Goal: Task Accomplishment & Management: Use online tool/utility

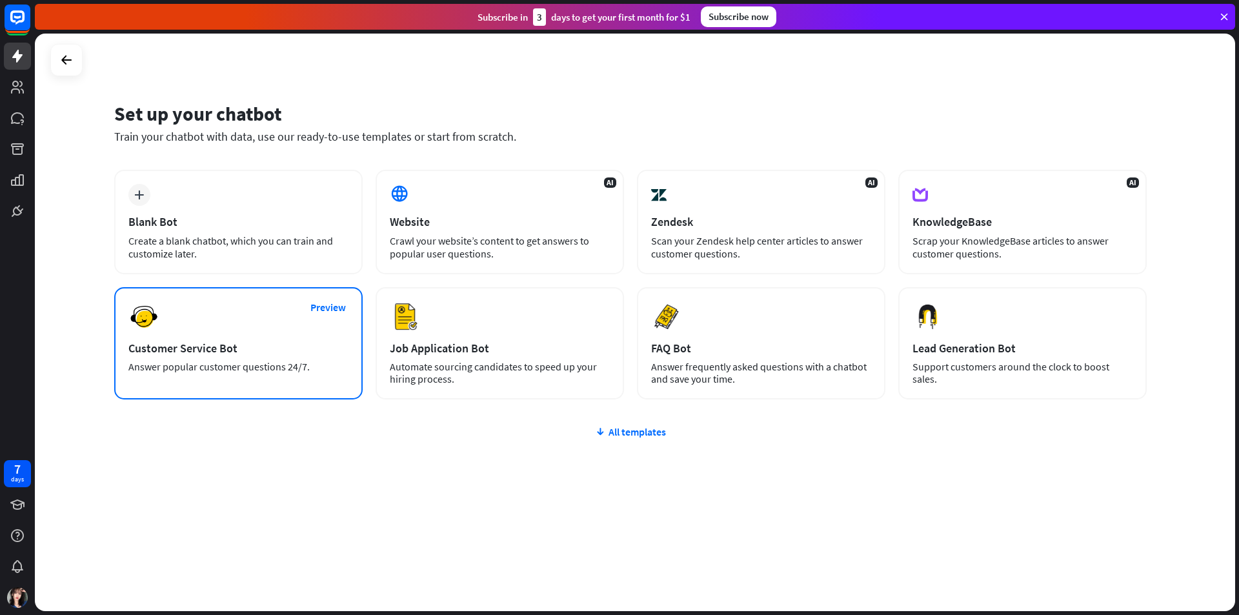
click at [218, 348] on div "Customer Service Bot" at bounding box center [238, 348] width 220 height 15
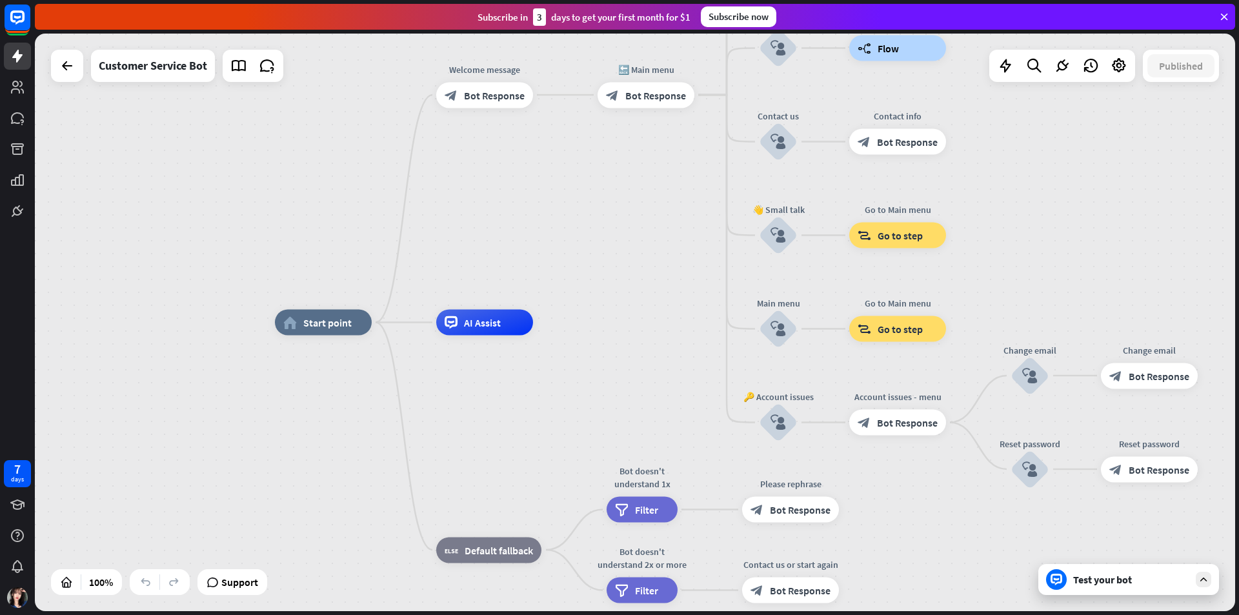
drag, startPoint x: 543, startPoint y: 189, endPoint x: 335, endPoint y: 155, distance: 211.2
click at [337, 161] on div "home_2 Start point Welcome message block_bot_response Bot Response 🔙 Main menu …" at bounding box center [635, 322] width 1200 height 577
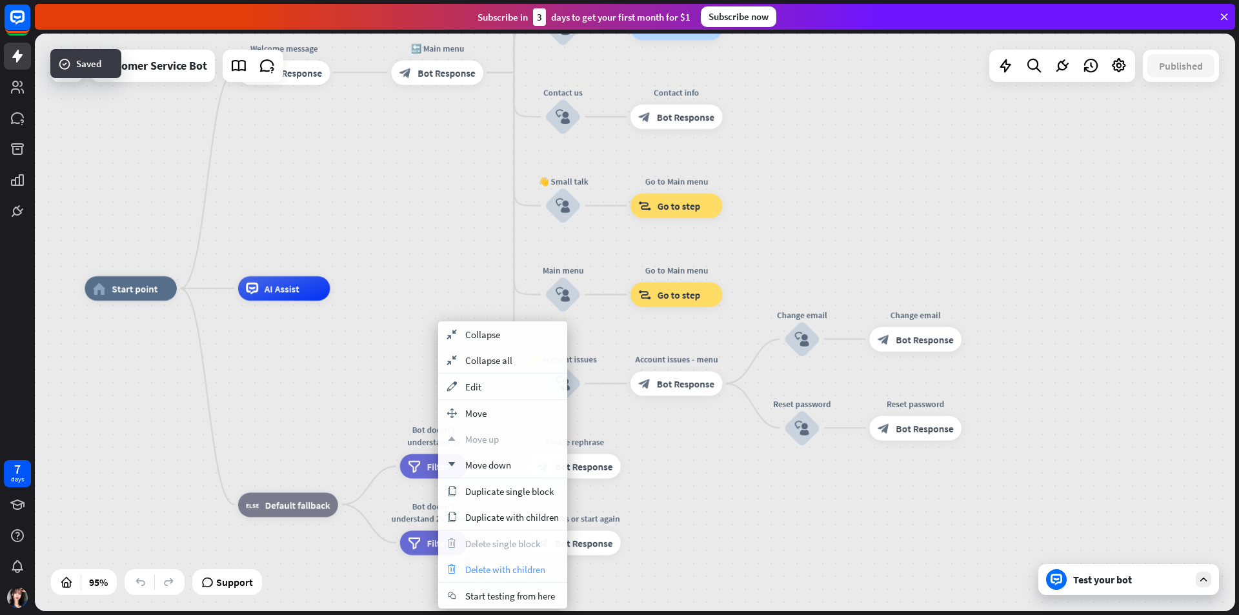
click at [514, 567] on div "trash Delete with children" at bounding box center [502, 569] width 129 height 26
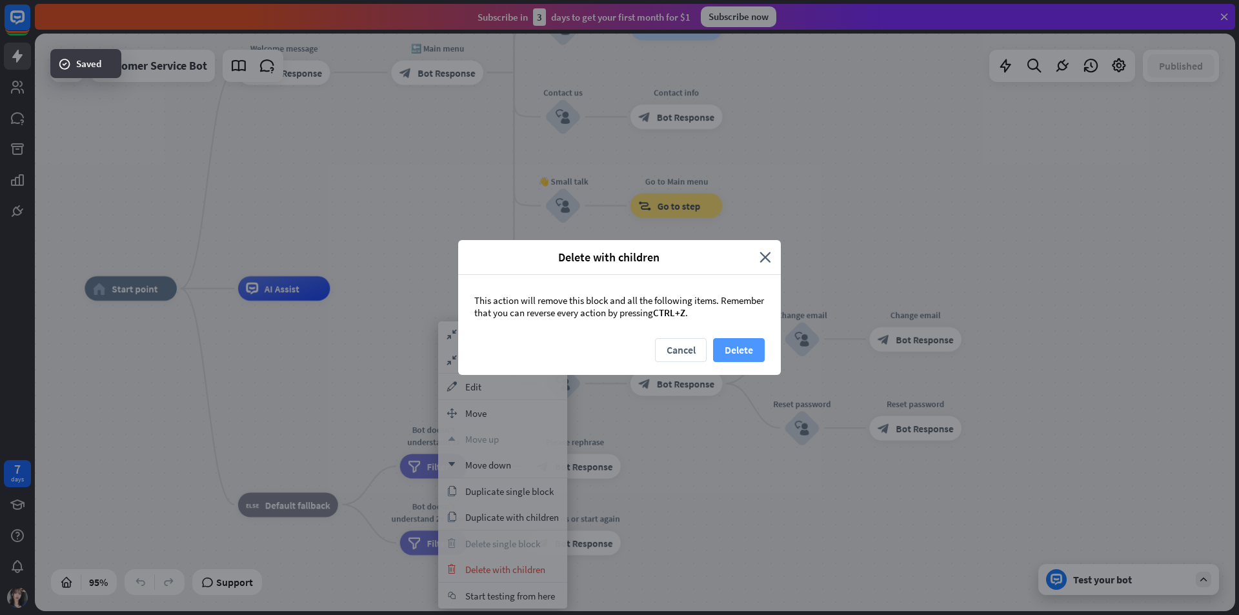
click at [752, 347] on button "Delete" at bounding box center [739, 350] width 52 height 24
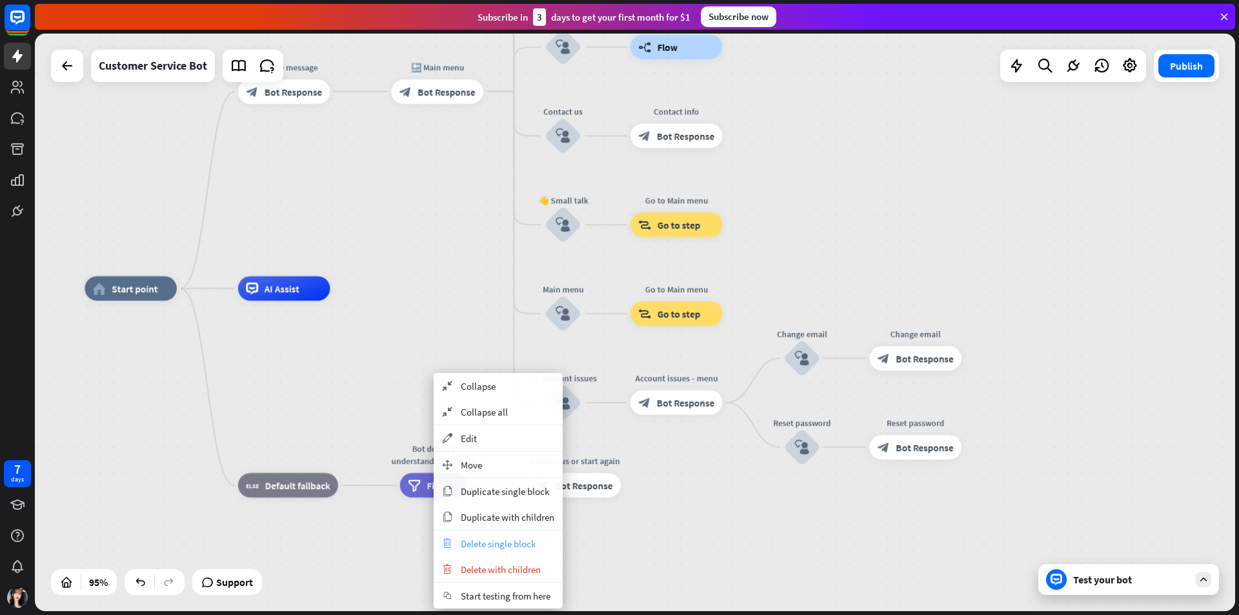
click at [504, 541] on span "Delete single block" at bounding box center [498, 543] width 75 height 12
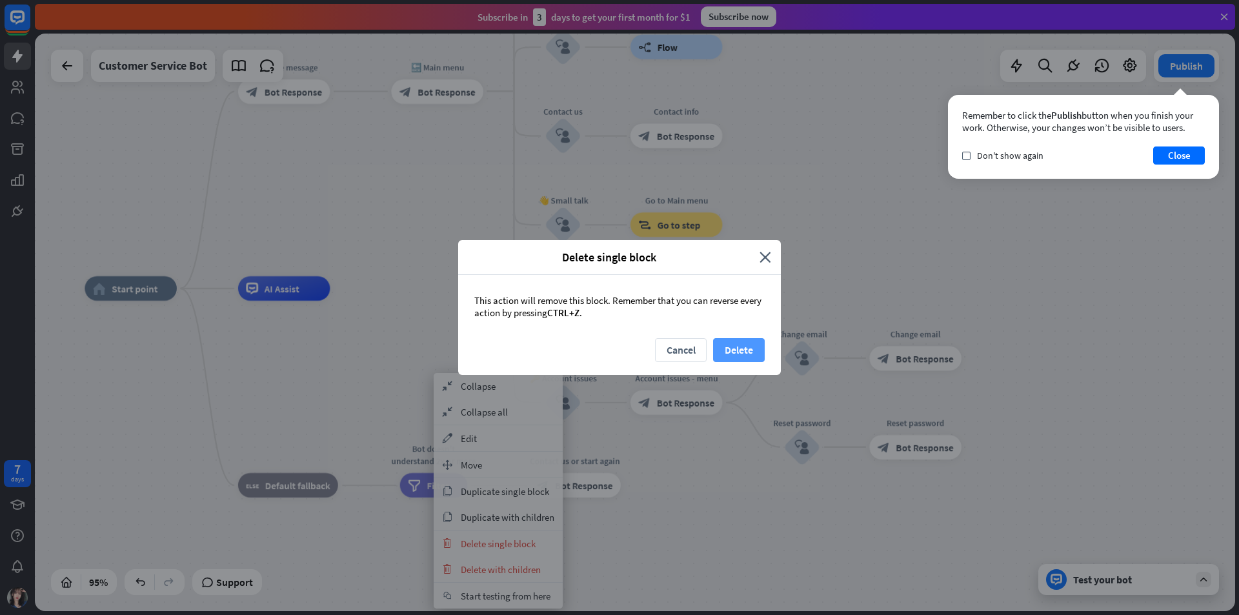
click at [748, 350] on button "Delete" at bounding box center [739, 350] width 52 height 24
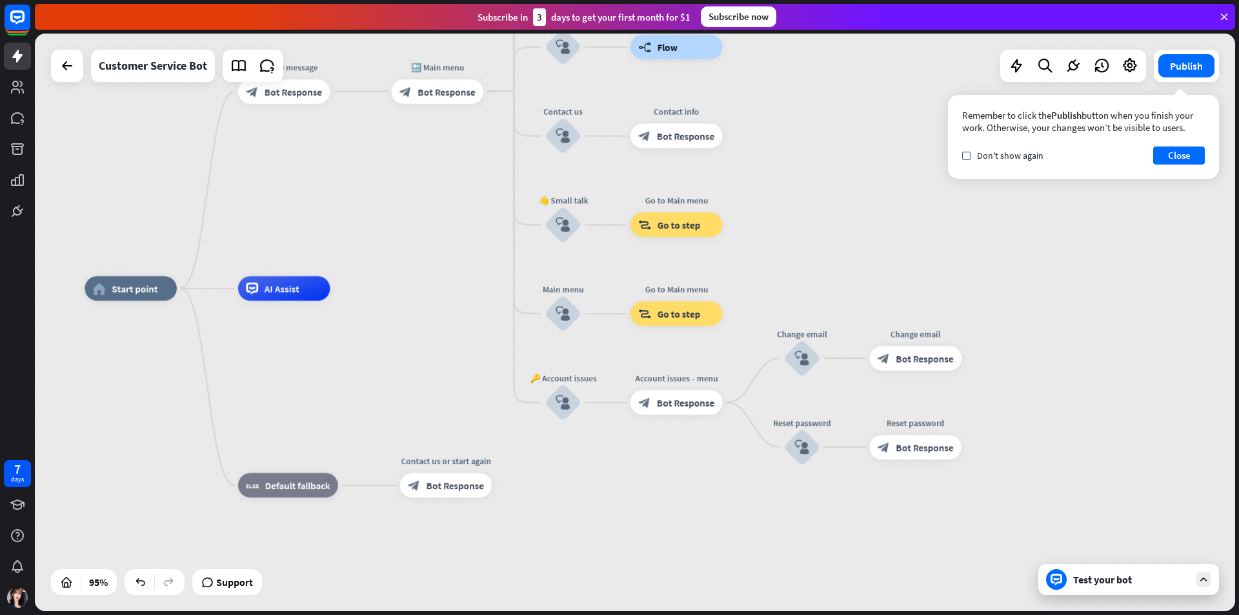
click at [1183, 162] on button "Close" at bounding box center [1179, 155] width 52 height 18
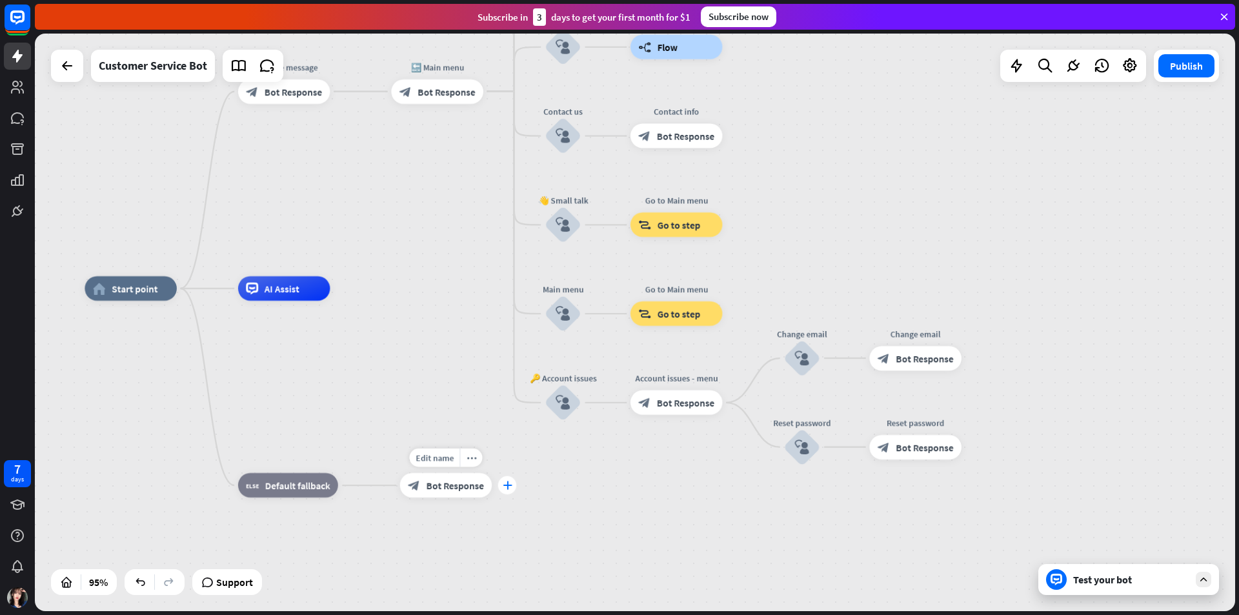
click at [512, 491] on div "plus" at bounding box center [507, 485] width 19 height 19
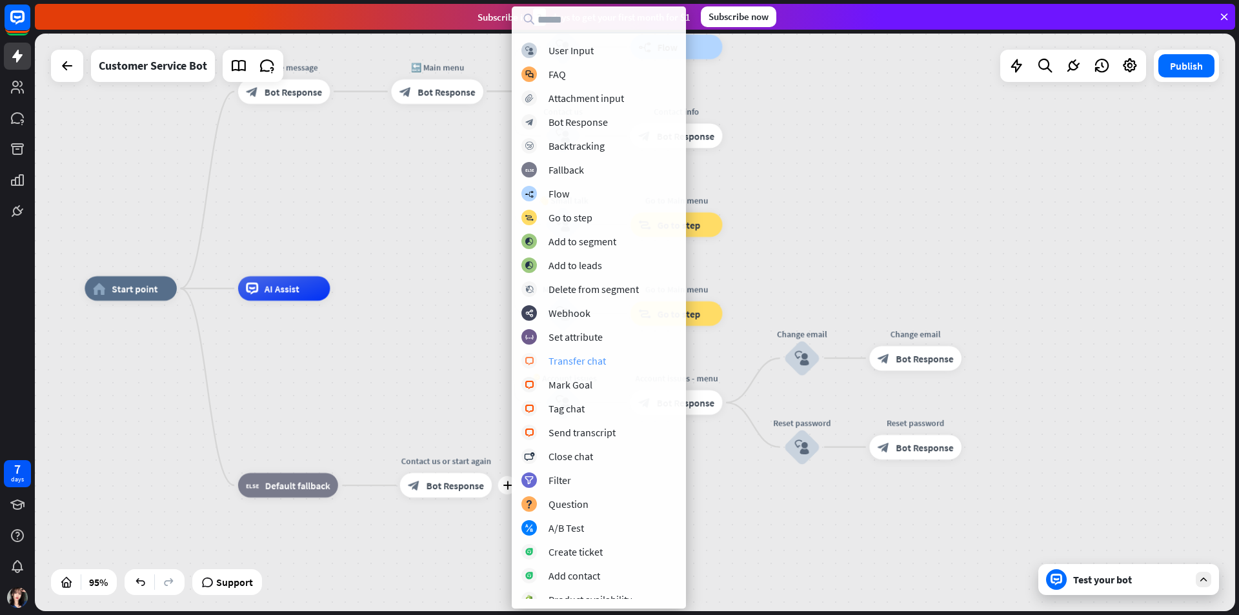
click at [613, 354] on div "block_livechat Transfer chat" at bounding box center [598, 360] width 155 height 15
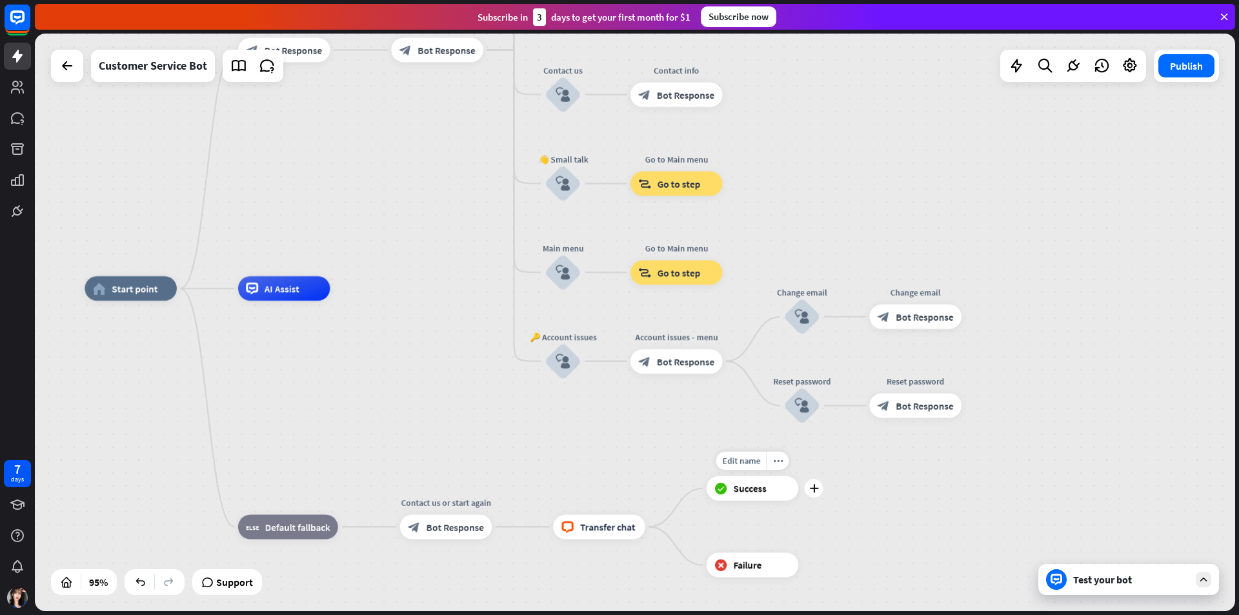
drag, startPoint x: 761, startPoint y: 495, endPoint x: 752, endPoint y: 503, distance: 11.9
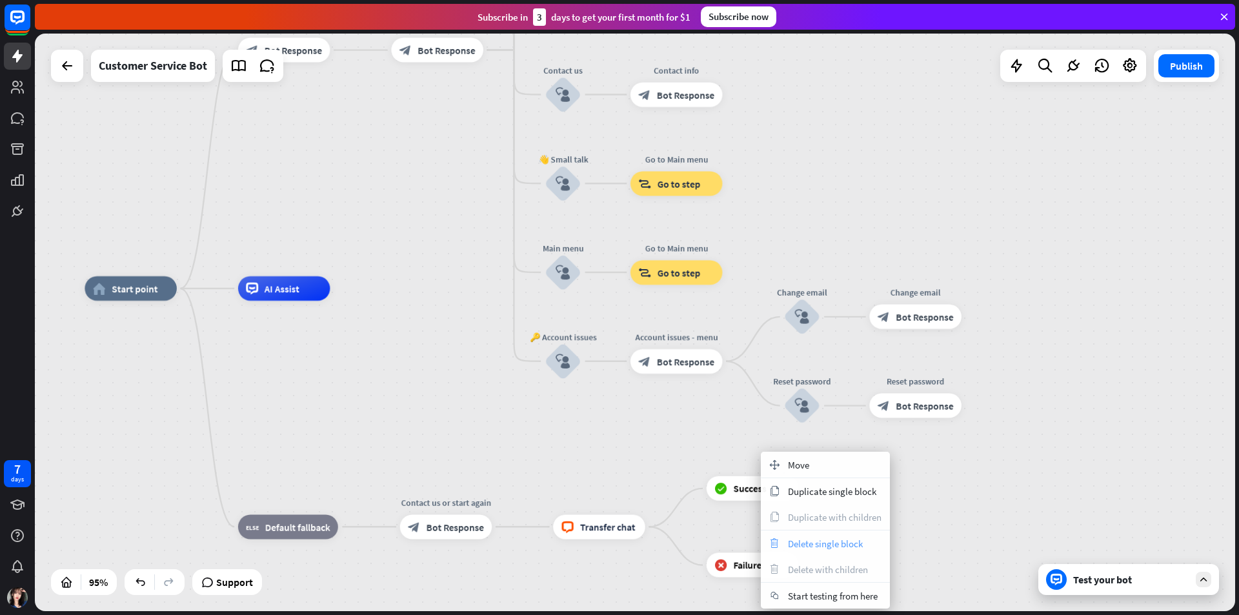
click at [843, 544] on span "Delete single block" at bounding box center [825, 543] width 75 height 12
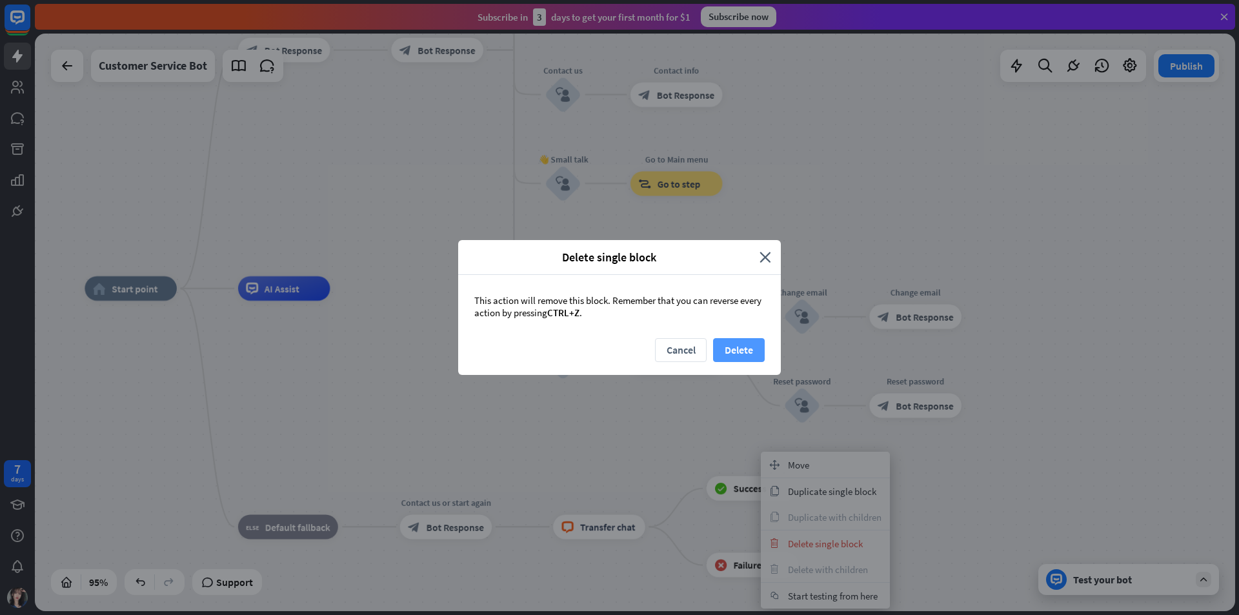
click at [742, 349] on button "Delete" at bounding box center [739, 350] width 52 height 24
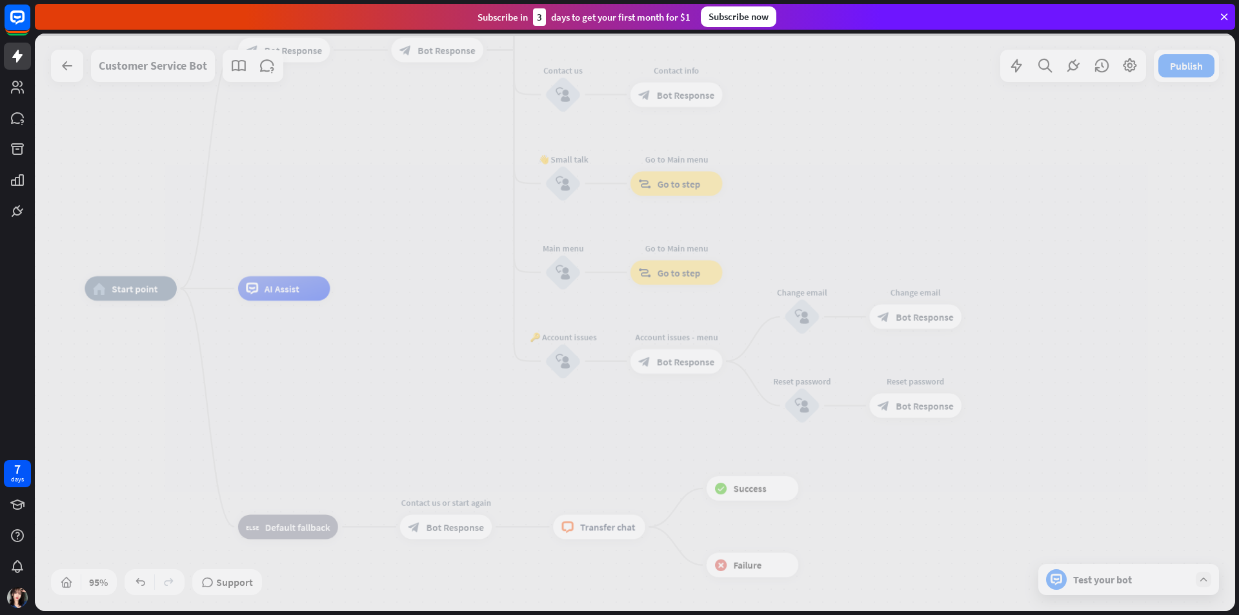
drag, startPoint x: 448, startPoint y: 395, endPoint x: 403, endPoint y: 366, distance: 52.8
click at [445, 393] on div at bounding box center [635, 322] width 1200 height 577
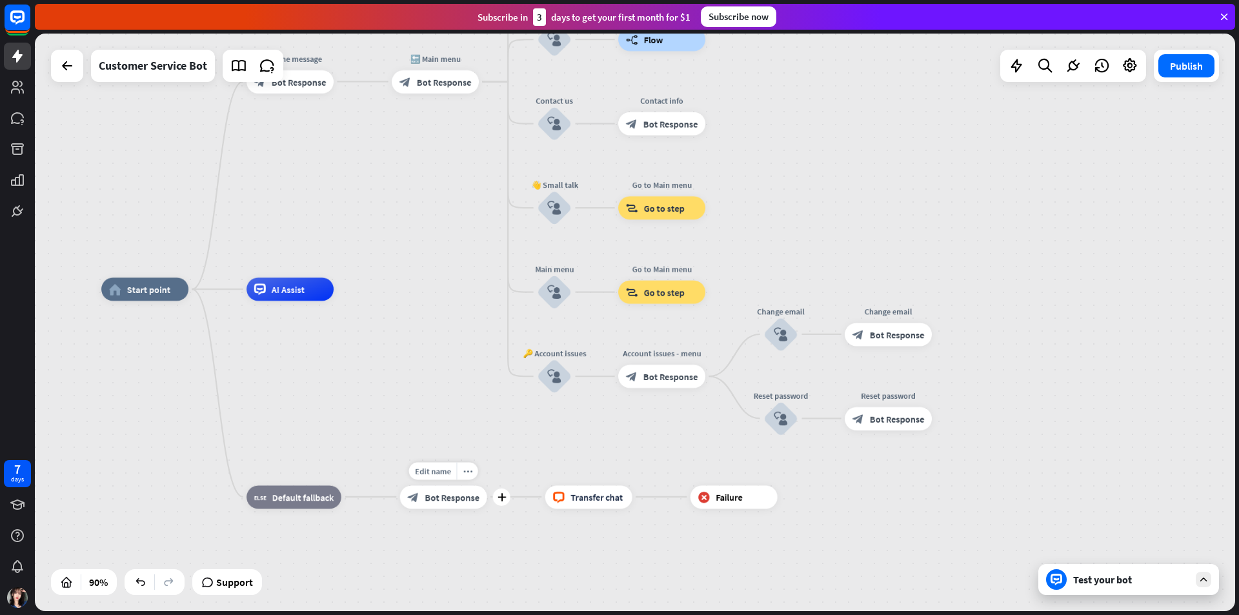
click at [440, 496] on span "Bot Response" at bounding box center [452, 497] width 55 height 12
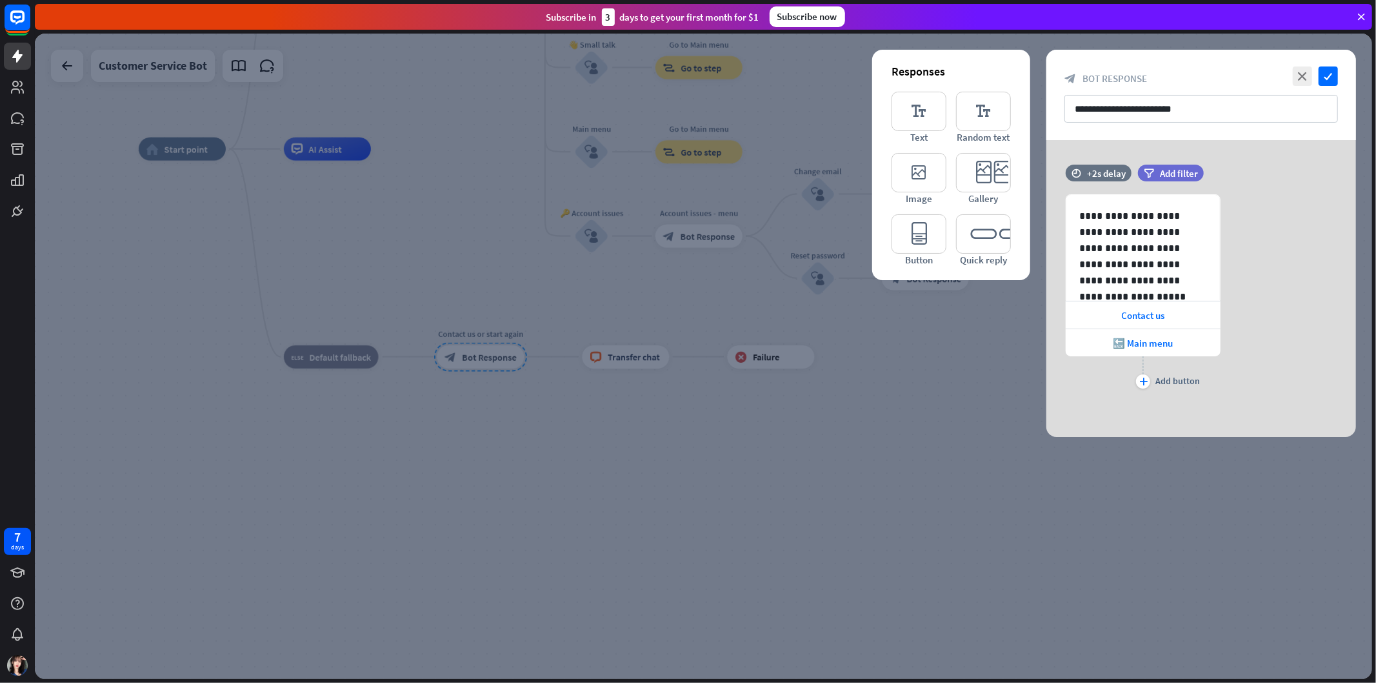
drag, startPoint x: 1042, startPoint y: 227, endPoint x: 1019, endPoint y: 236, distance: 24.3
click at [1043, 228] on icon at bounding box center [1047, 232] width 12 height 12
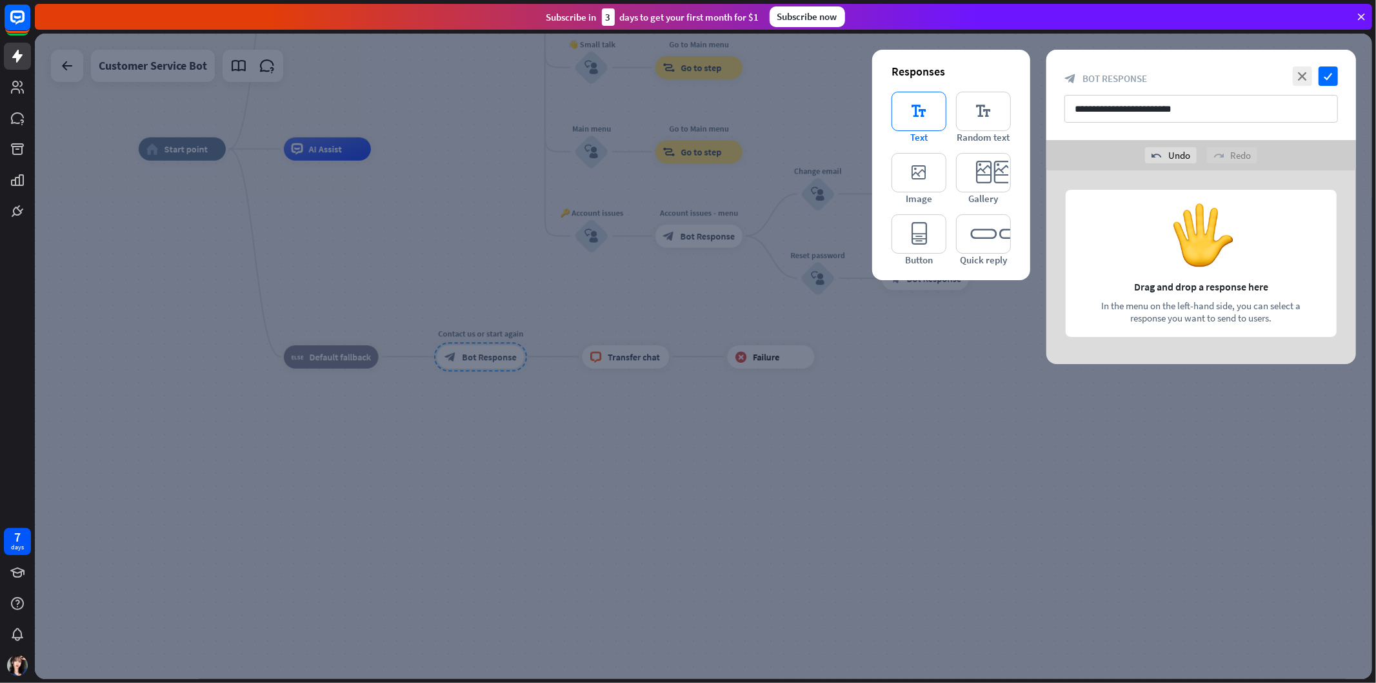
click at [928, 117] on icon "editor_text" at bounding box center [919, 111] width 55 height 39
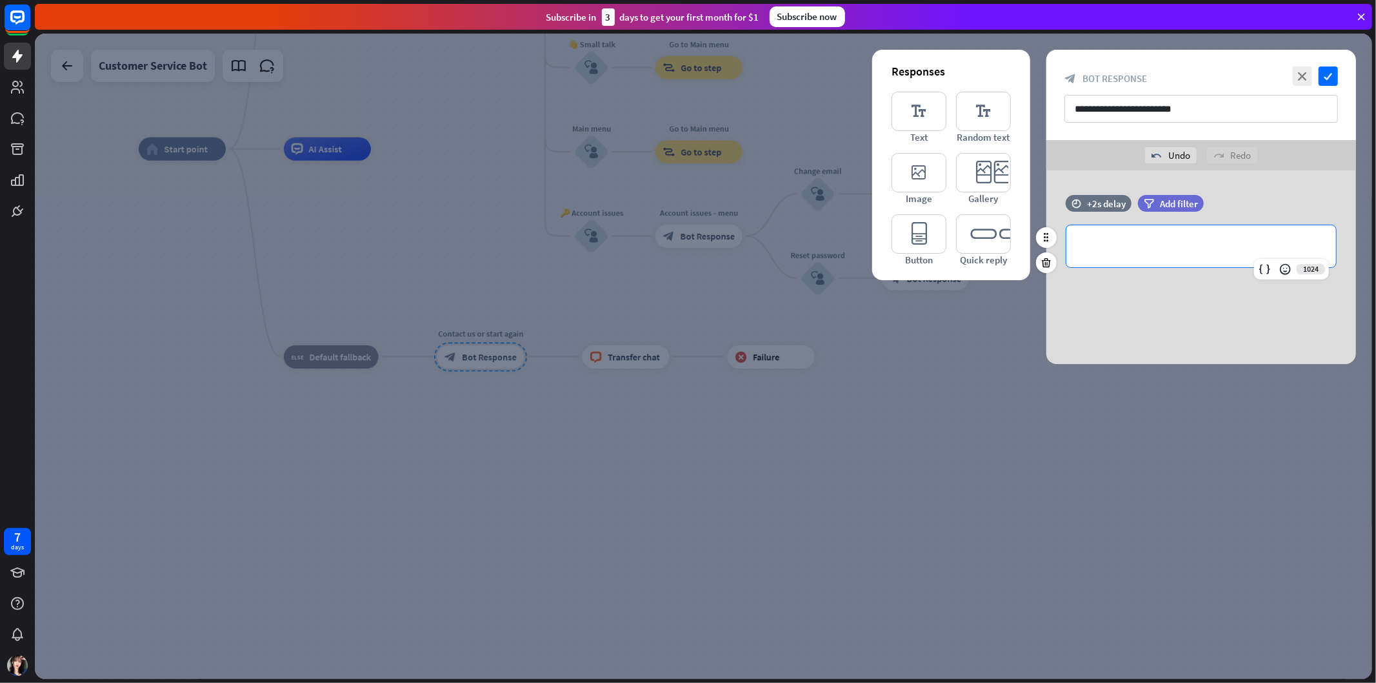
click at [1182, 247] on p "**********" at bounding box center [1201, 246] width 244 height 16
paste div
drag, startPoint x: 1267, startPoint y: 265, endPoint x: 1259, endPoint y: 269, distance: 8.4
click at [1238, 265] on icon at bounding box center [1268, 269] width 13 height 13
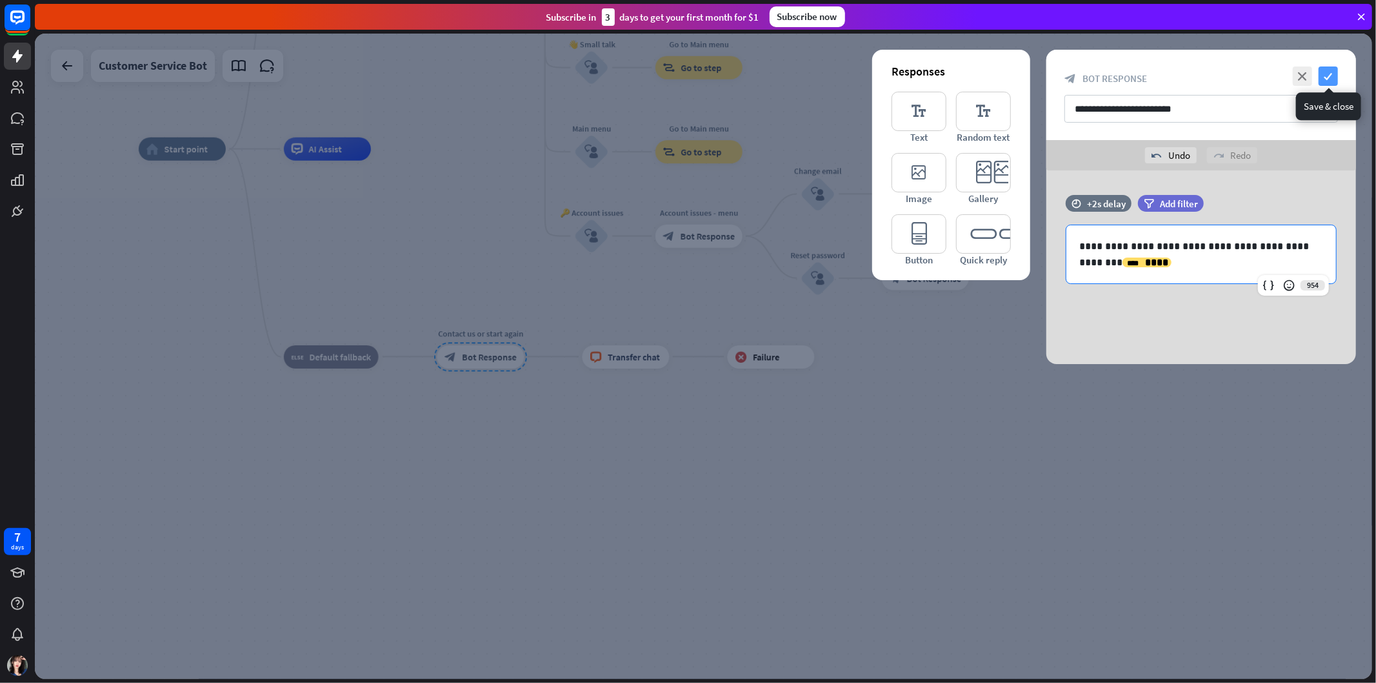
click at [1238, 78] on icon "check" at bounding box center [1328, 75] width 19 height 19
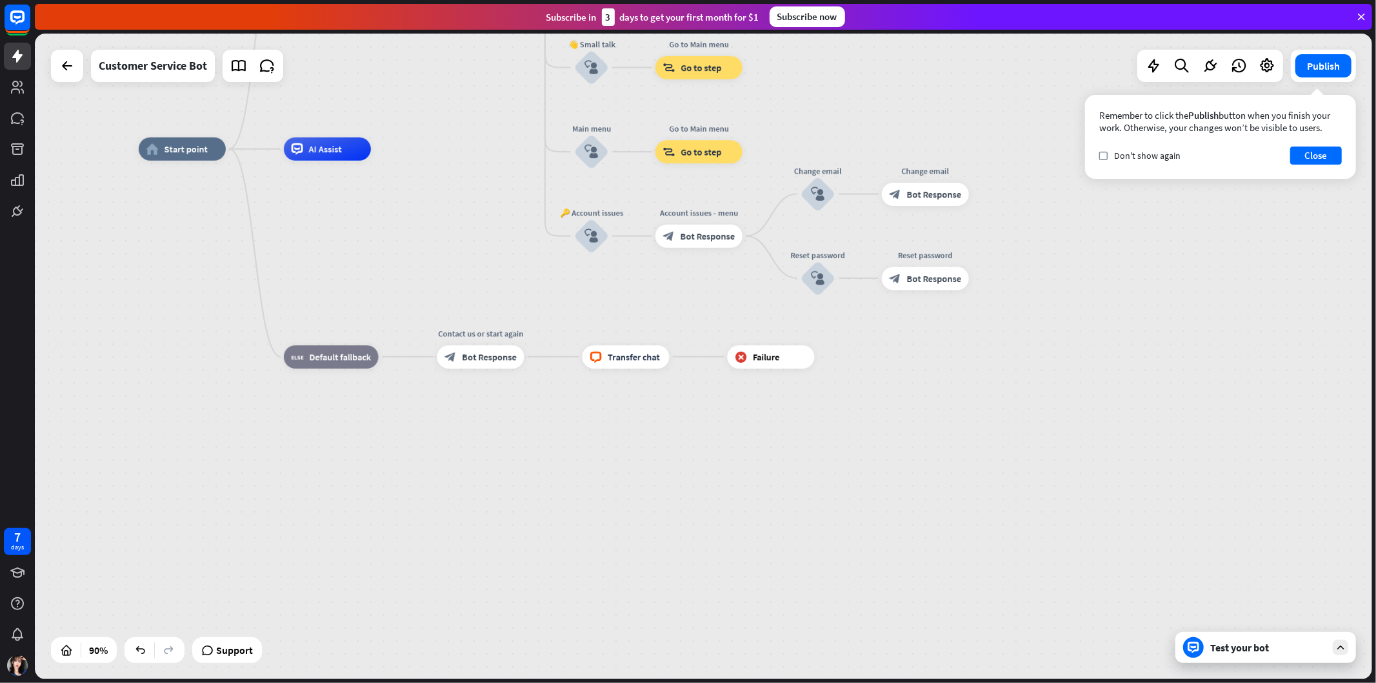
drag, startPoint x: 559, startPoint y: 488, endPoint x: 670, endPoint y: 411, distance: 134.9
click at [563, 484] on div "home_2 Start point Welcome message block_bot_response Bot Response 🔙 Main menu …" at bounding box center [741, 439] width 1204 height 581
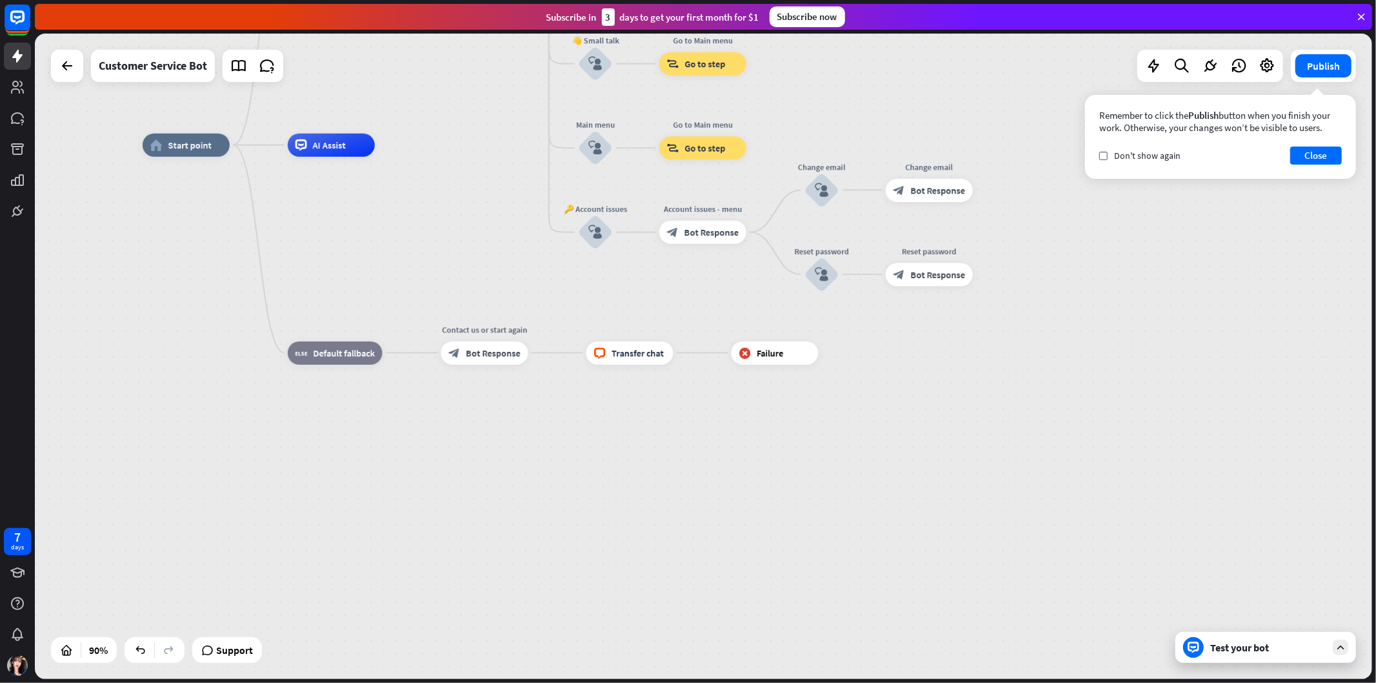
drag, startPoint x: 1307, startPoint y: 159, endPoint x: 1217, endPoint y: 192, distance: 95.5
click at [1238, 159] on button "Close" at bounding box center [1316, 155] width 52 height 18
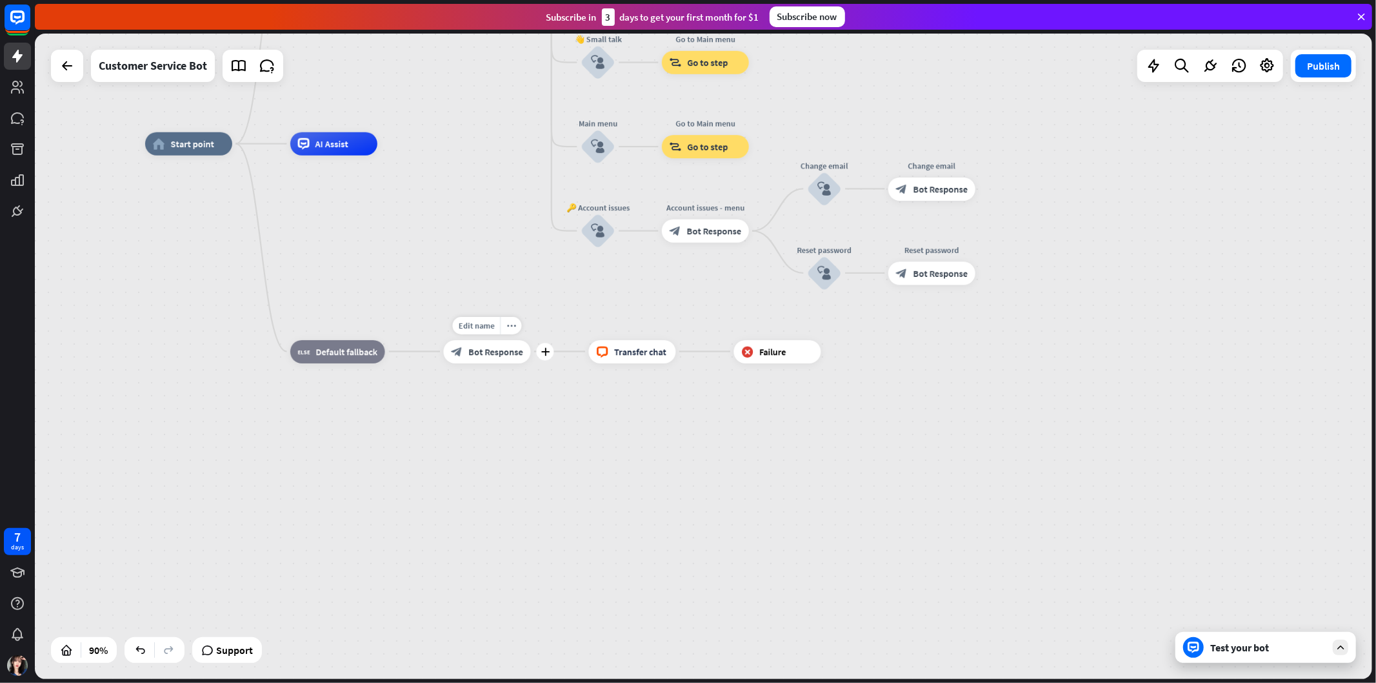
click at [467, 363] on div "Edit name more_horiz plus Contact us or start again block_bot_response Bot Resp…" at bounding box center [487, 351] width 87 height 23
click at [505, 352] on span "Bot Response" at bounding box center [495, 352] width 55 height 12
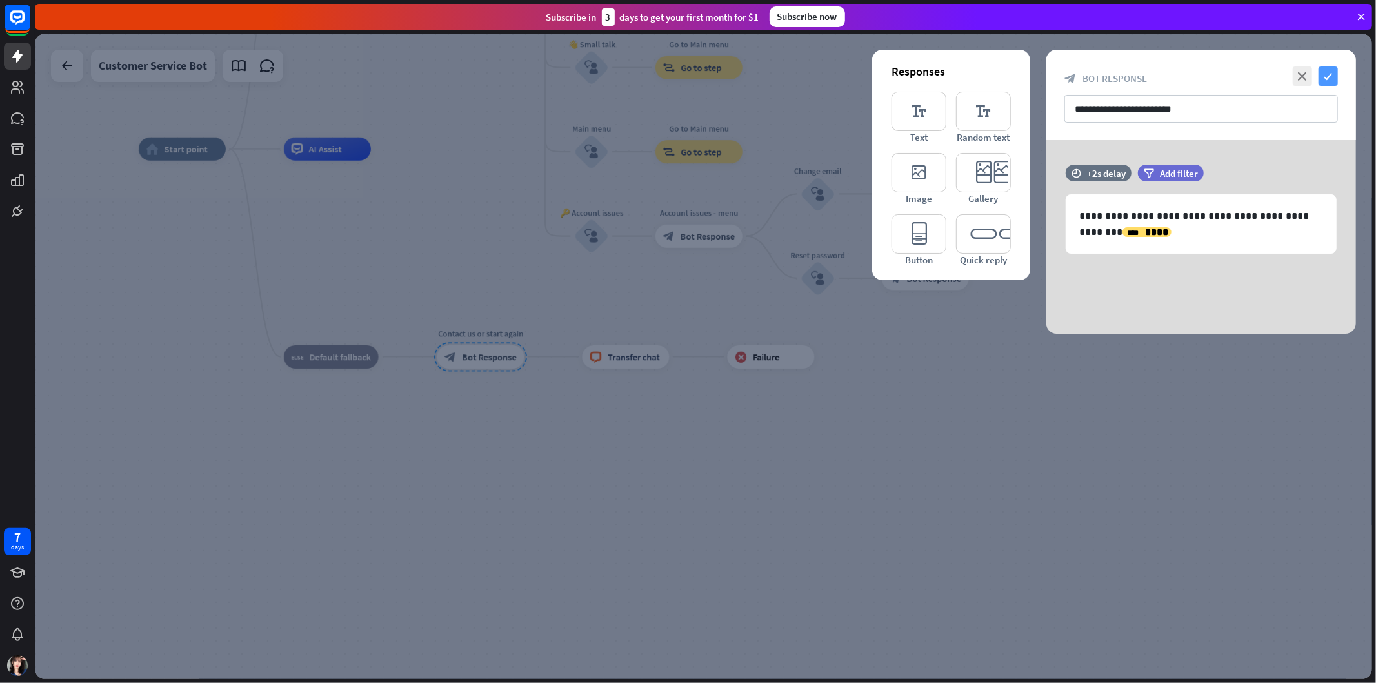
click at [1238, 69] on icon "check" at bounding box center [1328, 75] width 19 height 19
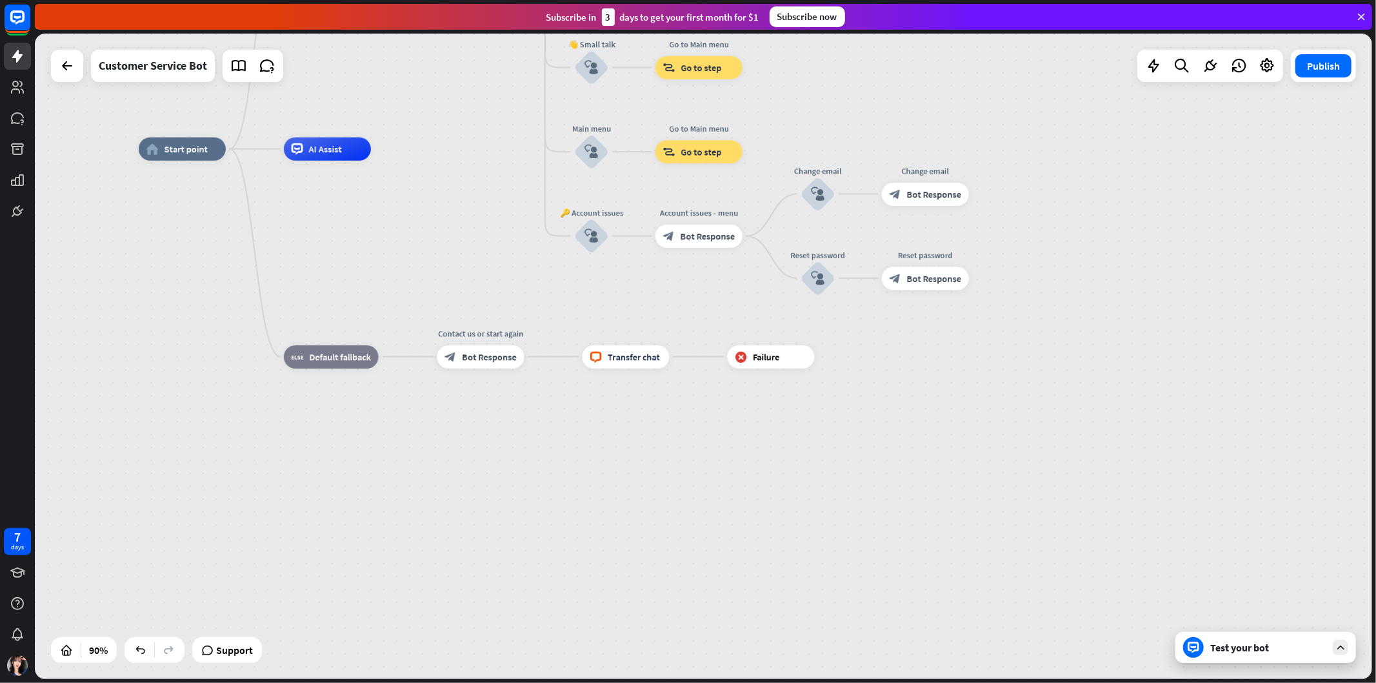
click at [631, 512] on div "home_2 Start point Welcome message block_bot_response Bot Response 🔙 Main menu …" at bounding box center [741, 439] width 1204 height 581
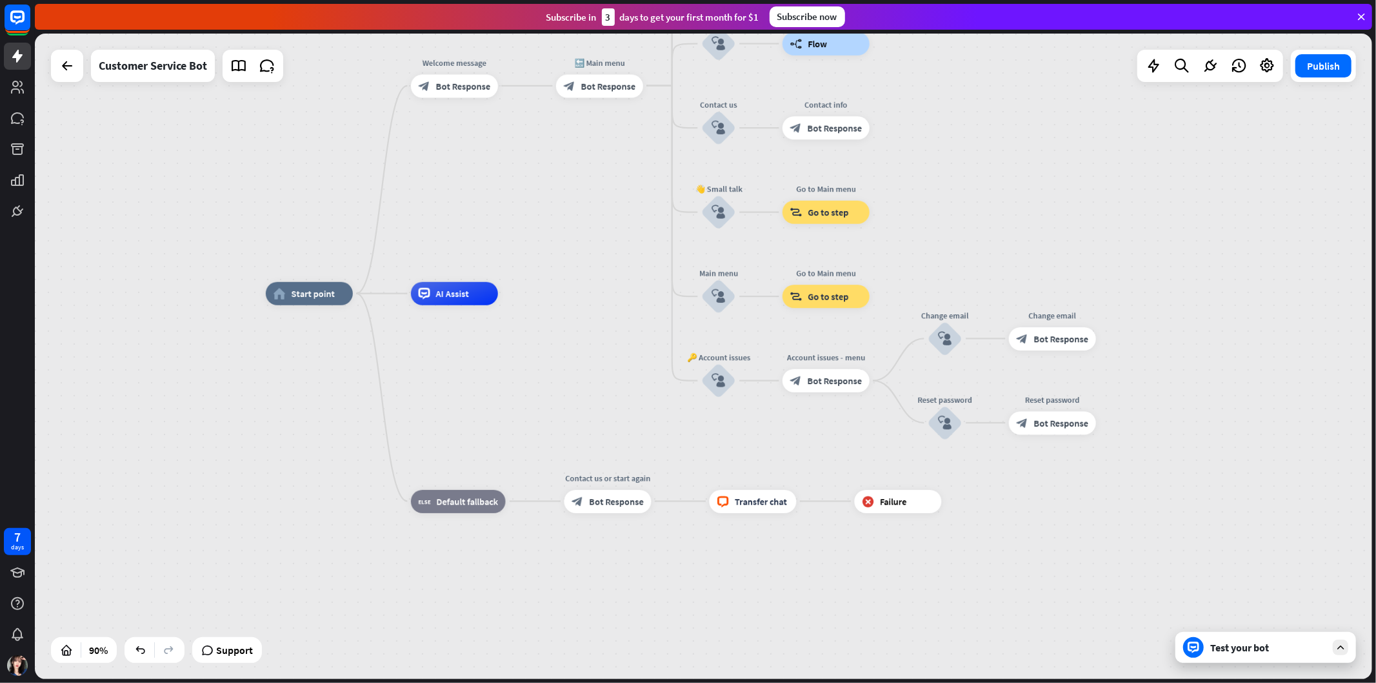
drag, startPoint x: 370, startPoint y: 252, endPoint x: 468, endPoint y: 343, distance: 133.8
click at [401, 602] on div "Edit name more_horiz home_2 Start point Welcome message block_bot_response Bot …" at bounding box center [868, 584] width 1204 height 581
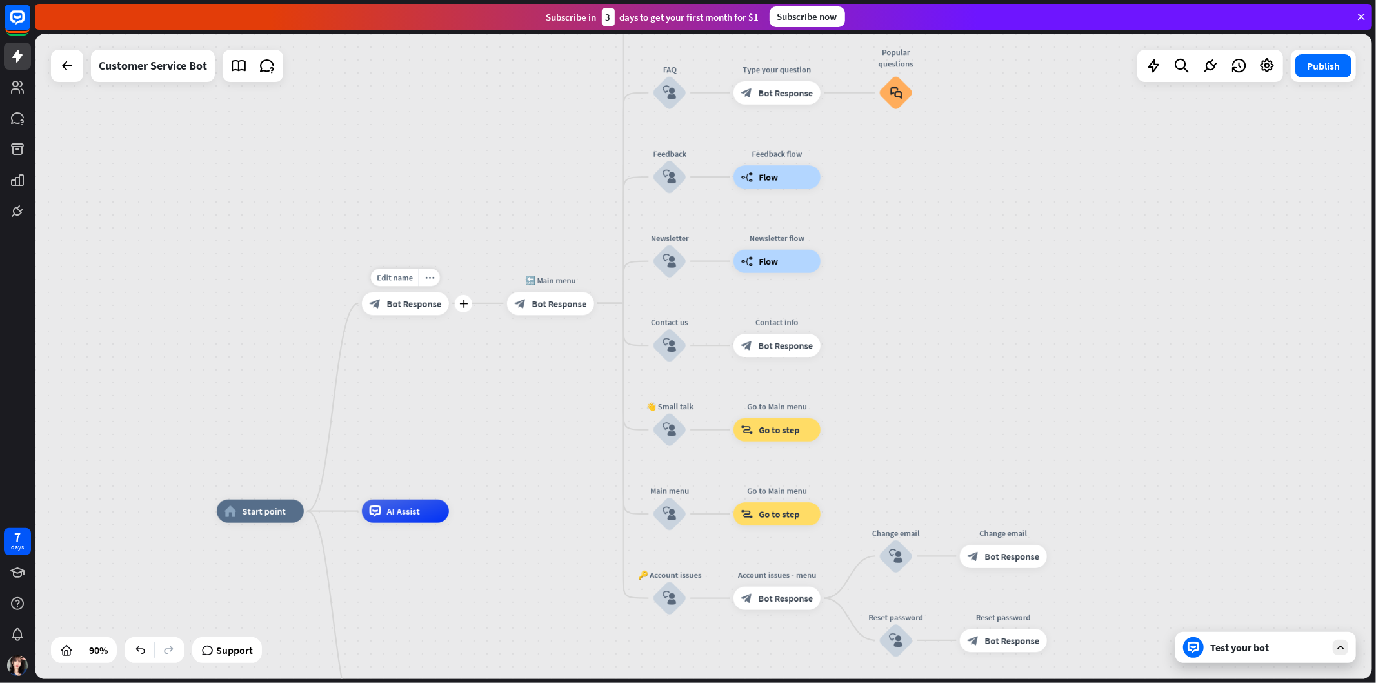
click at [421, 304] on span "Bot Response" at bounding box center [414, 303] width 55 height 12
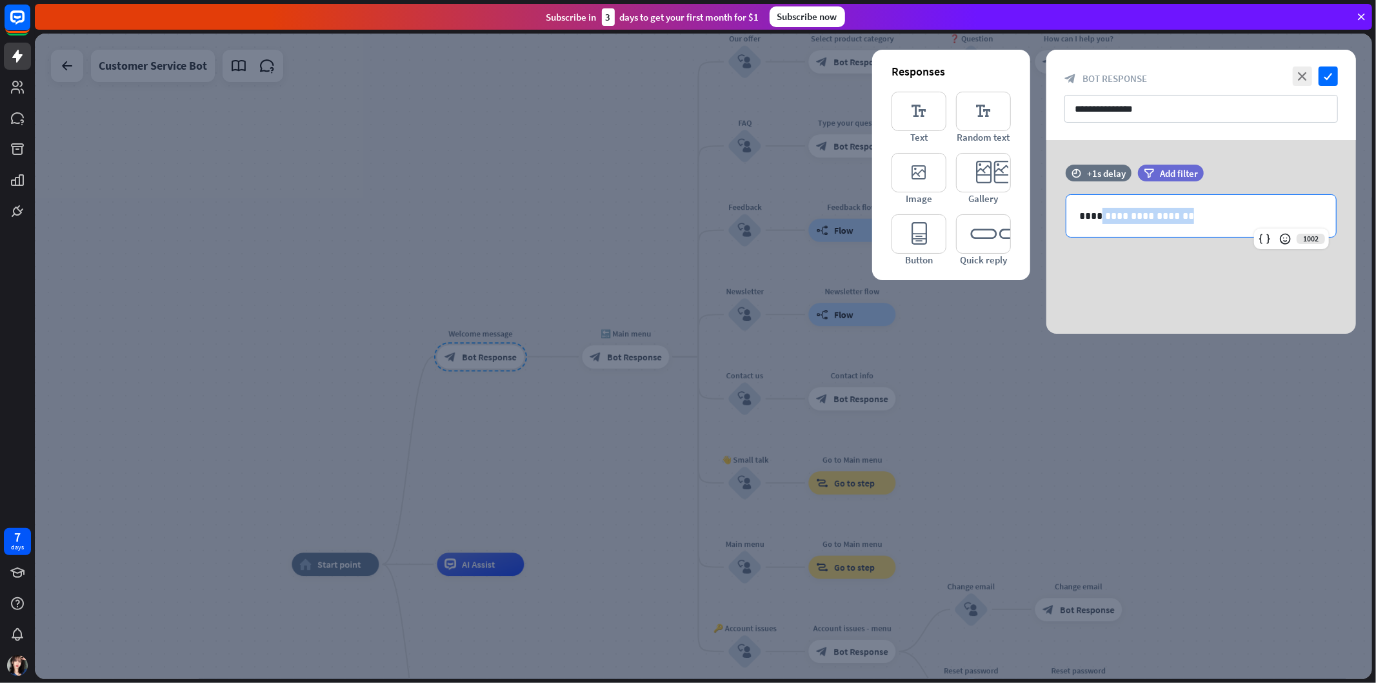
drag, startPoint x: 1205, startPoint y: 215, endPoint x: 1017, endPoint y: 205, distance: 187.4
click at [1049, 210] on div "**********" at bounding box center [1201, 208] width 310 height 86
click at [1212, 216] on p "**********" at bounding box center [1201, 216] width 244 height 16
paste div
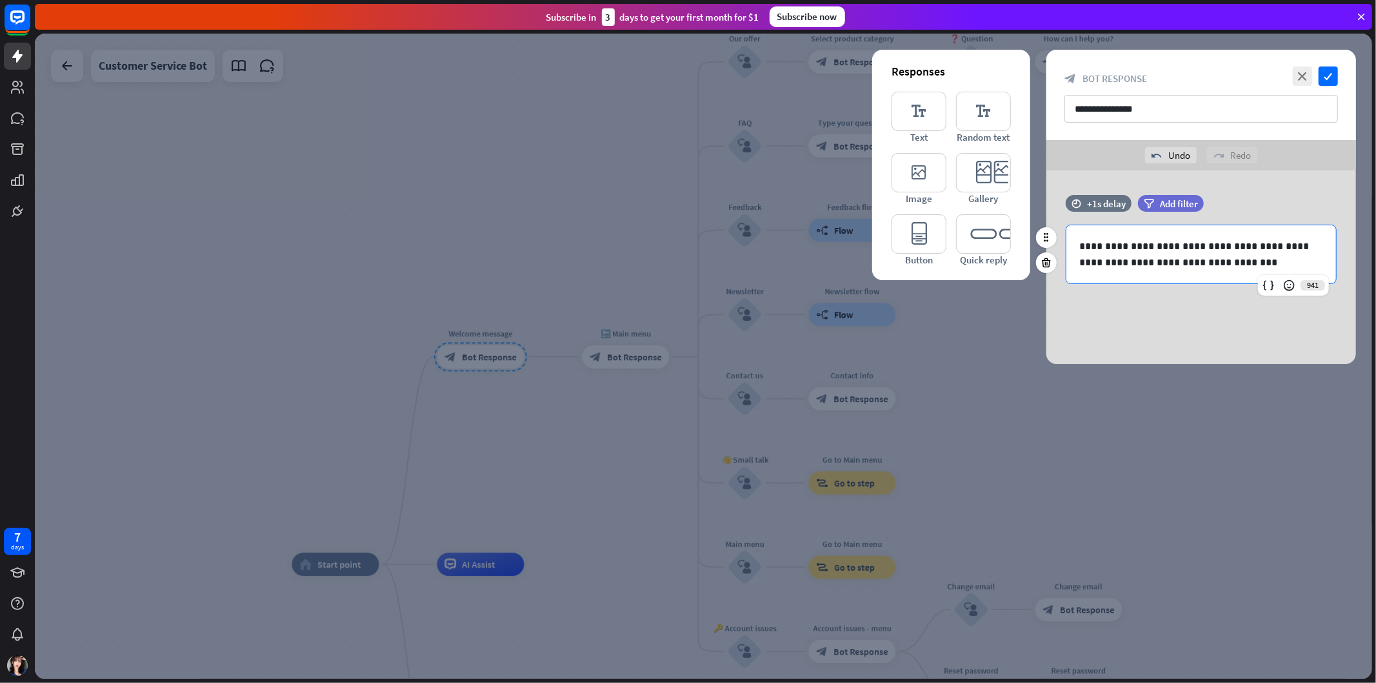
click at [1175, 243] on p "**********" at bounding box center [1201, 254] width 244 height 32
click at [1238, 74] on icon "check" at bounding box center [1328, 75] width 19 height 19
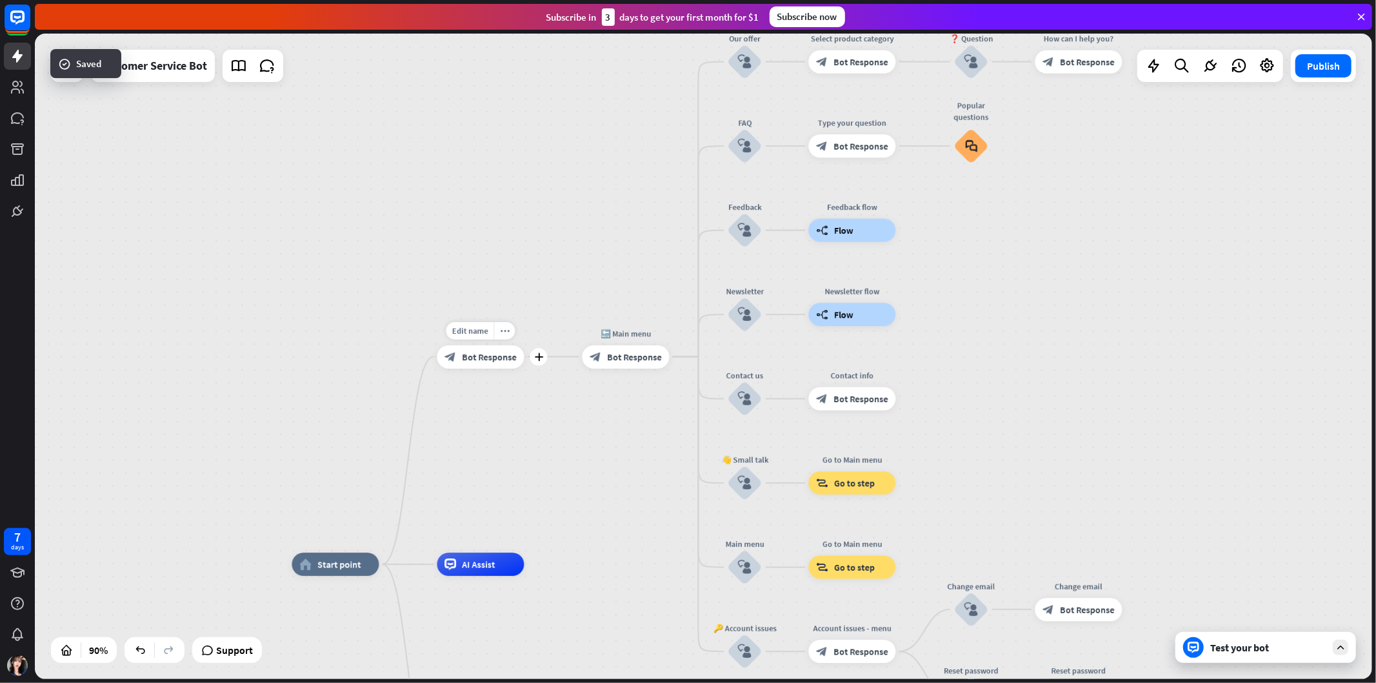
click at [492, 359] on span "Bot Response" at bounding box center [489, 357] width 55 height 12
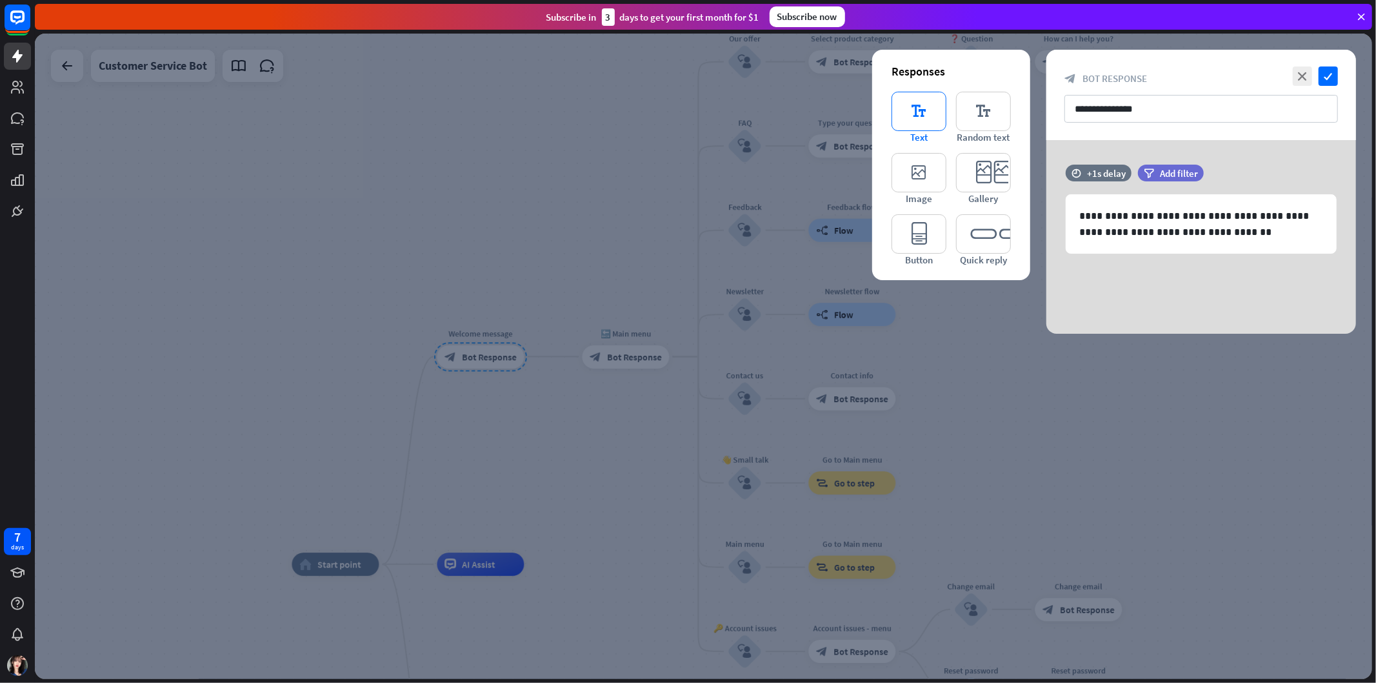
drag, startPoint x: 907, startPoint y: 111, endPoint x: 900, endPoint y: 115, distance: 8.1
click at [910, 111] on icon "editor_text" at bounding box center [919, 111] width 55 height 39
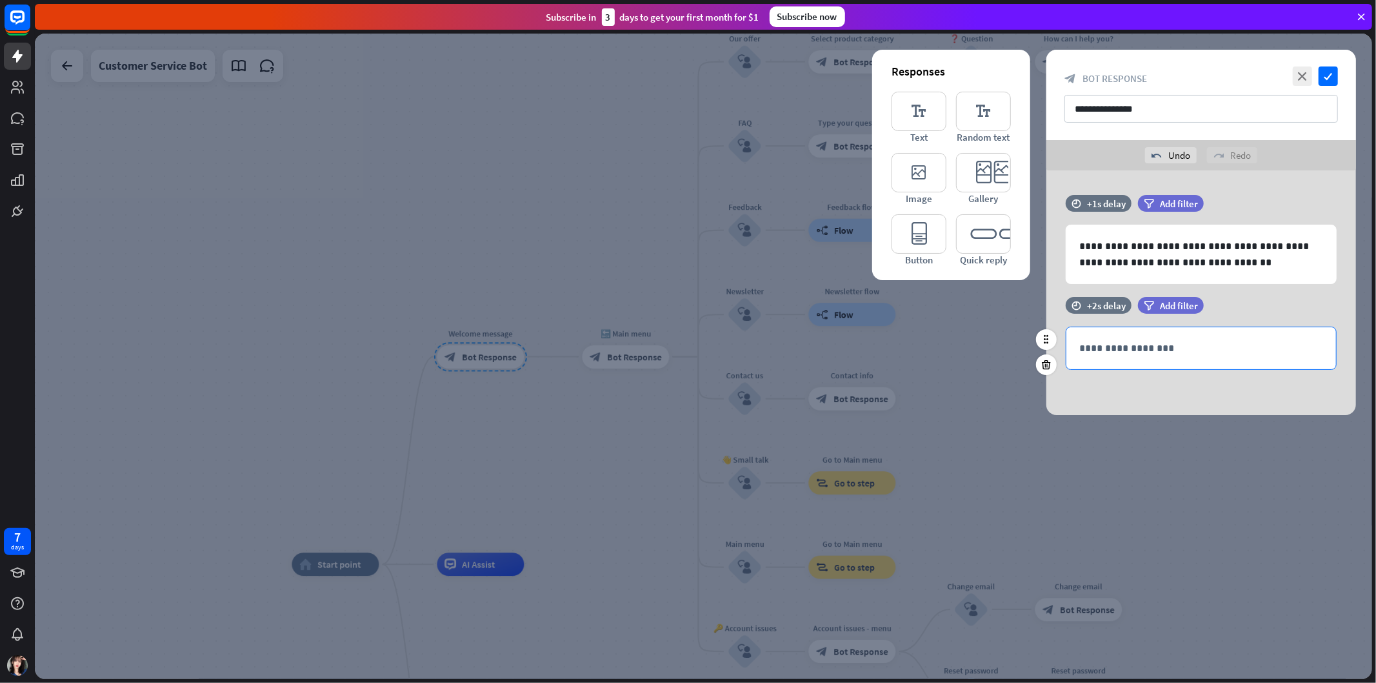
click at [1164, 339] on div "**********" at bounding box center [1201, 348] width 270 height 42
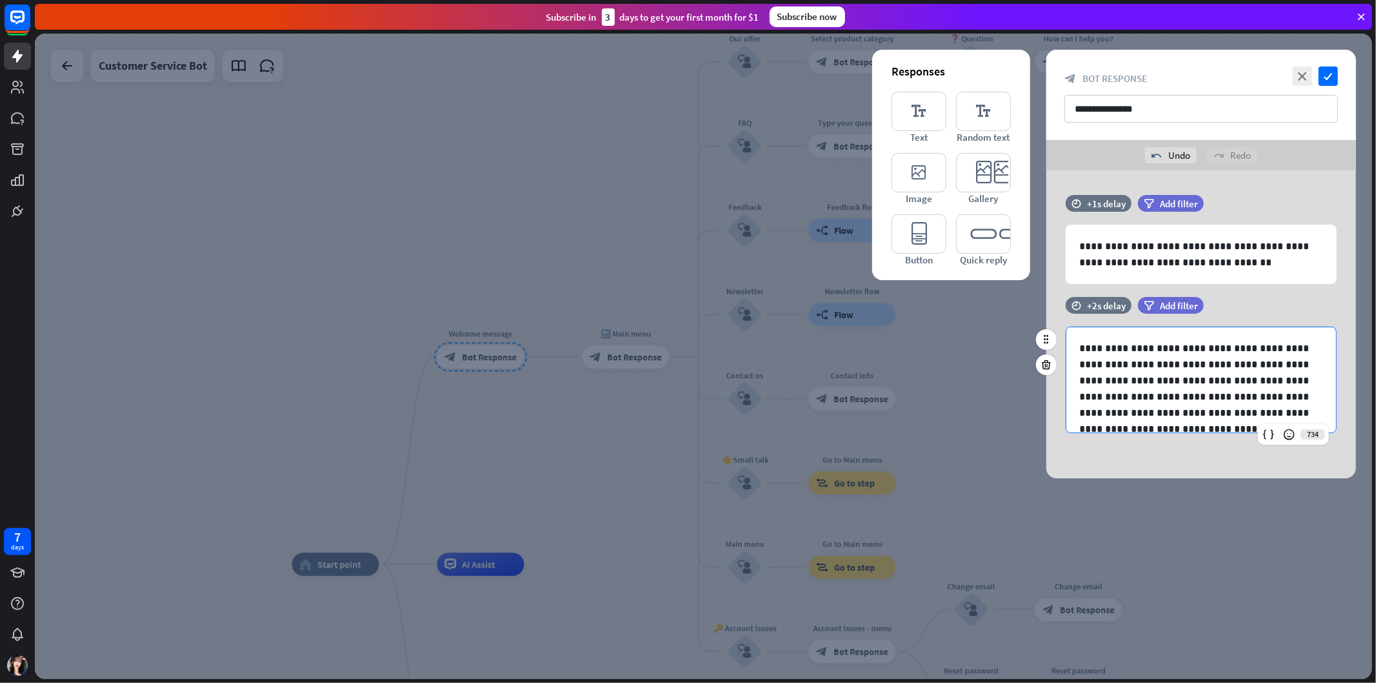
scroll to position [34, 0]
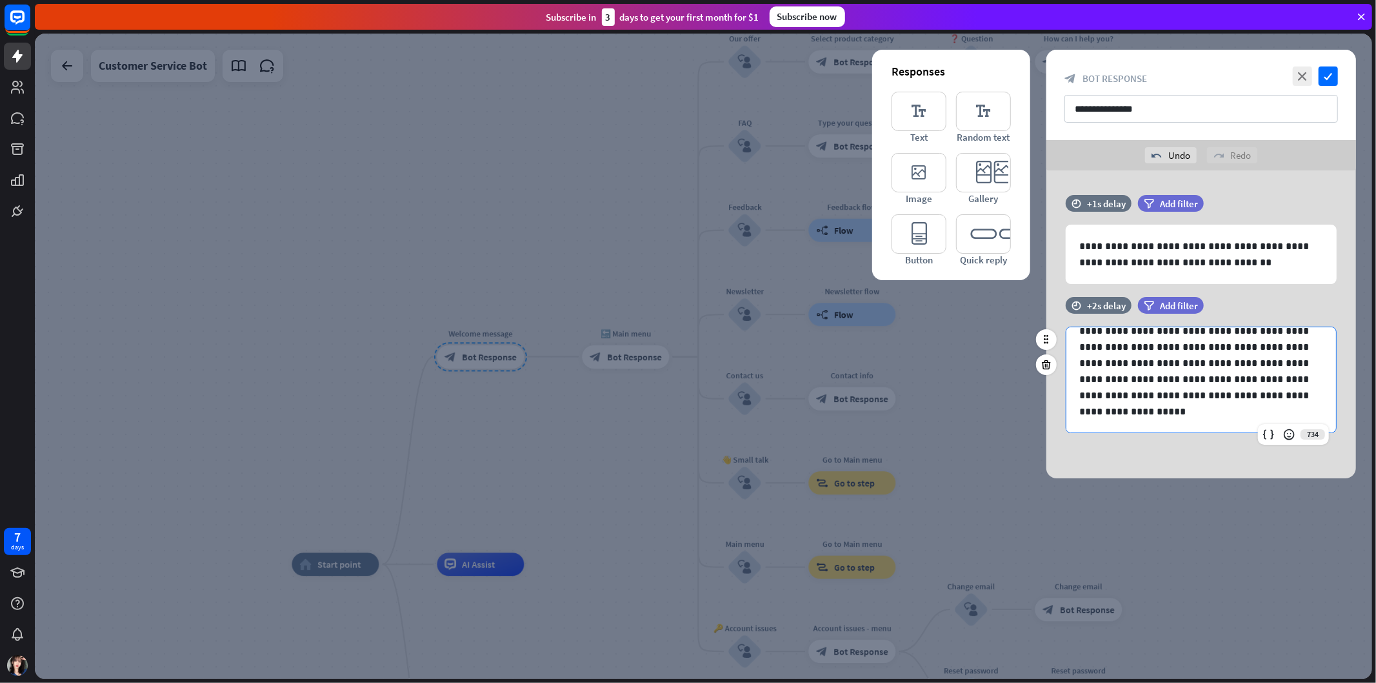
click at [1235, 383] on p "**********" at bounding box center [1195, 362] width 233 height 113
drag, startPoint x: 1163, startPoint y: 414, endPoint x: 1079, endPoint y: 408, distance: 84.7
click at [1079, 408] on div "**********" at bounding box center [1201, 363] width 270 height 139
drag, startPoint x: 1236, startPoint y: 415, endPoint x: 1165, endPoint y: 413, distance: 71.0
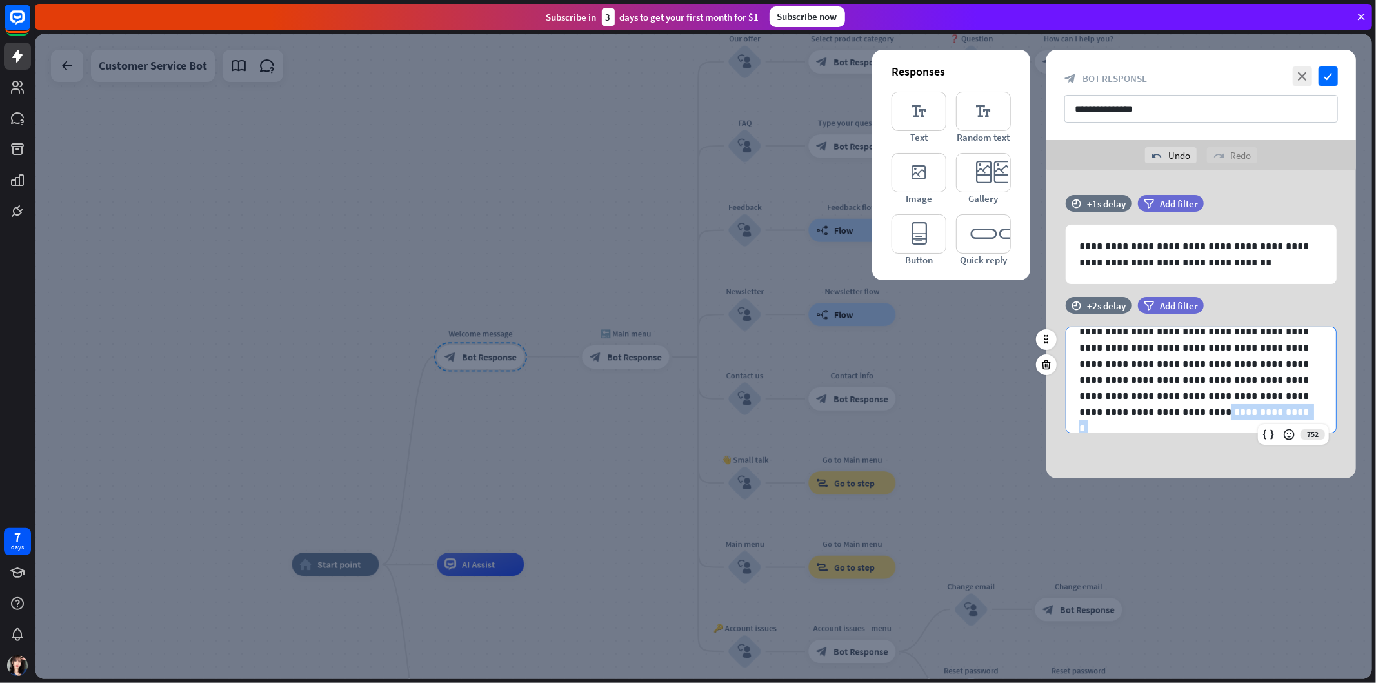
click at [1150, 414] on p "**********" at bounding box center [1195, 371] width 233 height 97
click at [1238, 75] on icon "check" at bounding box center [1328, 75] width 19 height 19
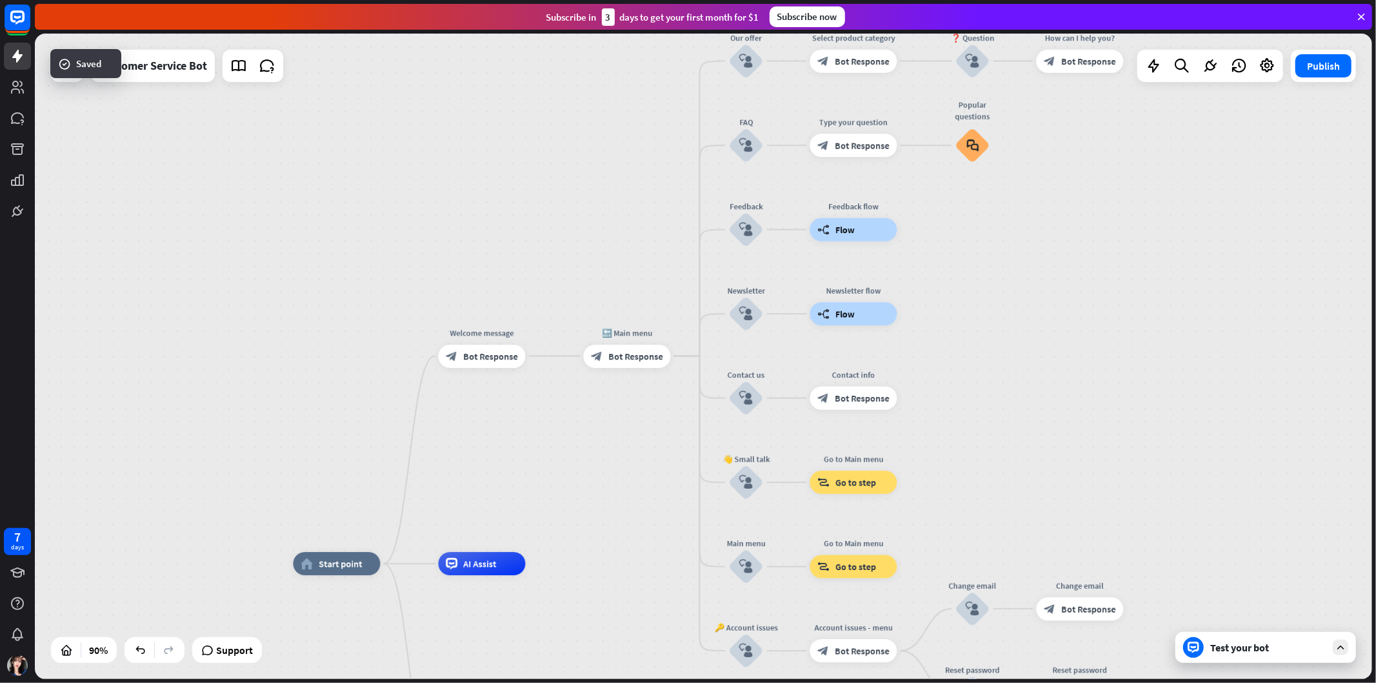
drag, startPoint x: 996, startPoint y: 229, endPoint x: 848, endPoint y: 486, distance: 296.5
click at [817, 502] on div "home_2 Start point Welcome message block_bot_response Bot Response 🔙 Main menu …" at bounding box center [703, 356] width 1337 height 645
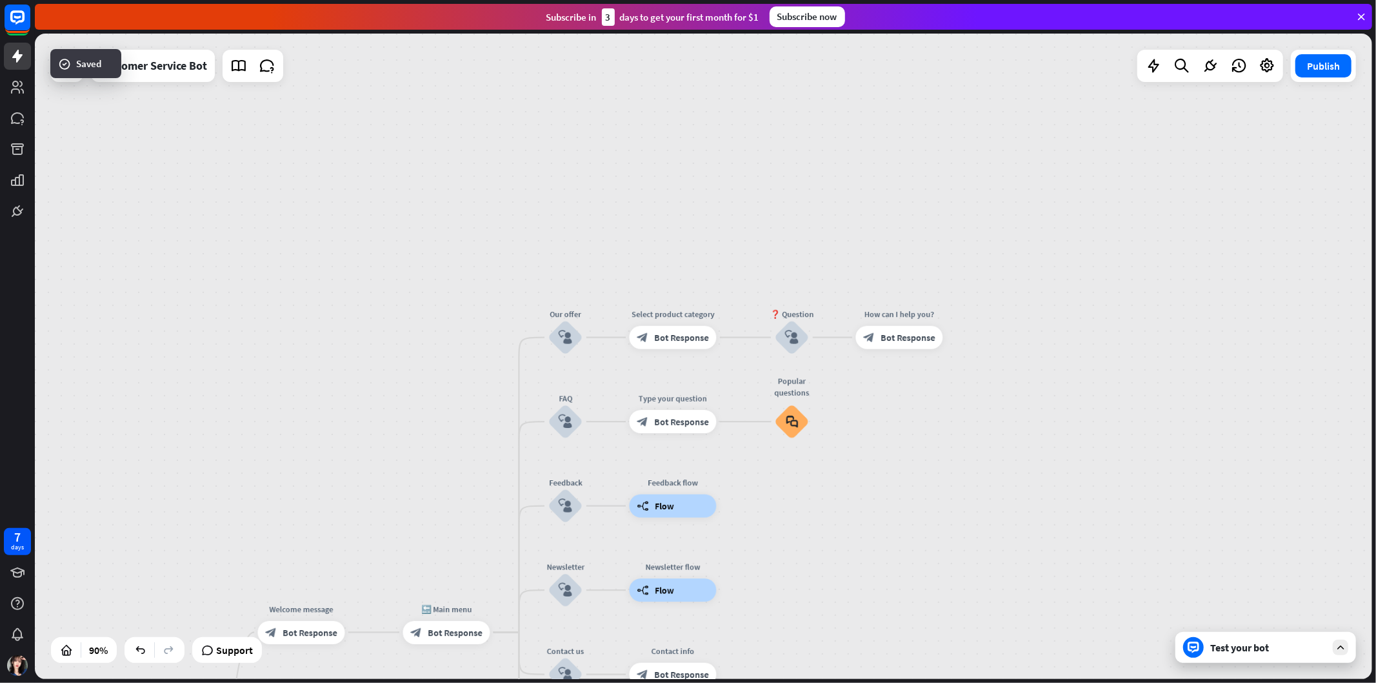
drag, startPoint x: 1014, startPoint y: 346, endPoint x: 1070, endPoint y: 263, distance: 100.6
click at [1073, 268] on div "home_2 Start point Welcome message block_bot_response Bot Response 🔙 Main menu …" at bounding box center [703, 356] width 1337 height 645
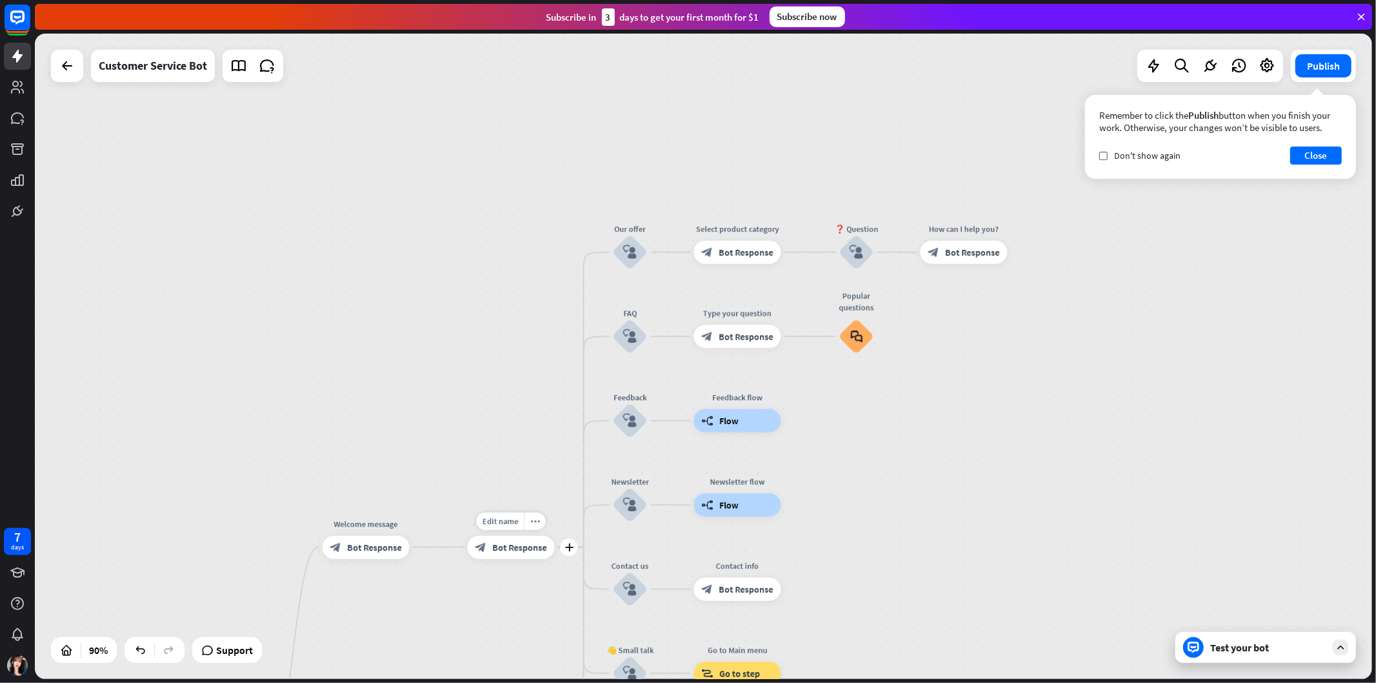
drag, startPoint x: 514, startPoint y: 556, endPoint x: 512, endPoint y: 549, distance: 7.4
click at [511, 558] on div "Edit name more_horiz plus 🔙 Main menu block_bot_response Bot Response" at bounding box center [511, 547] width 87 height 23
click at [502, 543] on span "Bot Response" at bounding box center [519, 547] width 55 height 12
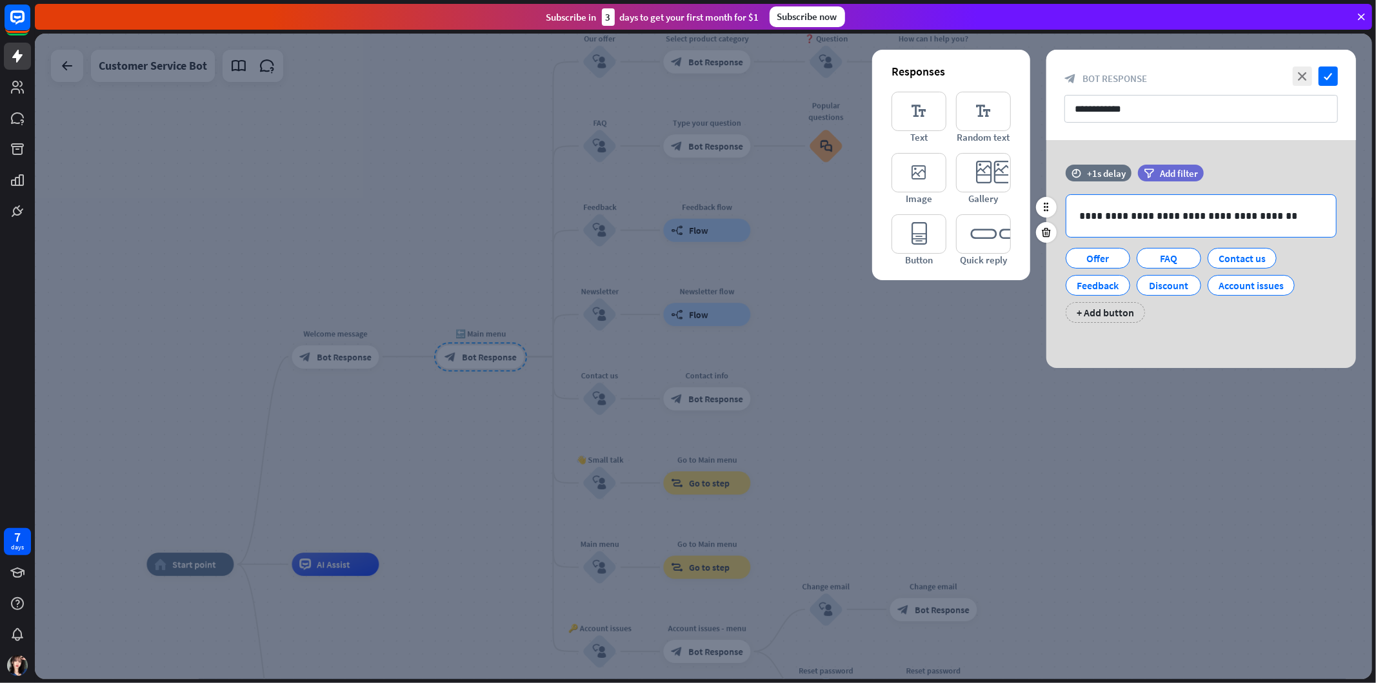
click at [1238, 208] on p "**********" at bounding box center [1201, 216] width 244 height 16
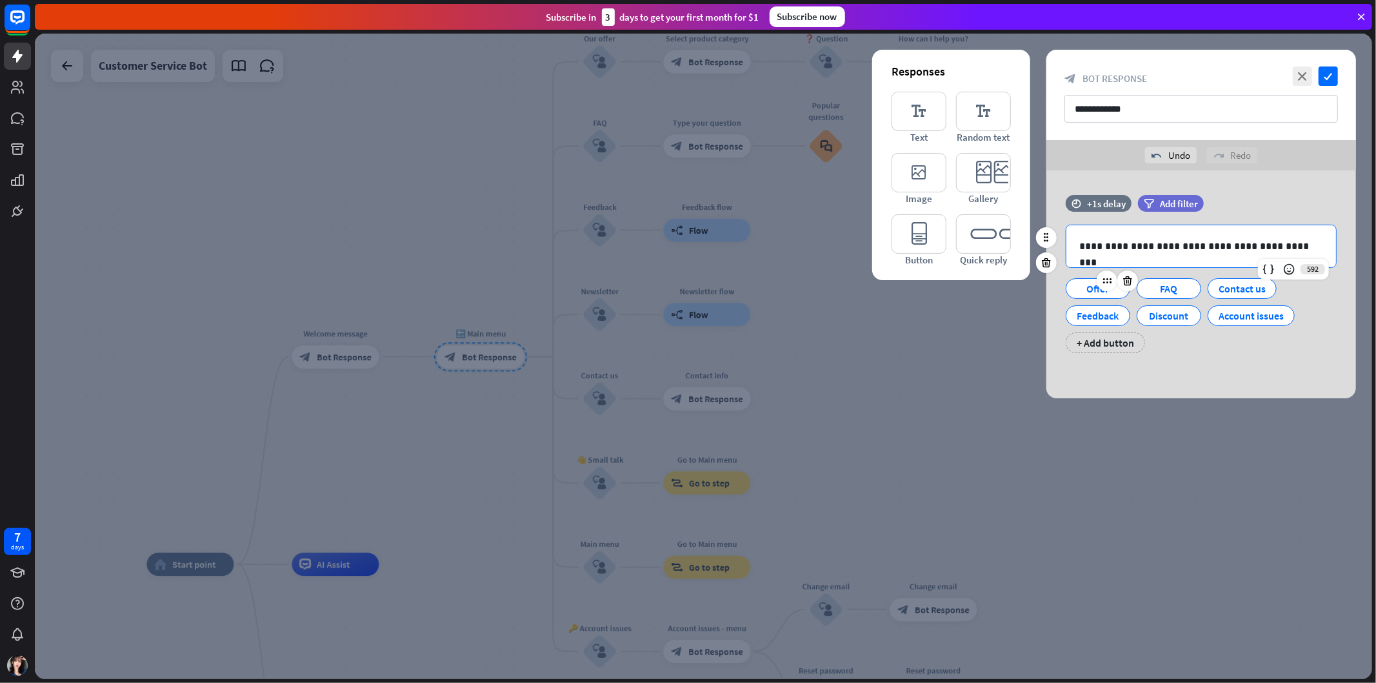
drag, startPoint x: 1066, startPoint y: 292, endPoint x: 1080, endPoint y: 297, distance: 14.7
click at [1068, 291] on div "Offer" at bounding box center [1098, 288] width 65 height 21
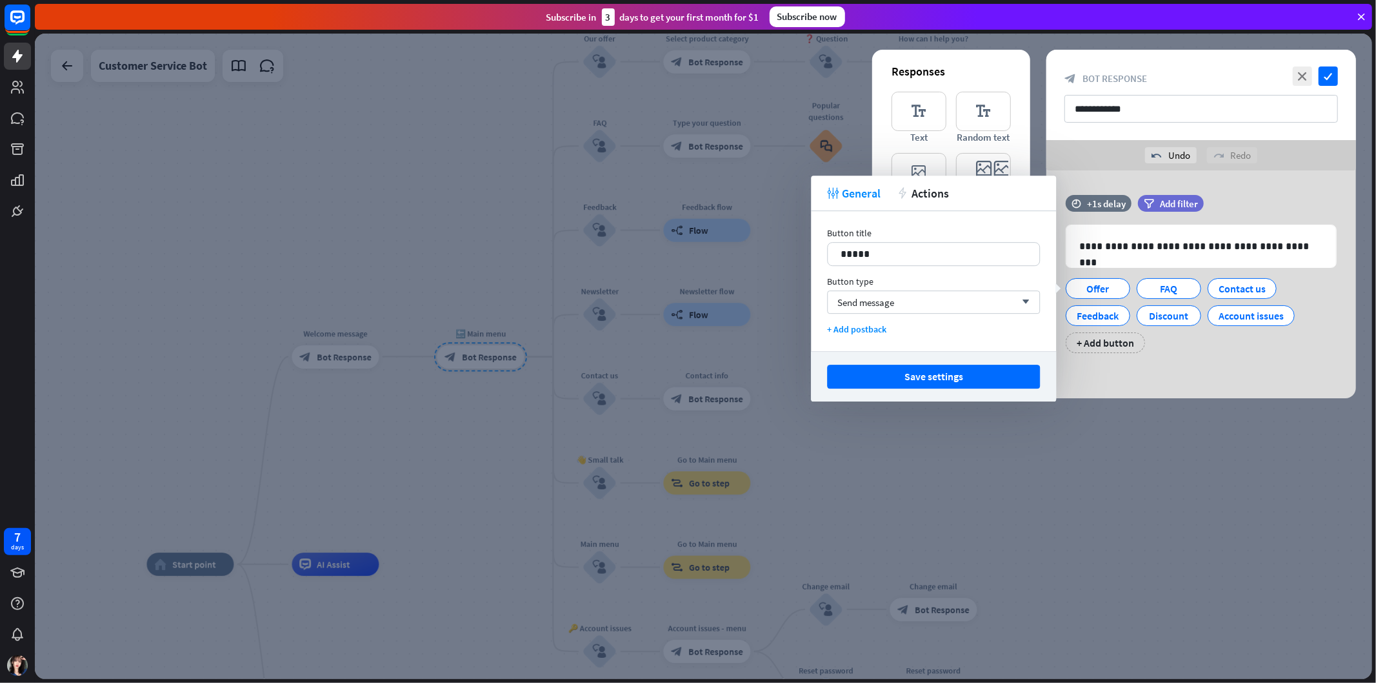
click at [463, 476] on div at bounding box center [703, 356] width 1337 height 645
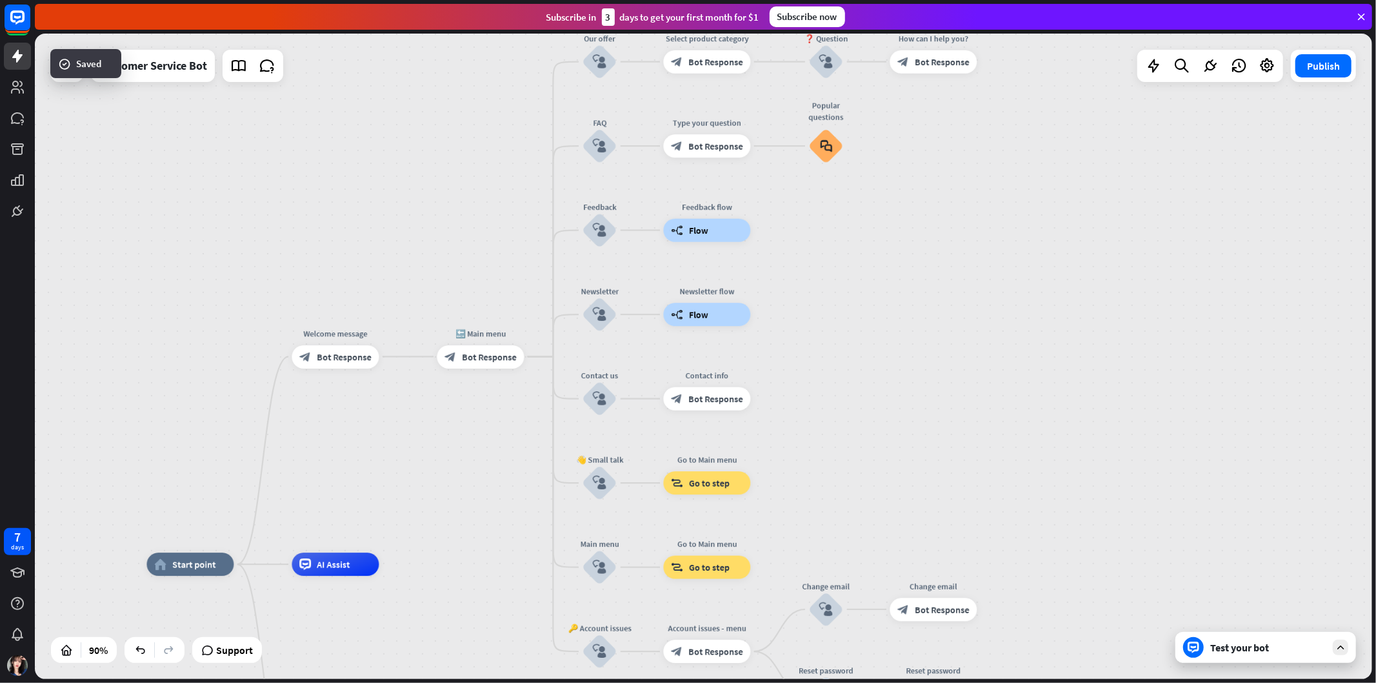
drag, startPoint x: 950, startPoint y: 444, endPoint x: 939, endPoint y: 443, distance: 11.7
drag, startPoint x: 488, startPoint y: 357, endPoint x: 485, endPoint y: 392, distance: 34.3
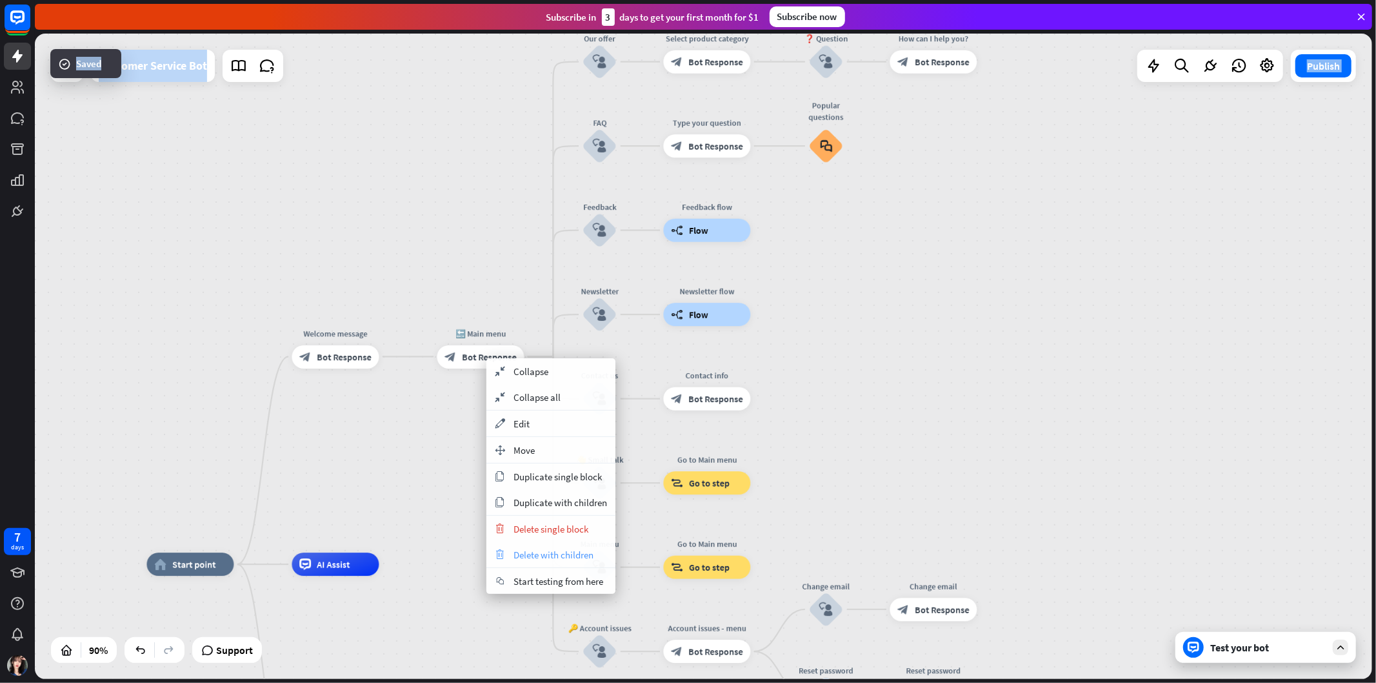
click at [577, 558] on span "Delete with children" at bounding box center [554, 554] width 80 height 12
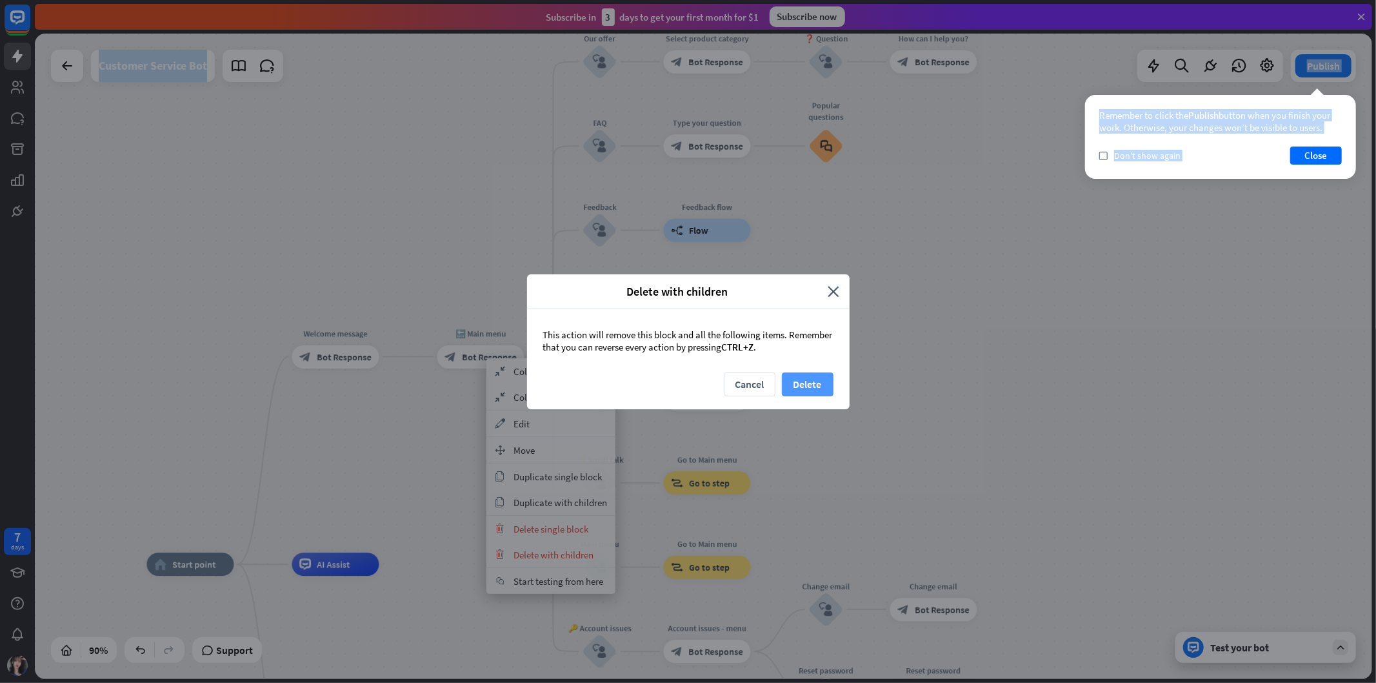
click at [807, 390] on button "Delete" at bounding box center [808, 384] width 52 height 24
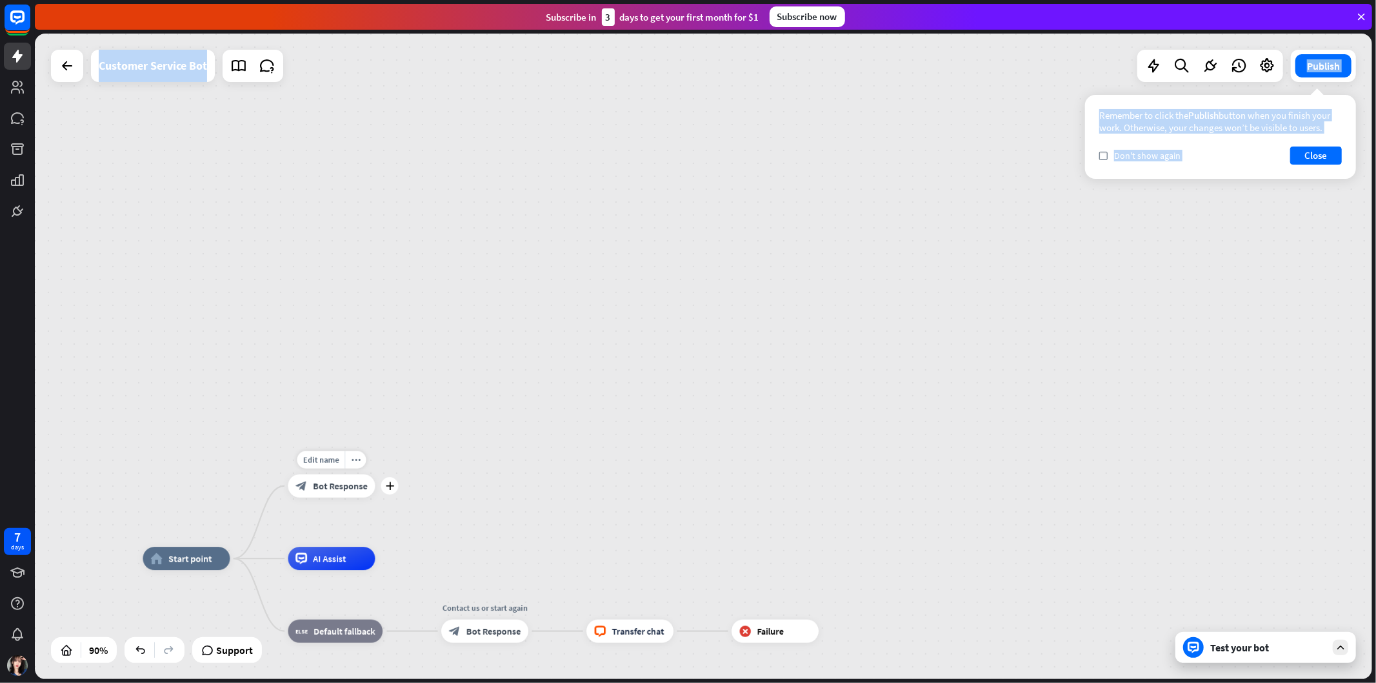
click at [326, 497] on div "Edit name more_horiz plus Welcome message block_bot_response Bot Response" at bounding box center [331, 485] width 87 height 23
click at [320, 497] on div "Edit name more_horiz plus block_bot_response Bot Response" at bounding box center [331, 485] width 87 height 23
click at [326, 495] on div "block_bot_response Bot Response" at bounding box center [331, 485] width 87 height 23
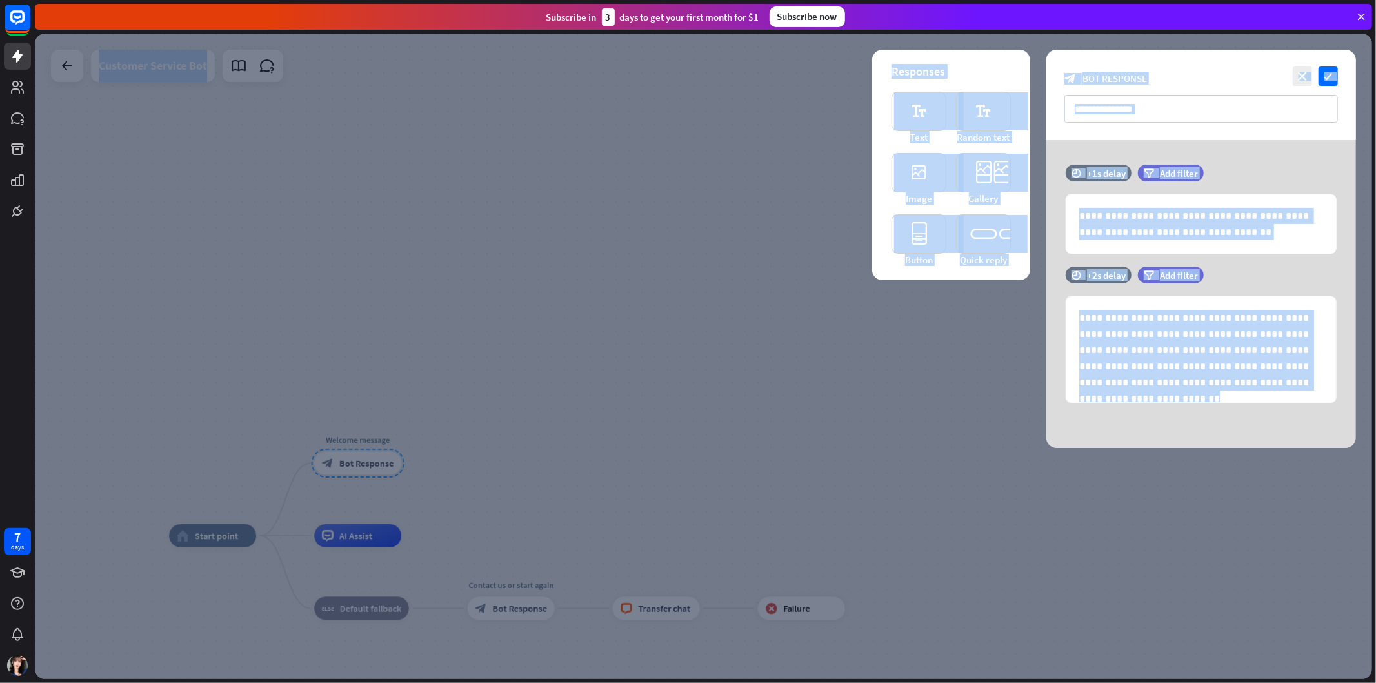
click at [326, 489] on div at bounding box center [703, 356] width 1337 height 645
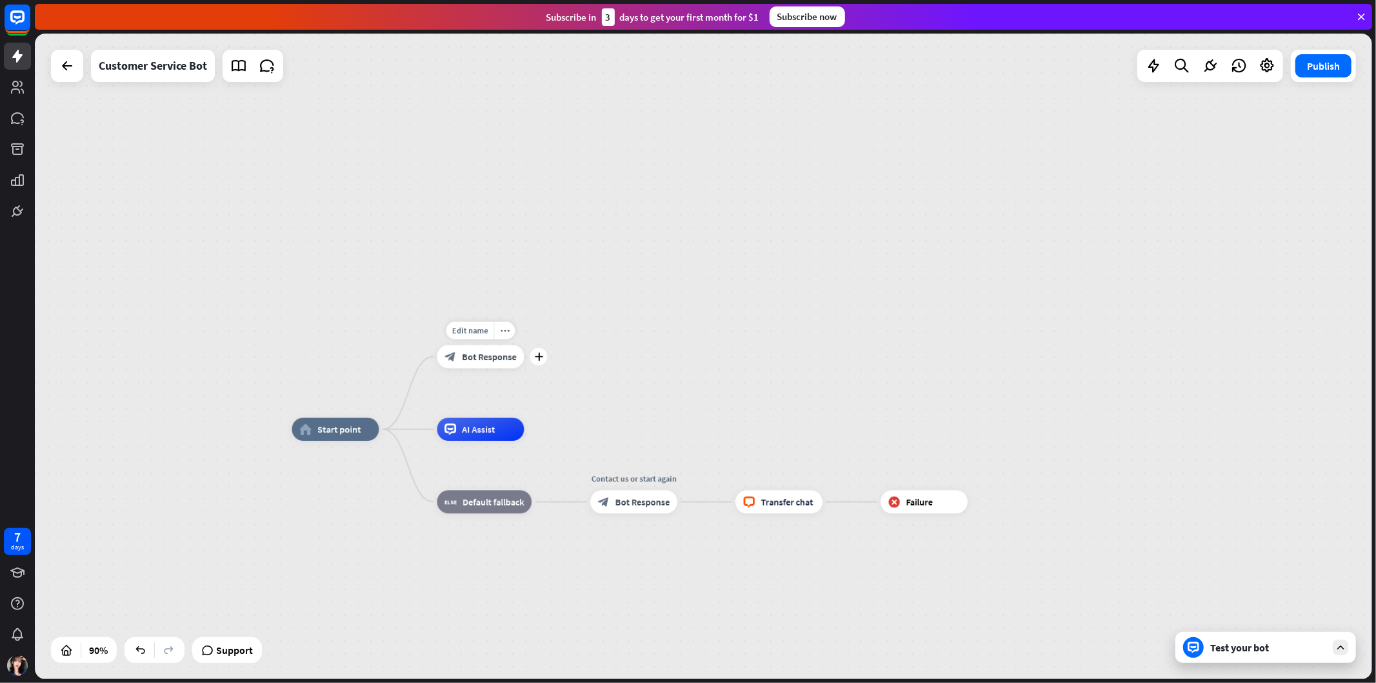
click at [474, 360] on span "Bot Response" at bounding box center [489, 357] width 55 height 12
click at [540, 357] on icon "plus" at bounding box center [538, 356] width 9 height 8
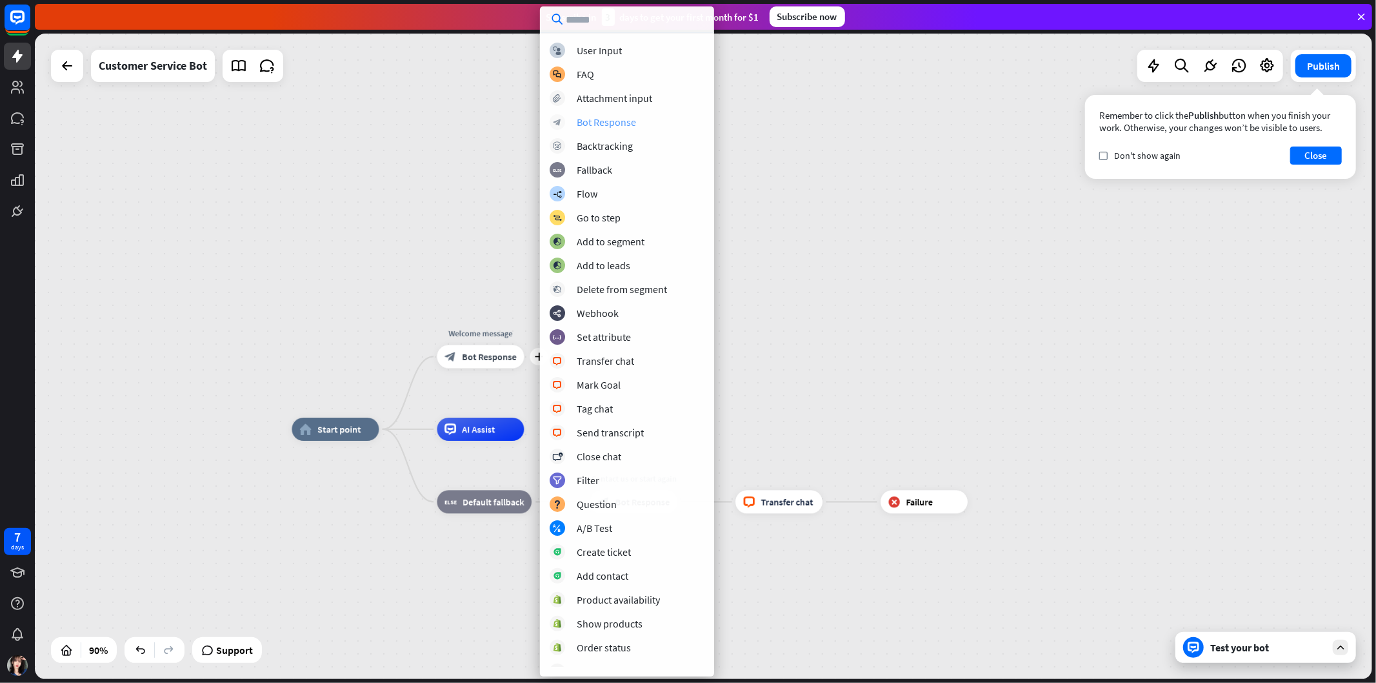
click at [646, 123] on div "block_bot_response Bot Response" at bounding box center [627, 121] width 155 height 15
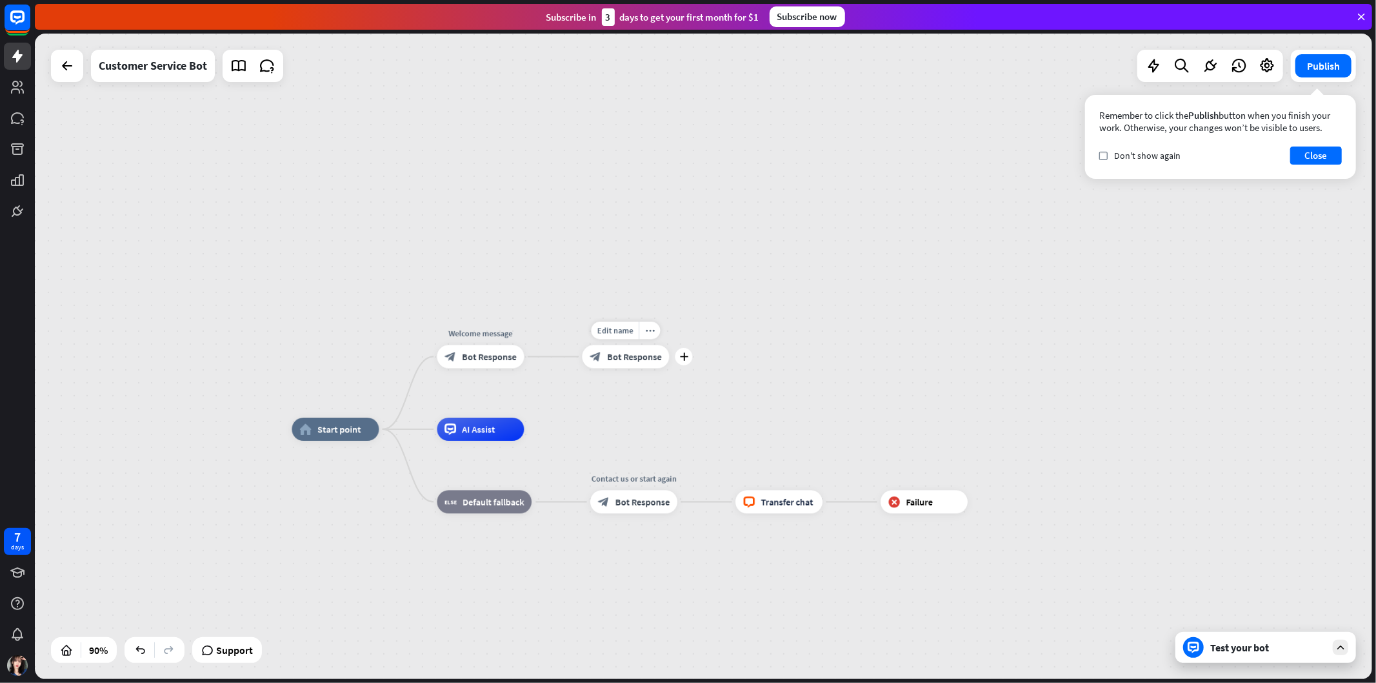
click at [641, 355] on span "Bot Response" at bounding box center [634, 357] width 55 height 12
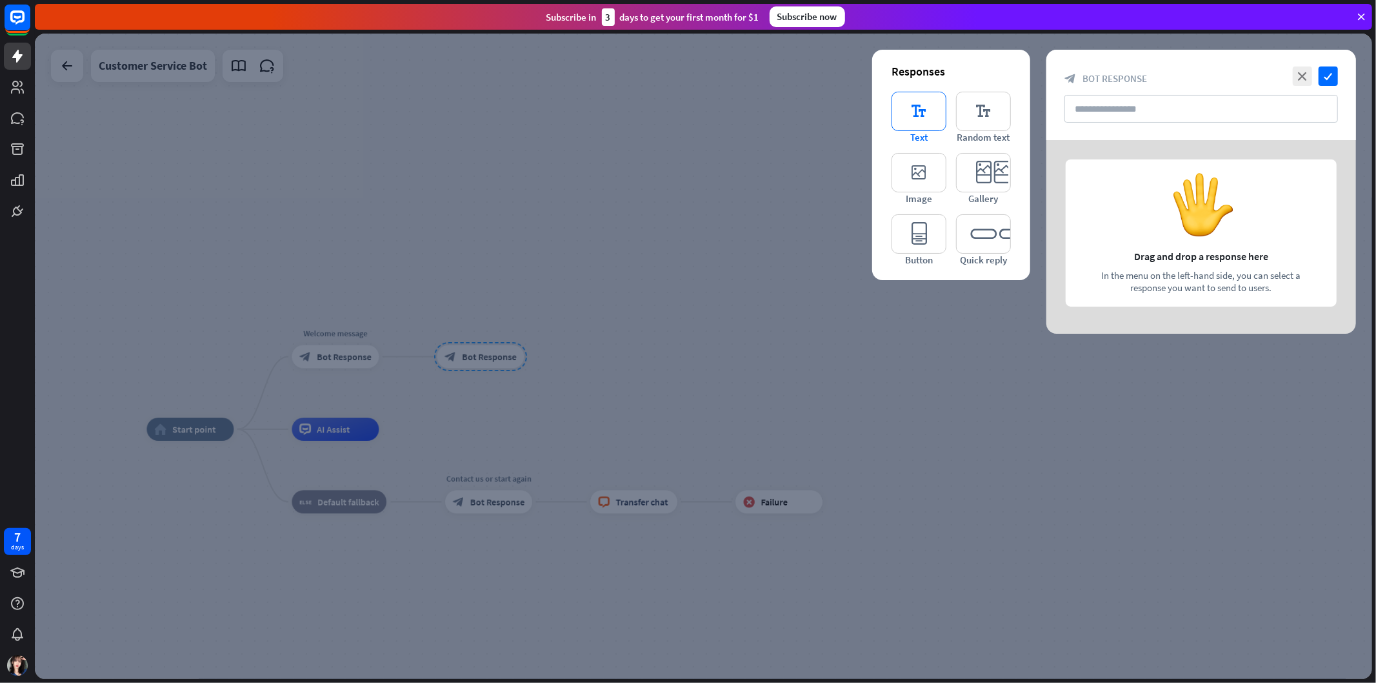
click at [930, 119] on icon "editor_text" at bounding box center [919, 111] width 55 height 39
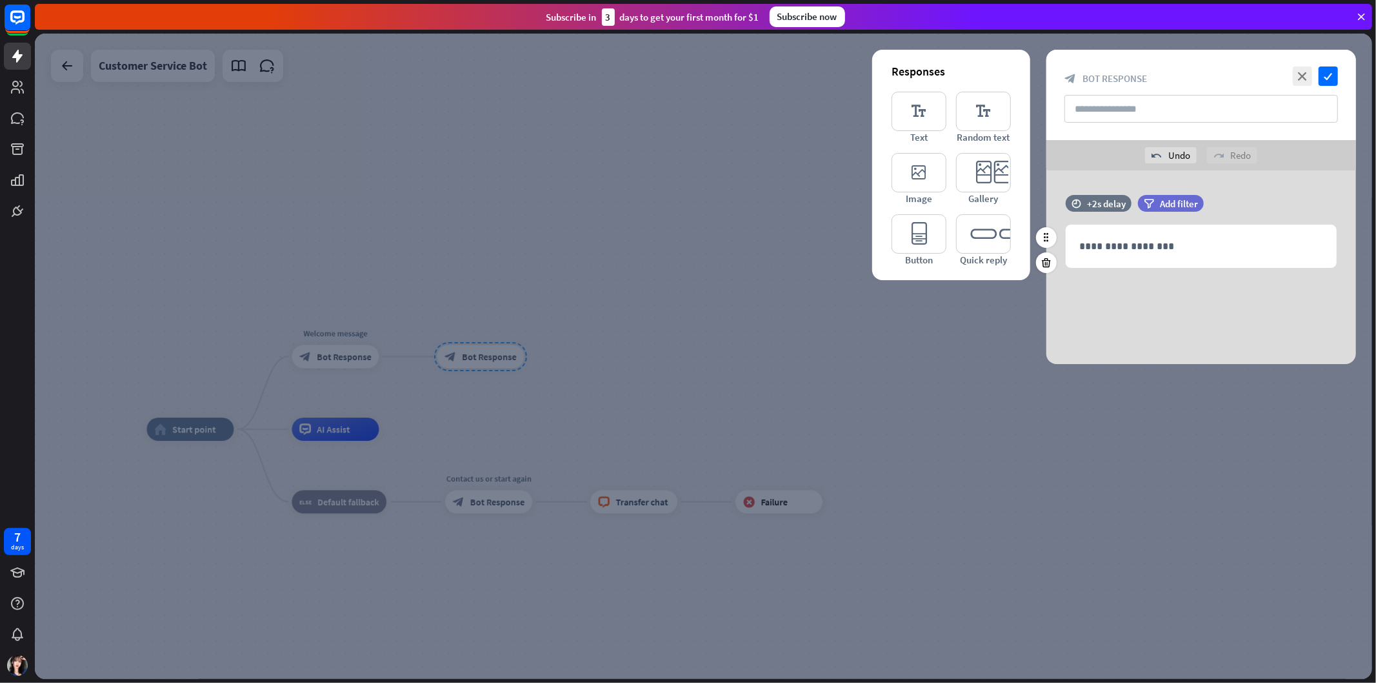
click at [1224, 266] on div "**********" at bounding box center [1201, 246] width 270 height 42
click at [1234, 246] on p "**********" at bounding box center [1201, 246] width 244 height 16
drag, startPoint x: 1158, startPoint y: 246, endPoint x: 1179, endPoint y: 227, distance: 27.9
click at [1157, 246] on p "*****" at bounding box center [1201, 246] width 244 height 16
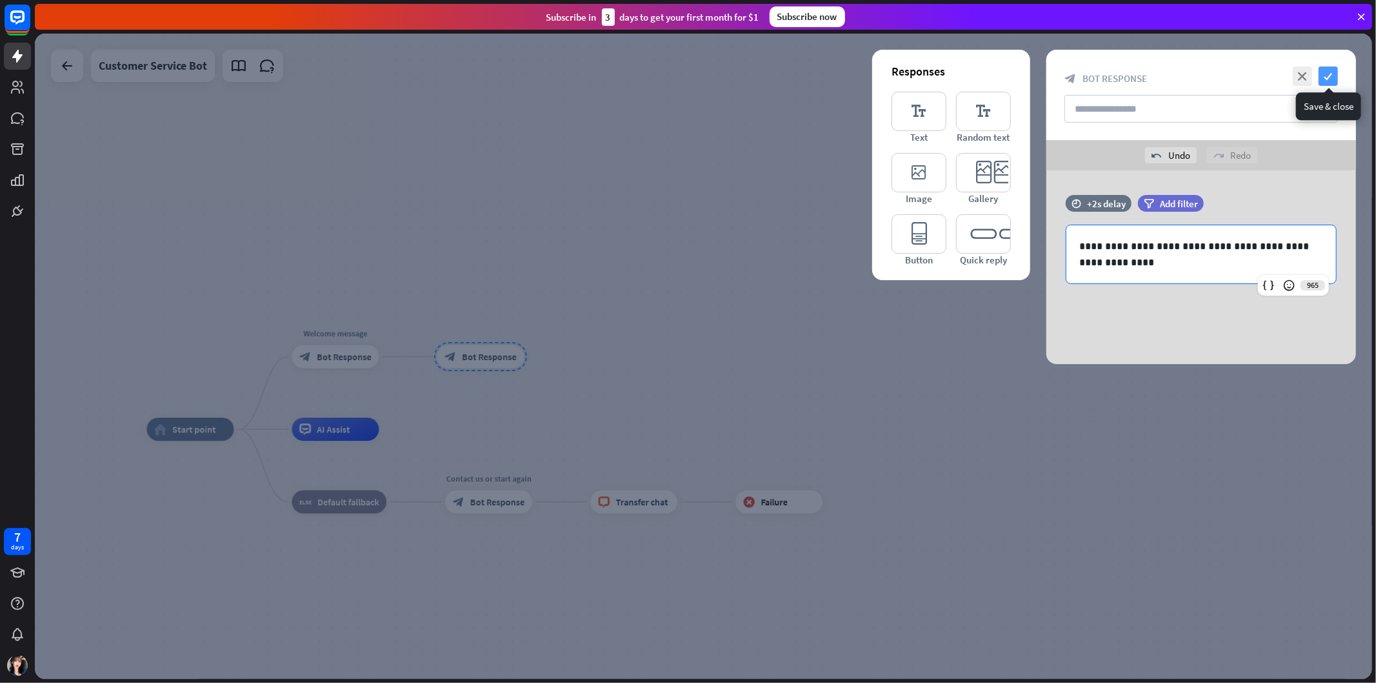
click at [1238, 75] on icon "check" at bounding box center [1328, 75] width 19 height 19
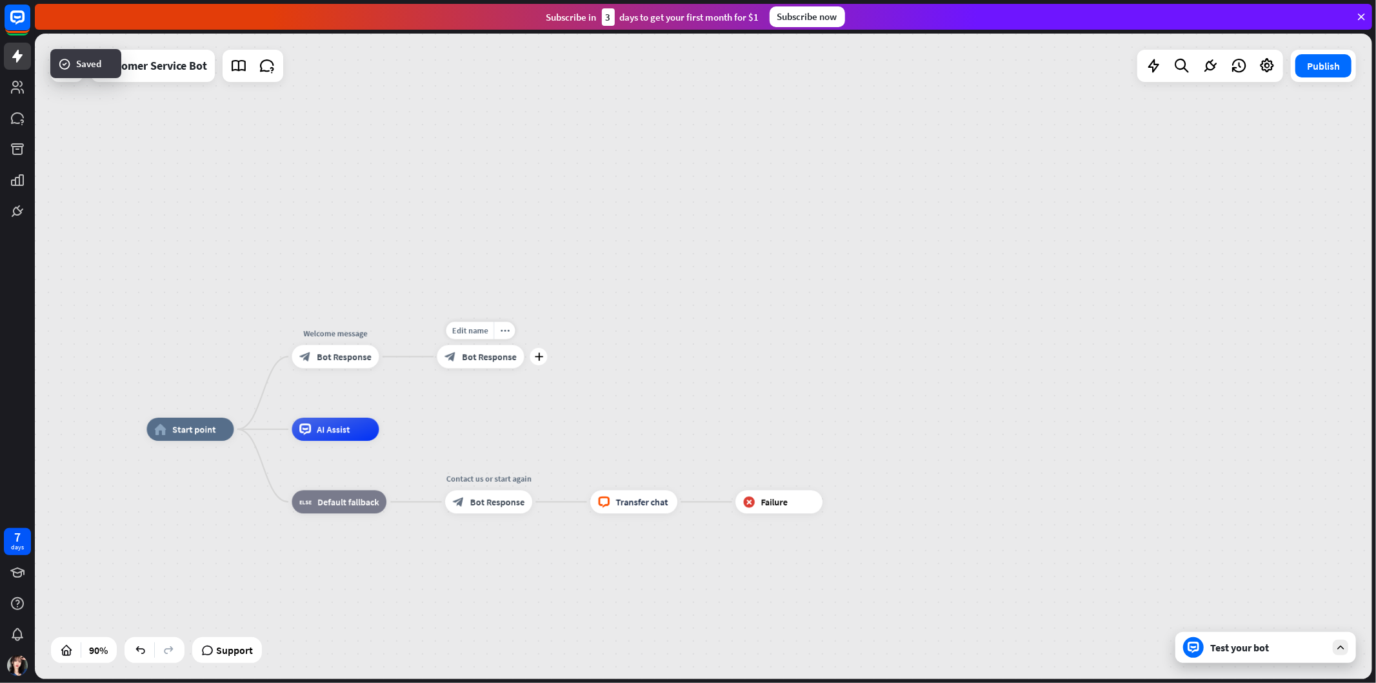
click at [532, 360] on div "plus" at bounding box center [538, 356] width 17 height 17
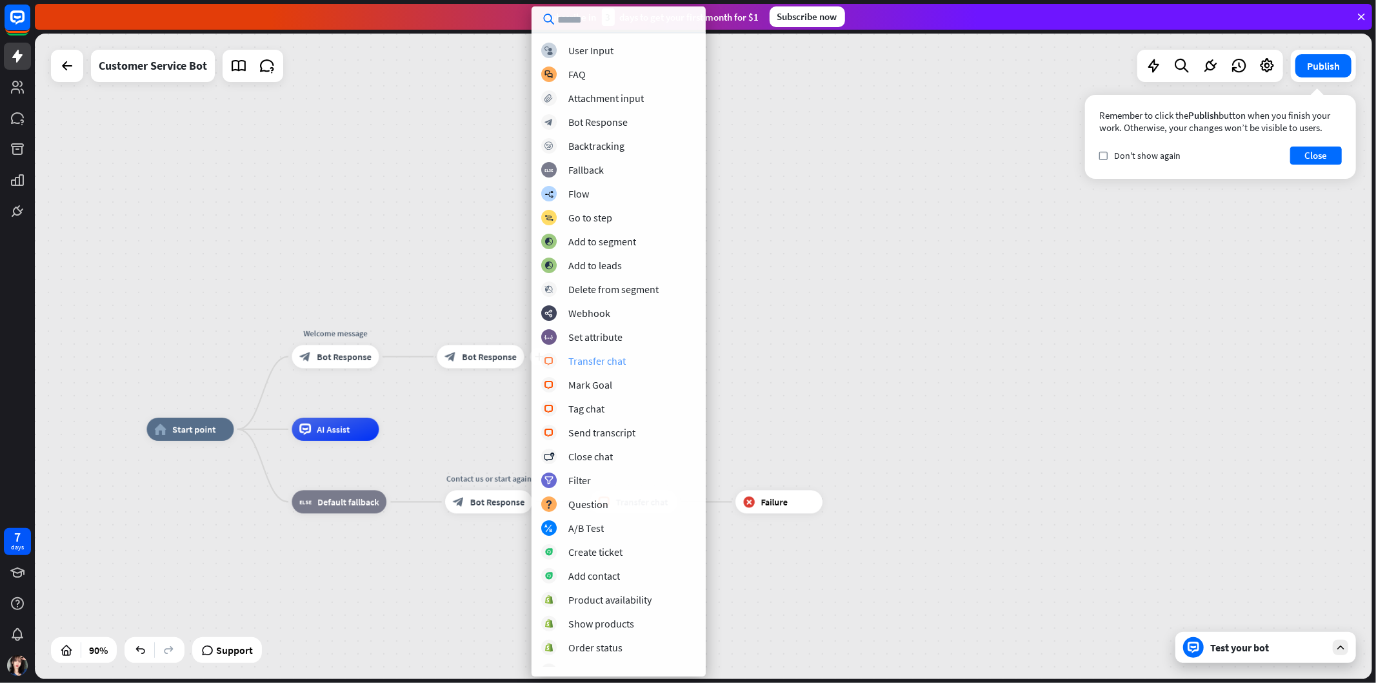
click at [655, 365] on div "block_livechat Transfer chat" at bounding box center [618, 360] width 155 height 15
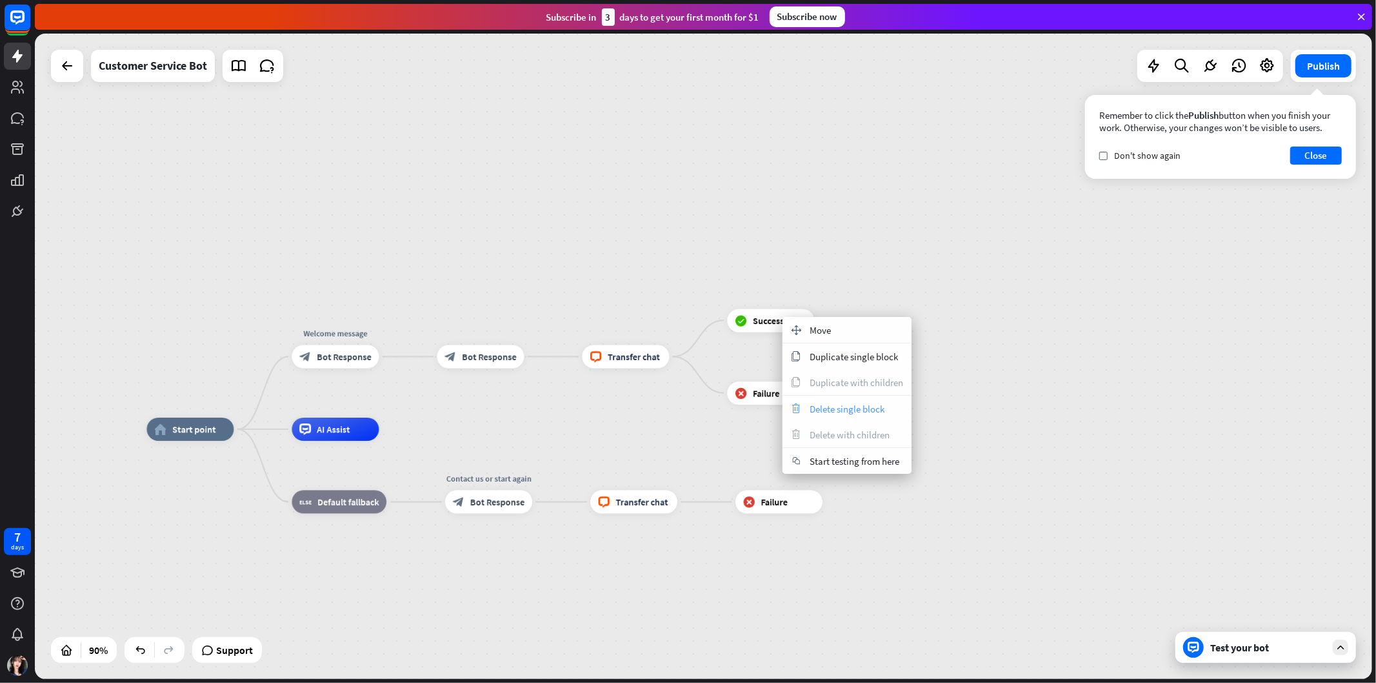
click at [862, 408] on span "Delete single block" at bounding box center [847, 409] width 75 height 12
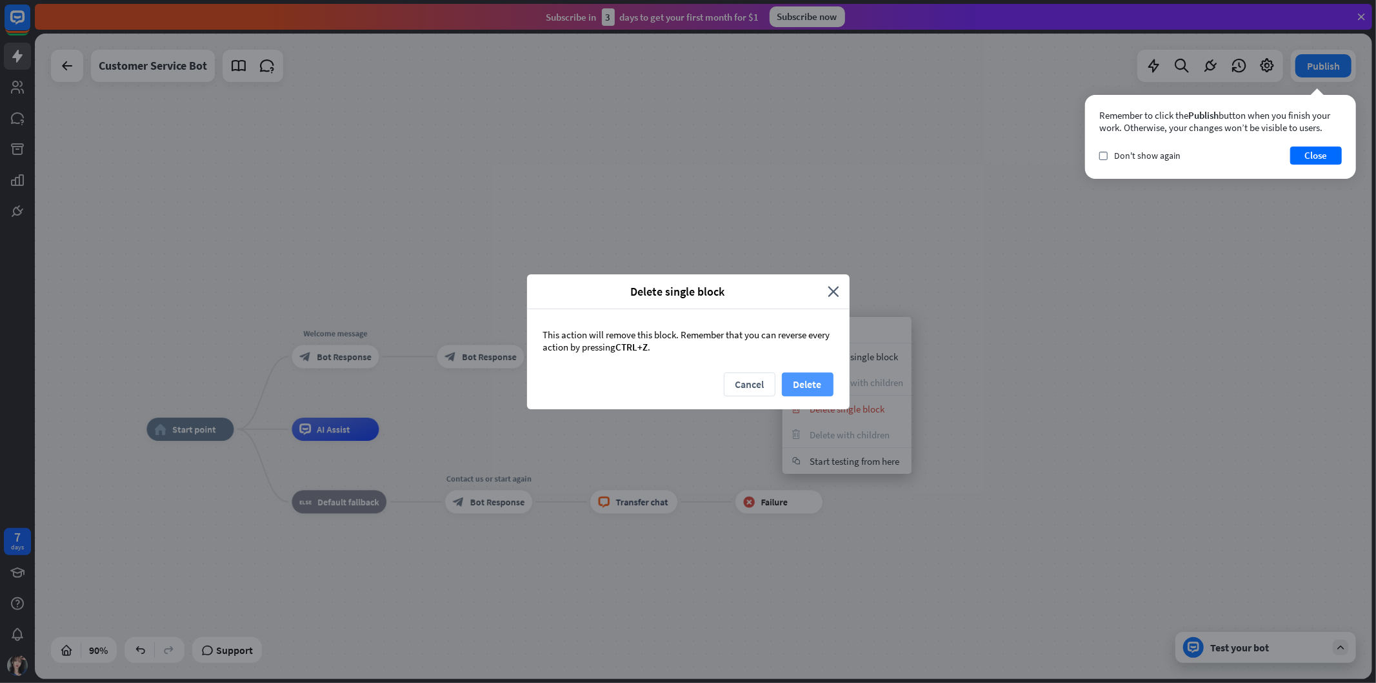
click at [822, 376] on button "Delete" at bounding box center [808, 384] width 52 height 24
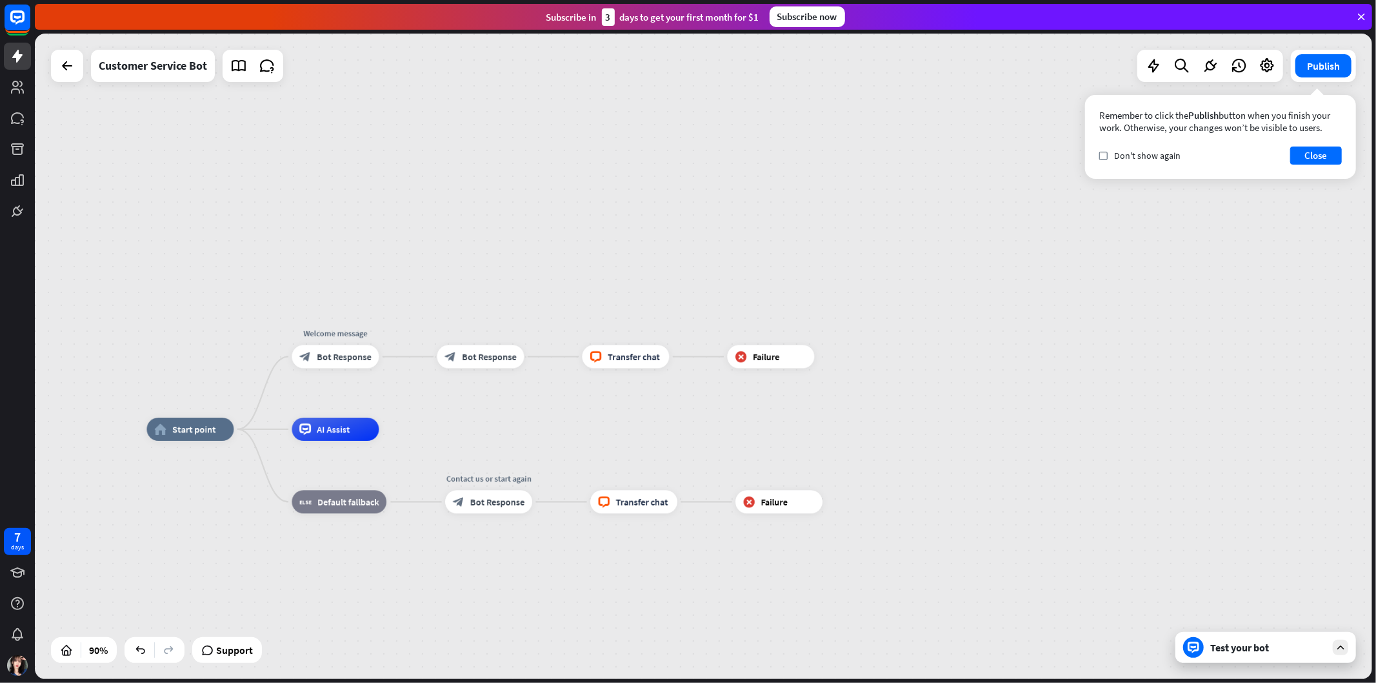
drag, startPoint x: 1007, startPoint y: 345, endPoint x: 360, endPoint y: 228, distance: 657.6
click at [978, 339] on div "home_2 Start point Welcome message block_bot_response Bot Response block_bot_re…" at bounding box center [703, 356] width 1337 height 645
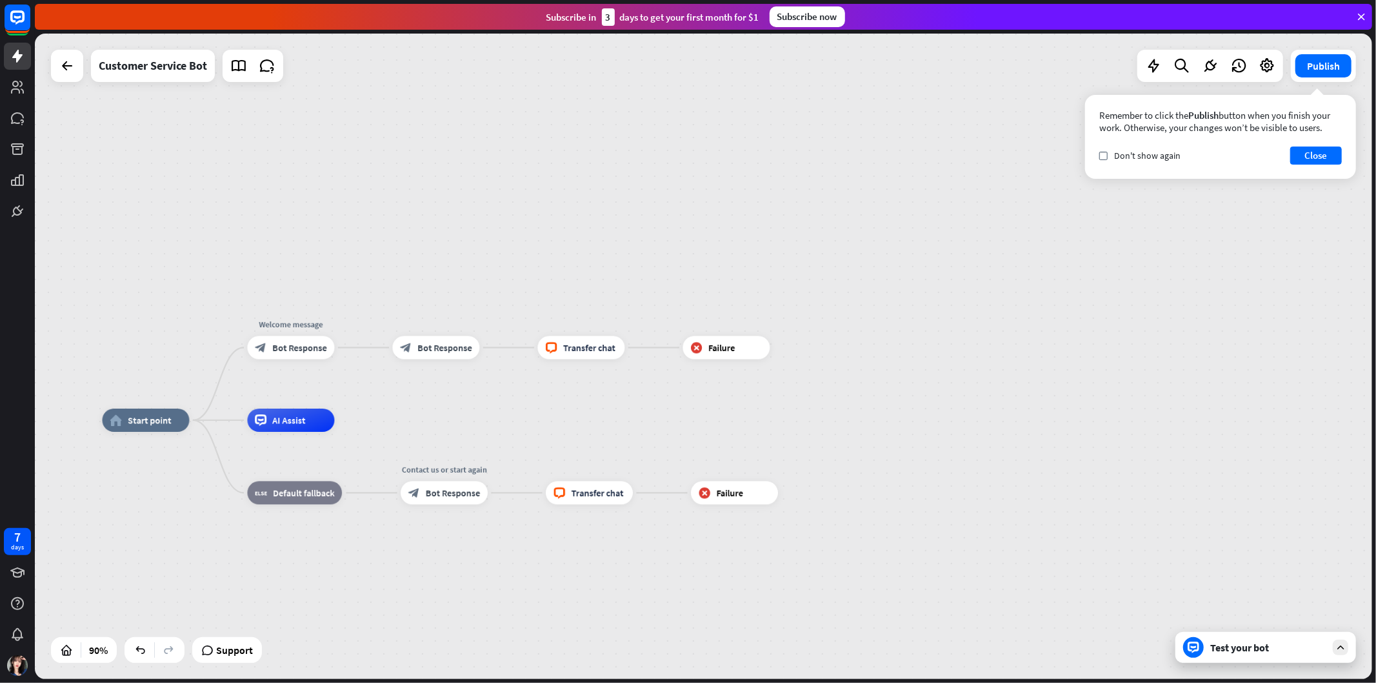
drag, startPoint x: 350, startPoint y: 119, endPoint x: 210, endPoint y: 104, distance: 140.8
click at [242, 126] on div "home_2 Start point Welcome message block_bot_response Bot Response block_bot_re…" at bounding box center [703, 356] width 1337 height 645
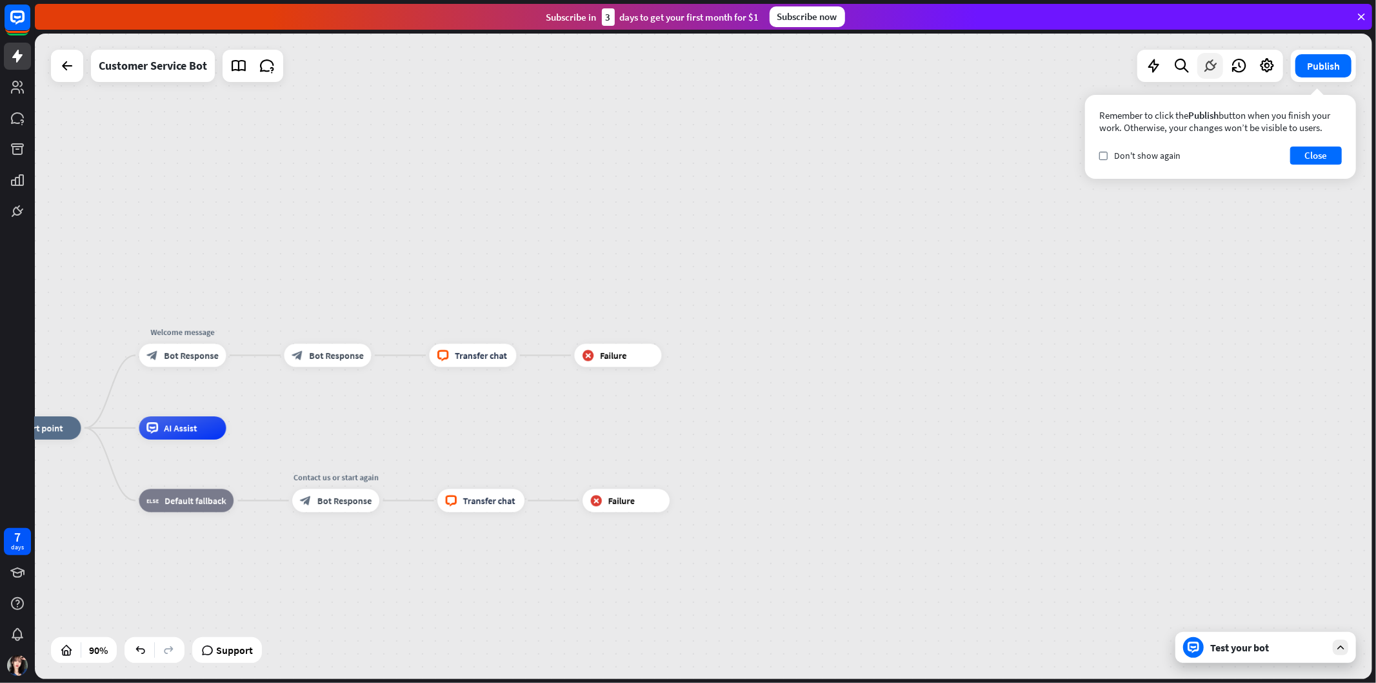
click at [1217, 69] on icon at bounding box center [1210, 65] width 17 height 17
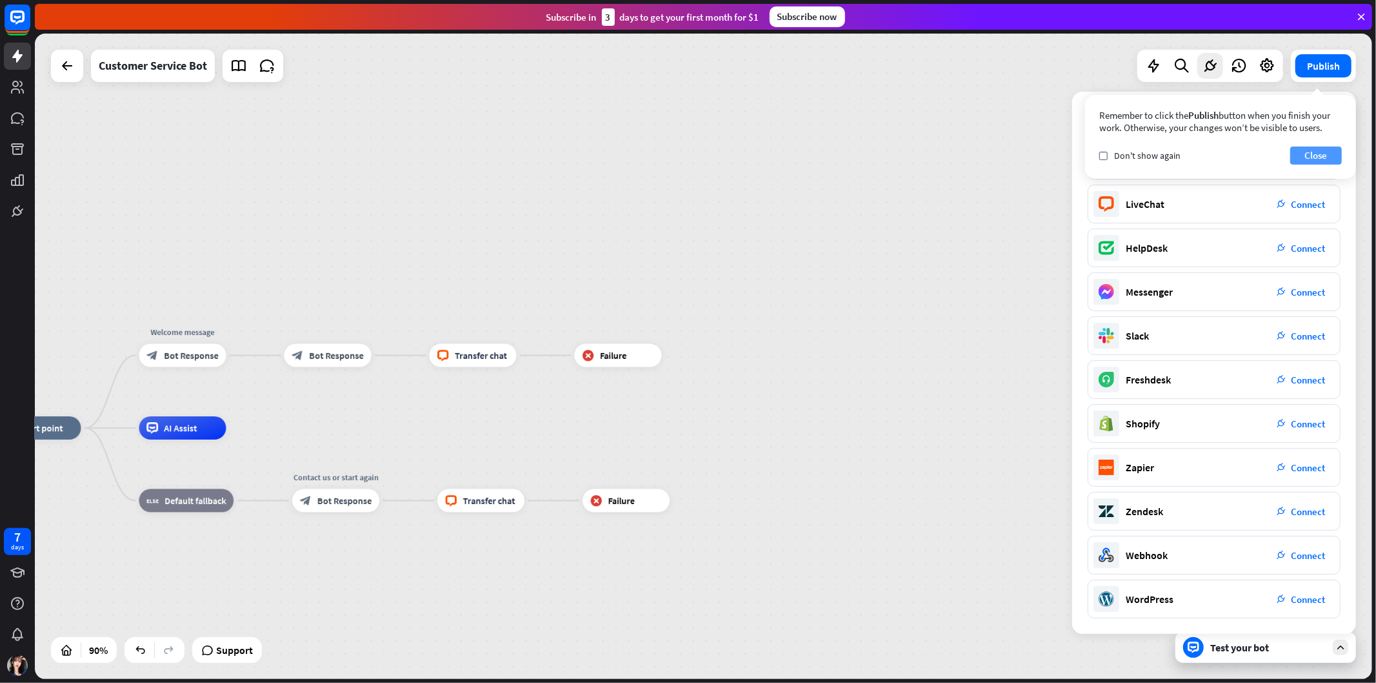
click at [1238, 154] on button "Close" at bounding box center [1316, 155] width 52 height 18
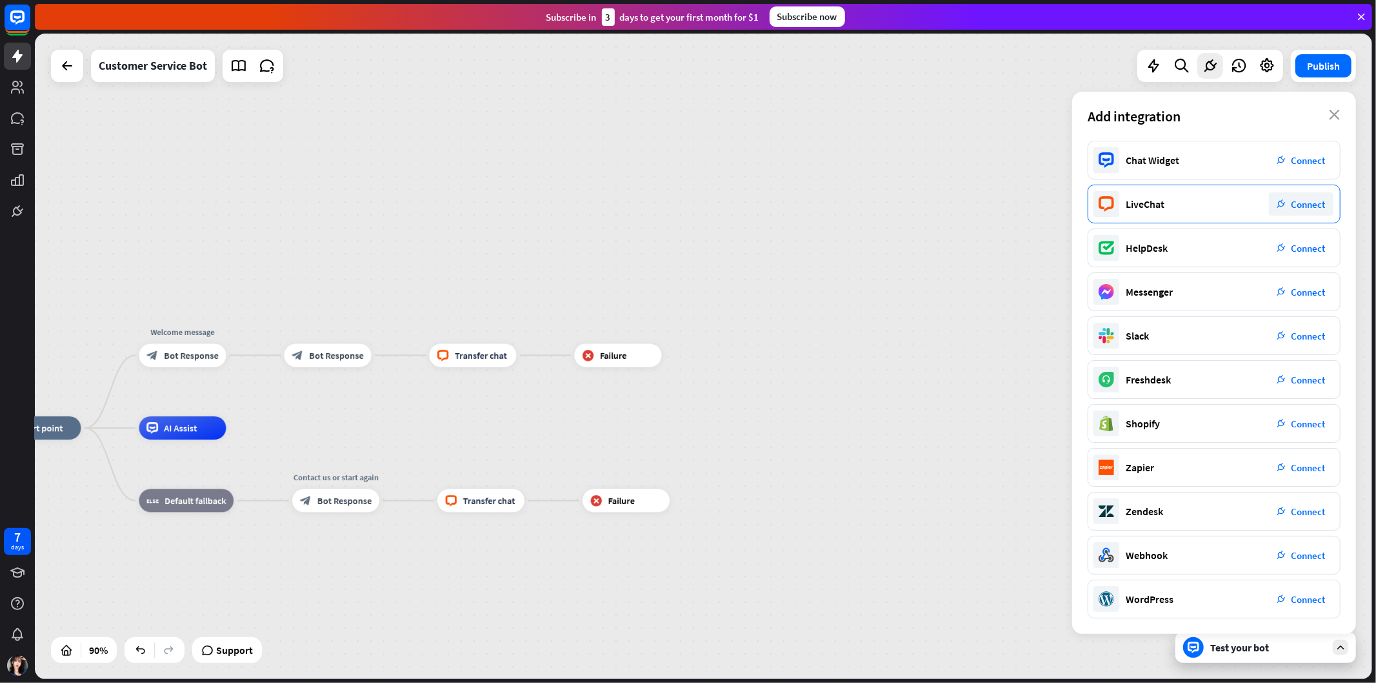
click at [1238, 198] on span "Connect" at bounding box center [1309, 204] width 34 height 12
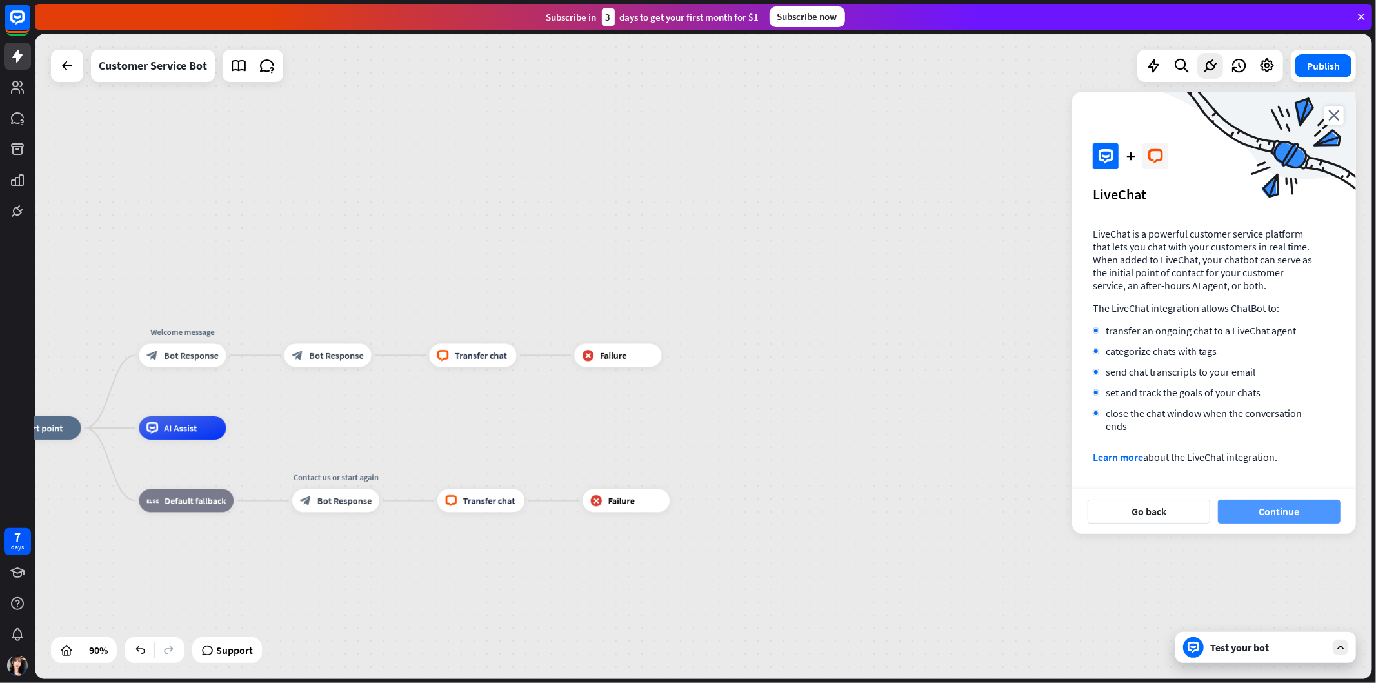
click at [1238, 513] on button "Continue" at bounding box center [1279, 511] width 123 height 24
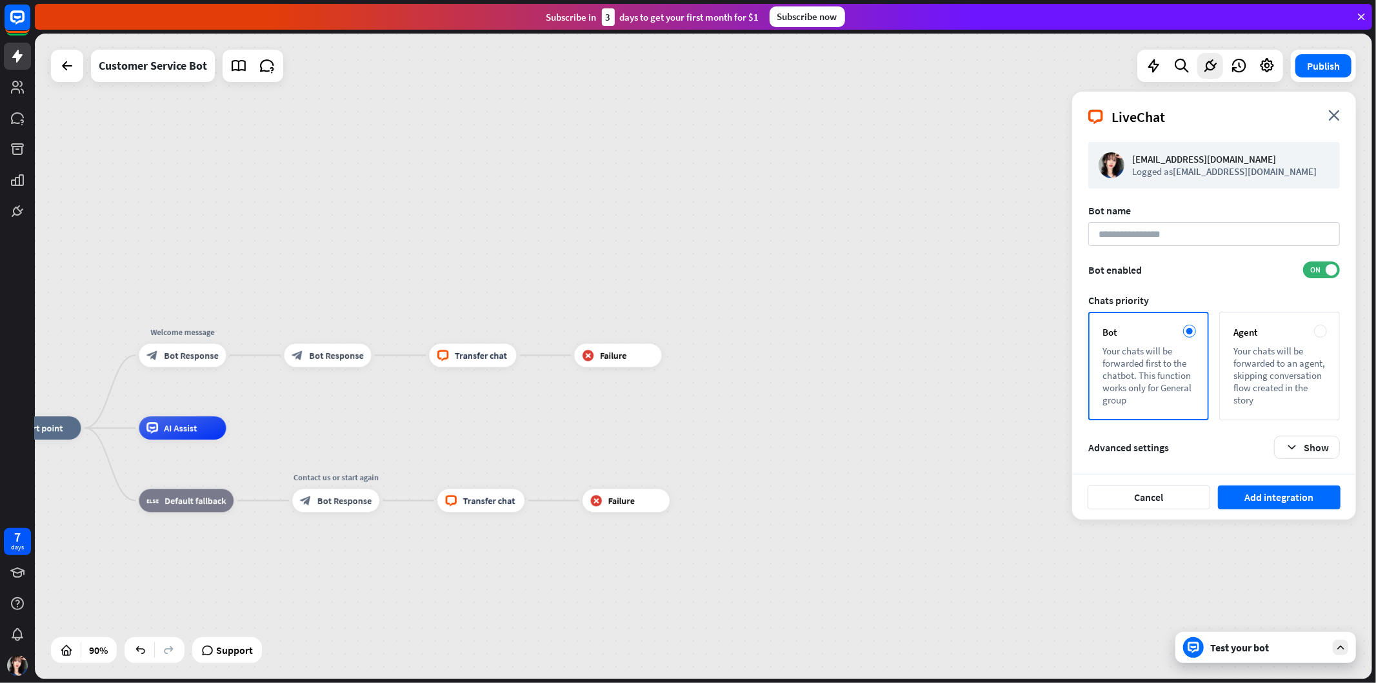
drag, startPoint x: 1305, startPoint y: 176, endPoint x: 1163, endPoint y: 281, distance: 176.3
click at [1211, 116] on div "LiveChat close" at bounding box center [1214, 112] width 284 height 41
click at [1173, 235] on input at bounding box center [1214, 234] width 252 height 24
type input "*******"
drag, startPoint x: 1176, startPoint y: 234, endPoint x: 1287, endPoint y: 505, distance: 293.2
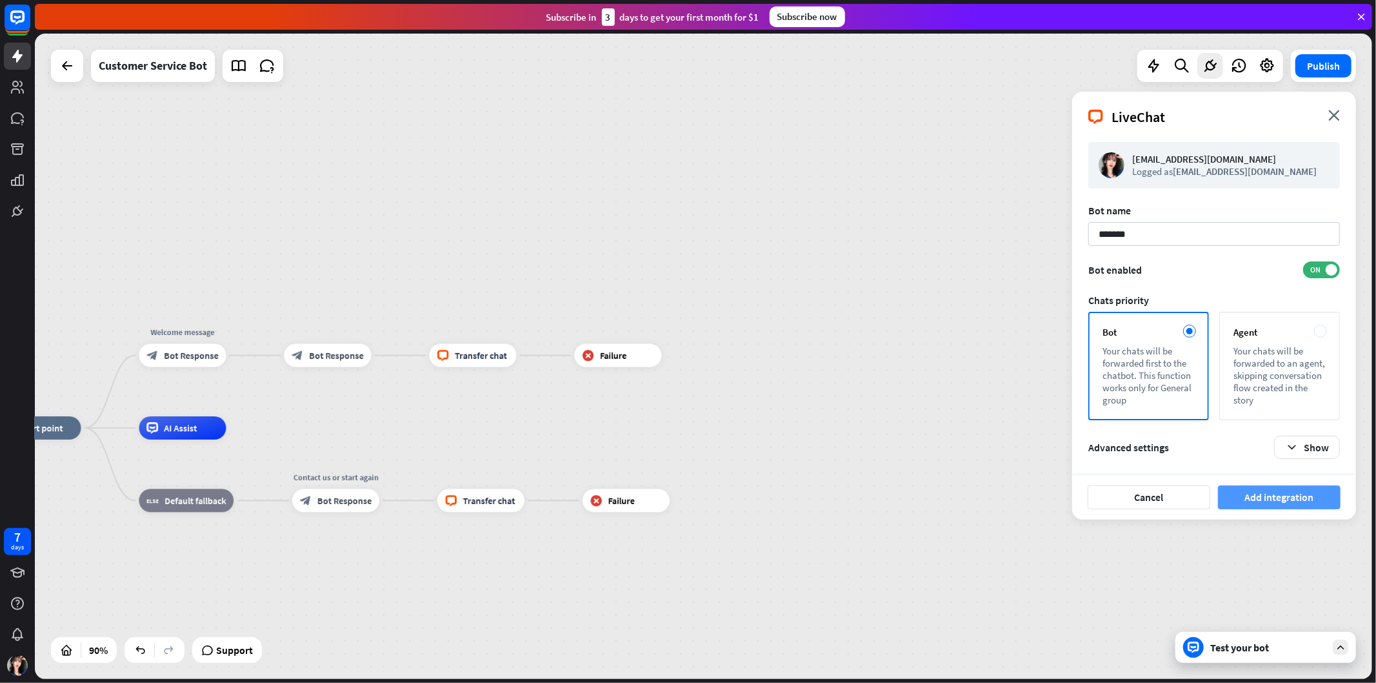
click at [1238, 505] on button "Add integration" at bounding box center [1279, 497] width 123 height 24
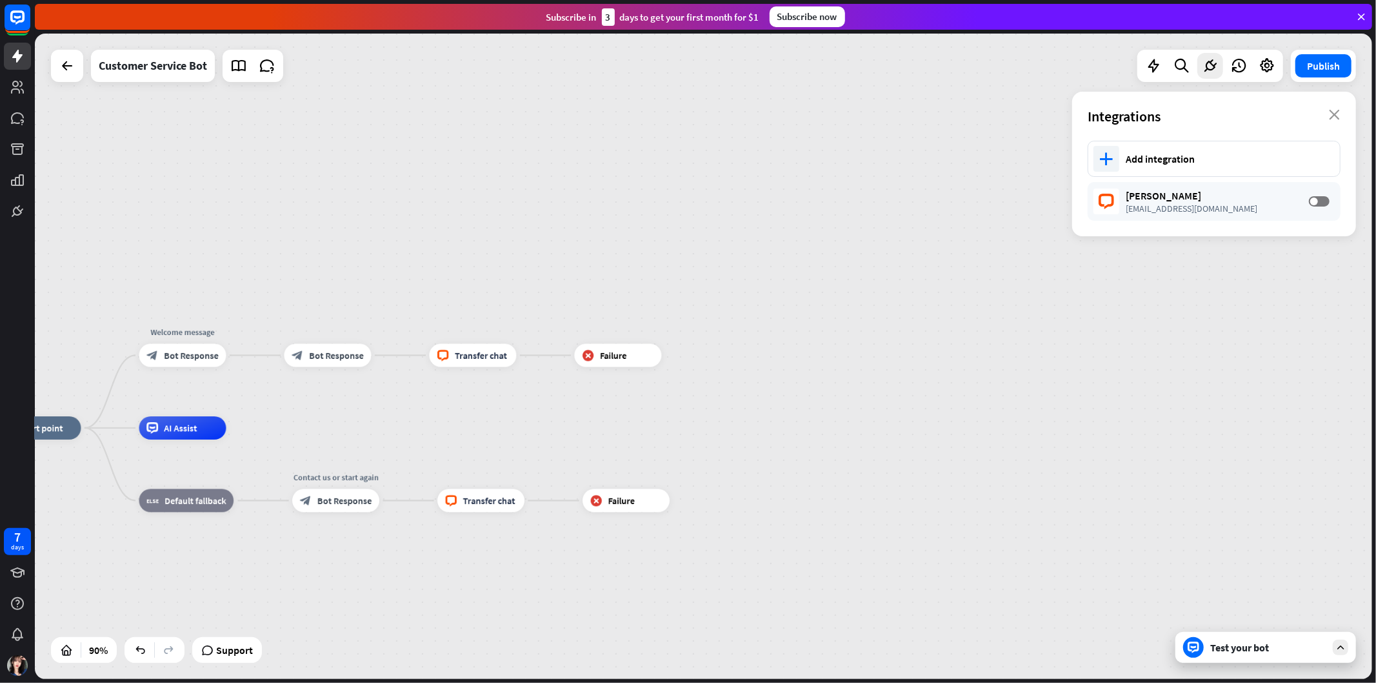
drag, startPoint x: 963, startPoint y: 166, endPoint x: 1008, endPoint y: 177, distance: 46.3
click at [1005, 177] on div "home_2 Start point Welcome message block_bot_response Bot Response block_bot_re…" at bounding box center [703, 356] width 1337 height 645
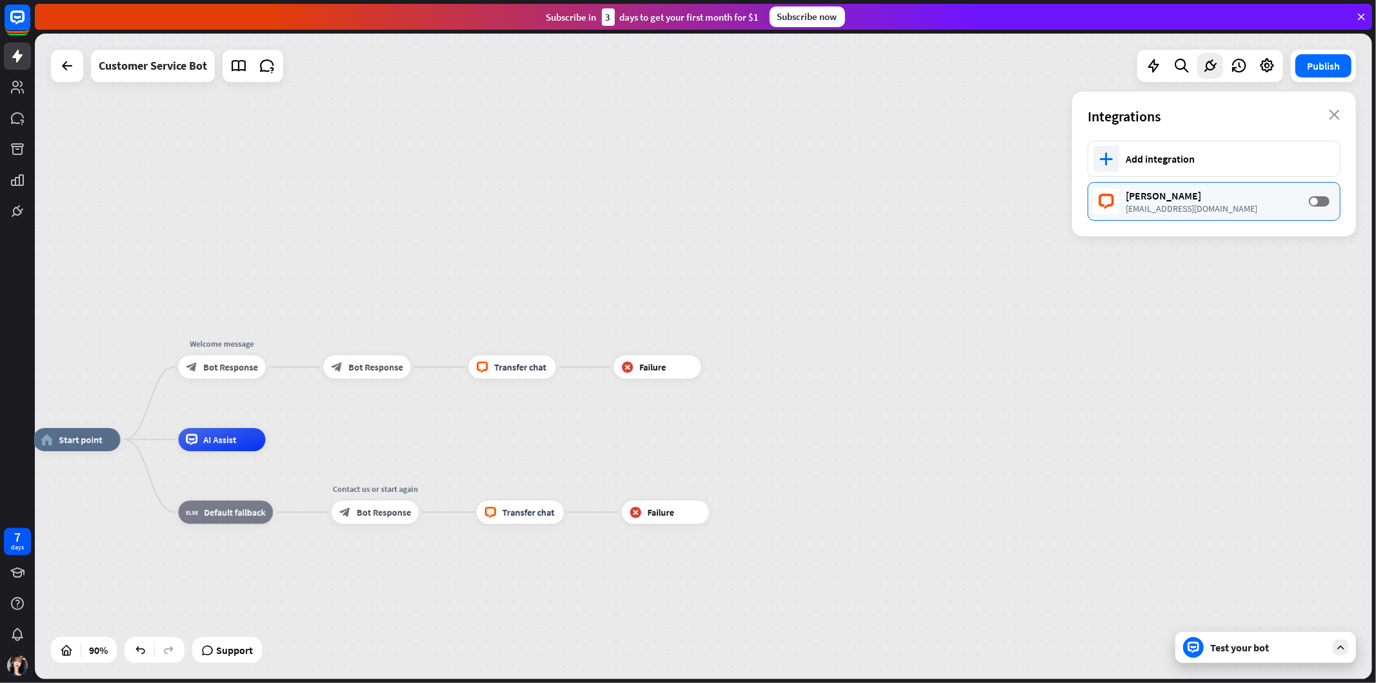
click at [1238, 196] on div "OFF" at bounding box center [1319, 201] width 21 height 10
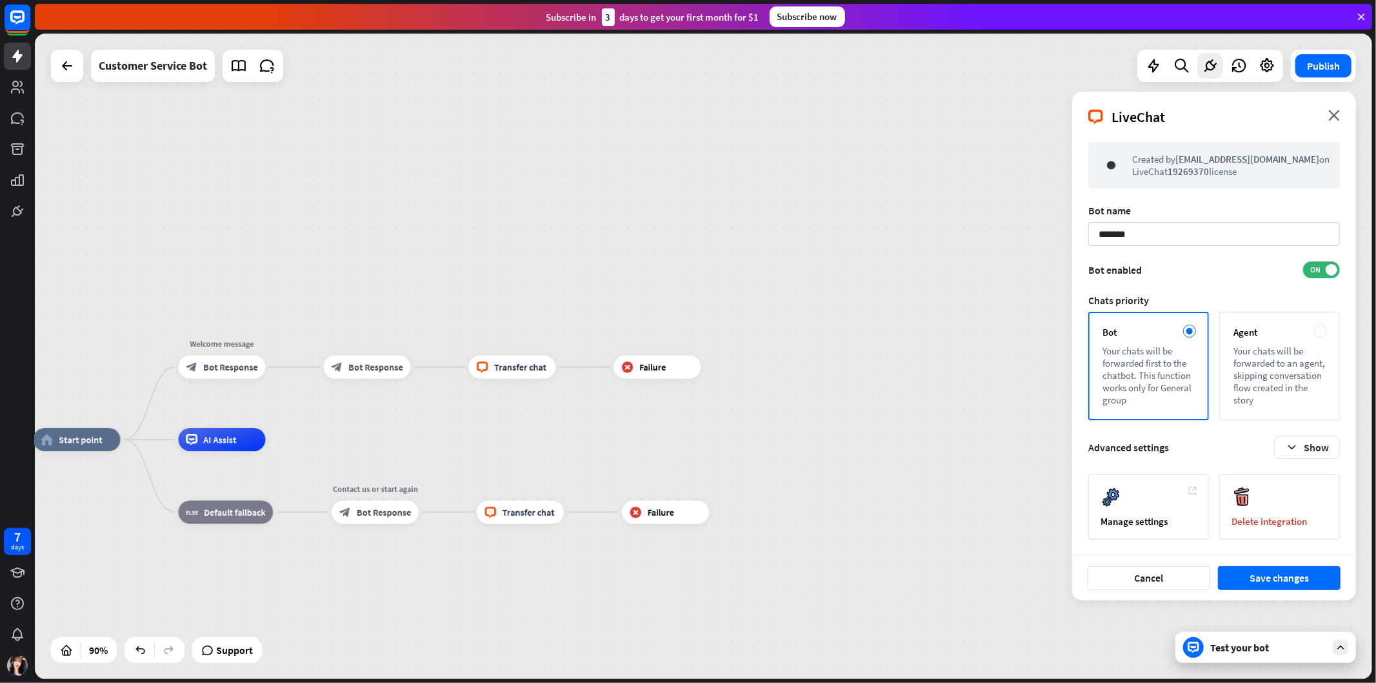
click at [1198, 382] on div at bounding box center [703, 356] width 1337 height 645
click at [927, 332] on div "home_2 Start point Welcome message block_bot_response Bot Response block_bot_re…" at bounding box center [703, 356] width 1337 height 645
drag, startPoint x: 1290, startPoint y: 424, endPoint x: 1297, endPoint y: 382, distance: 42.4
click at [1238, 412] on form "Created by [EMAIL_ADDRESS][DOMAIN_NAME] on LiveChat 19269370 license Bot name *…" at bounding box center [1214, 340] width 252 height 397
drag, startPoint x: 1294, startPoint y: 373, endPoint x: 546, endPoint y: 355, distance: 748.0
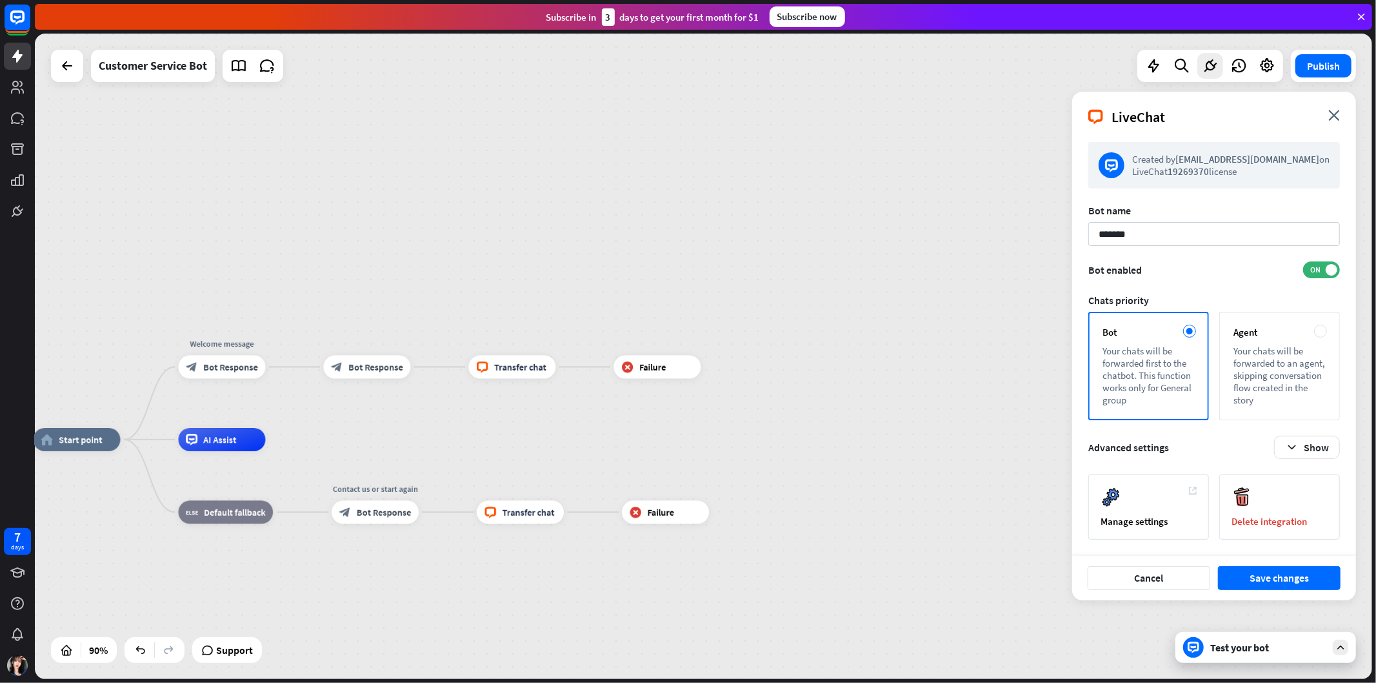
click at [1238, 373] on div "Your chats will be forwarded to an agent, skipping conversation flow created in…" at bounding box center [1280, 375] width 92 height 61
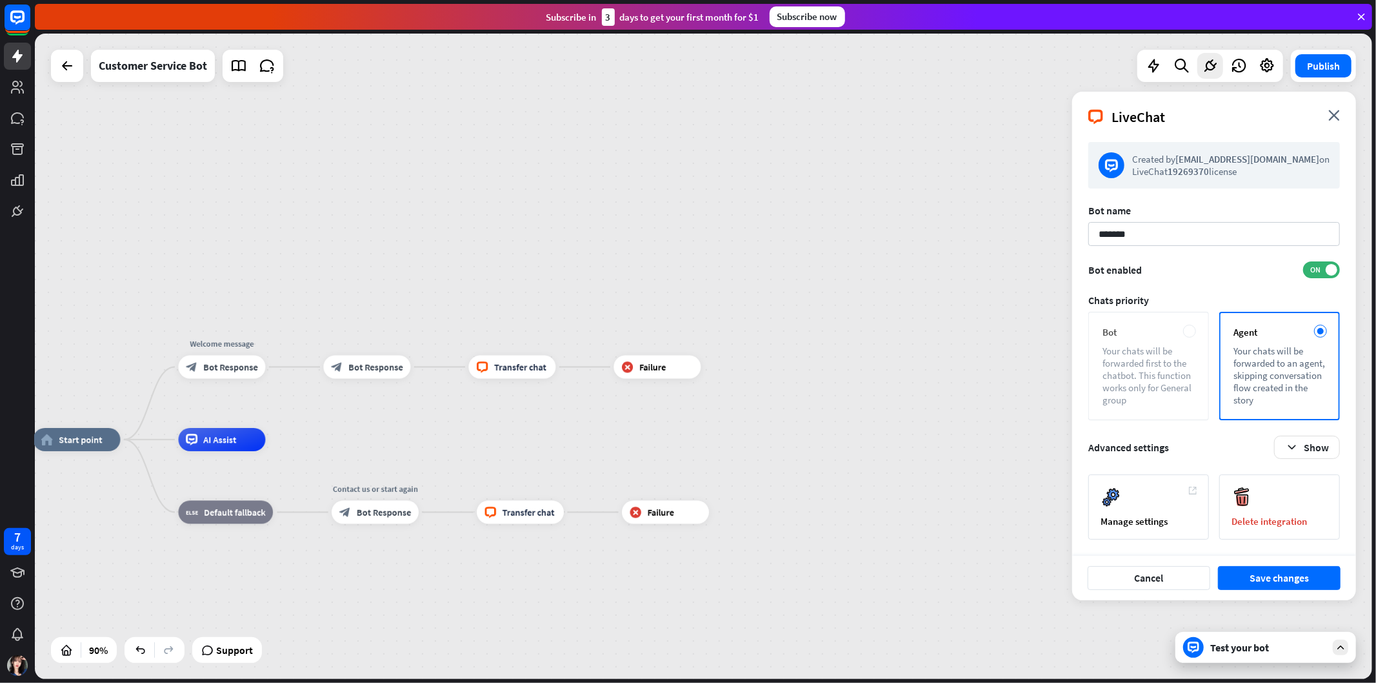
drag, startPoint x: 1133, startPoint y: 370, endPoint x: 1150, endPoint y: 370, distance: 16.8
click at [1134, 370] on div "Your chats will be forwarded first to the chatbot. This function works only for…" at bounding box center [1149, 375] width 92 height 61
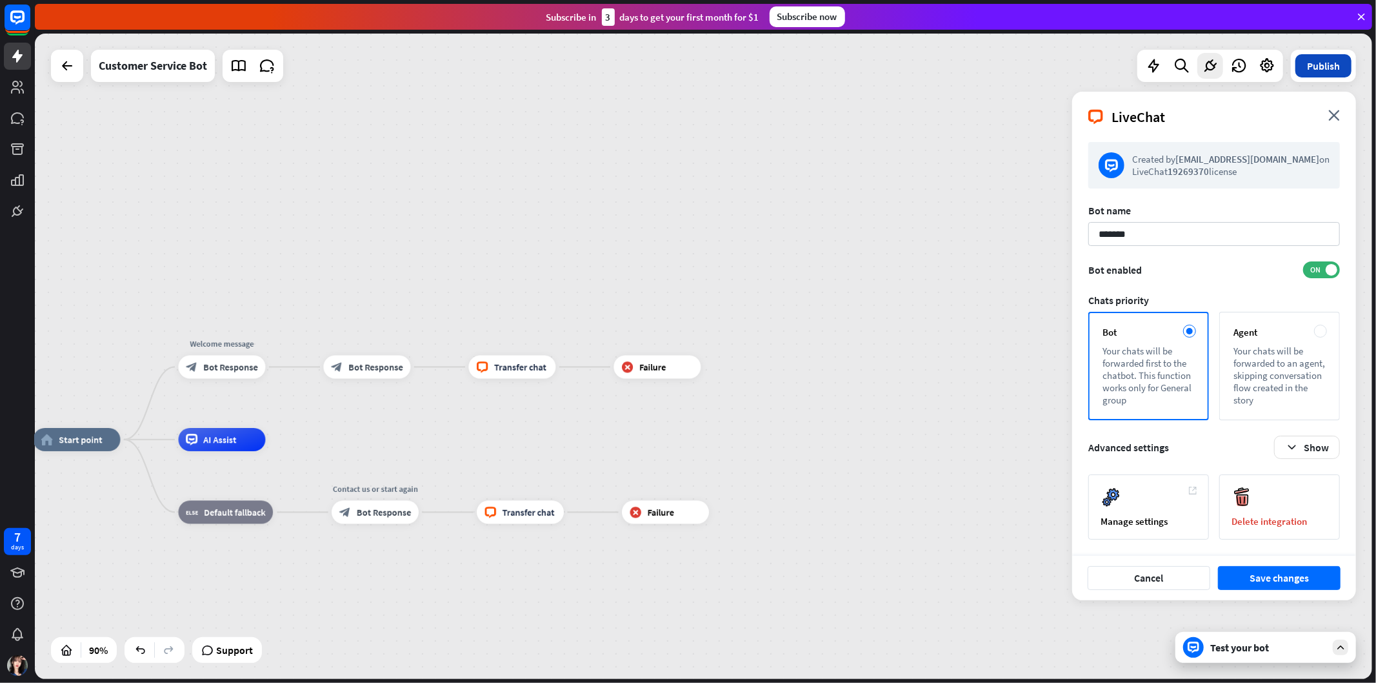
drag, startPoint x: 1331, startPoint y: 52, endPoint x: 1325, endPoint y: 59, distance: 9.7
click at [1238, 55] on div "Publish" at bounding box center [1323, 66] width 65 height 32
drag, startPoint x: 1308, startPoint y: 44, endPoint x: 1321, endPoint y: 65, distance: 24.7
click at [1238, 50] on div "home_2 Start point Welcome message block_bot_response Bot Response block_bot_re…" at bounding box center [703, 356] width 1337 height 645
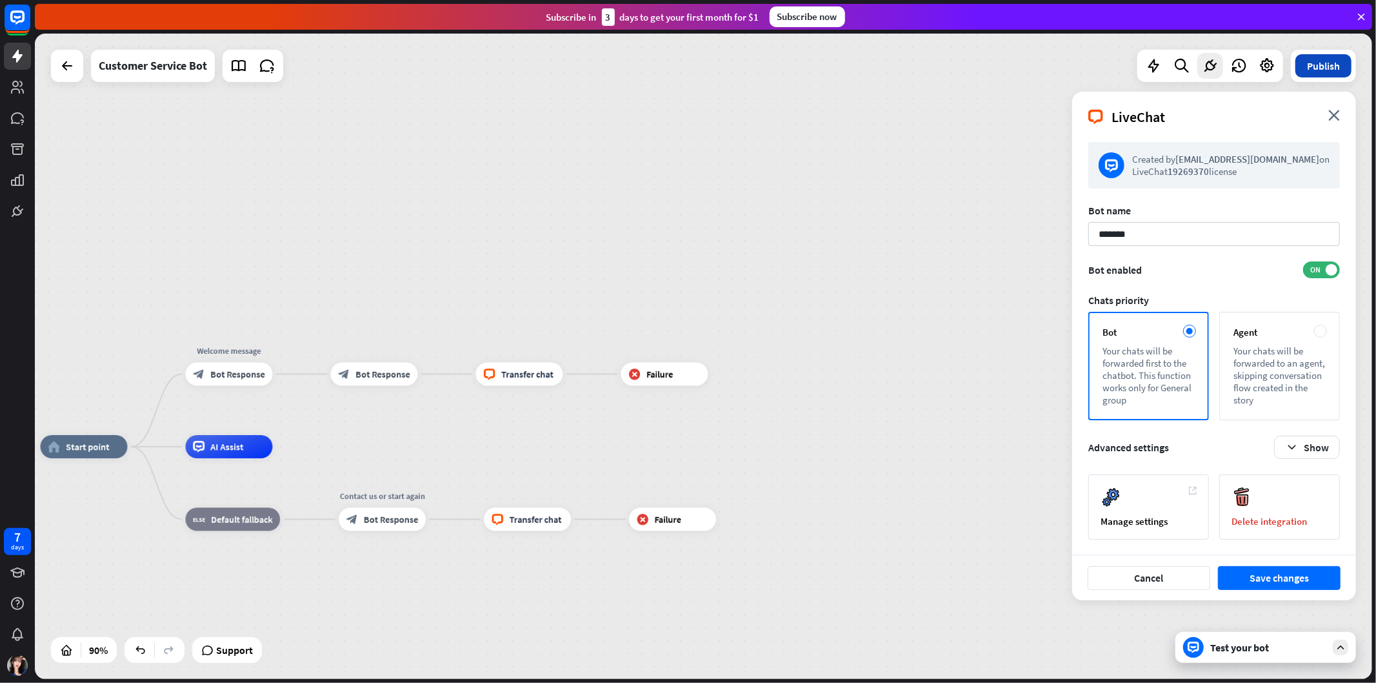
click at [1238, 61] on button "Publish" at bounding box center [1324, 65] width 56 height 23
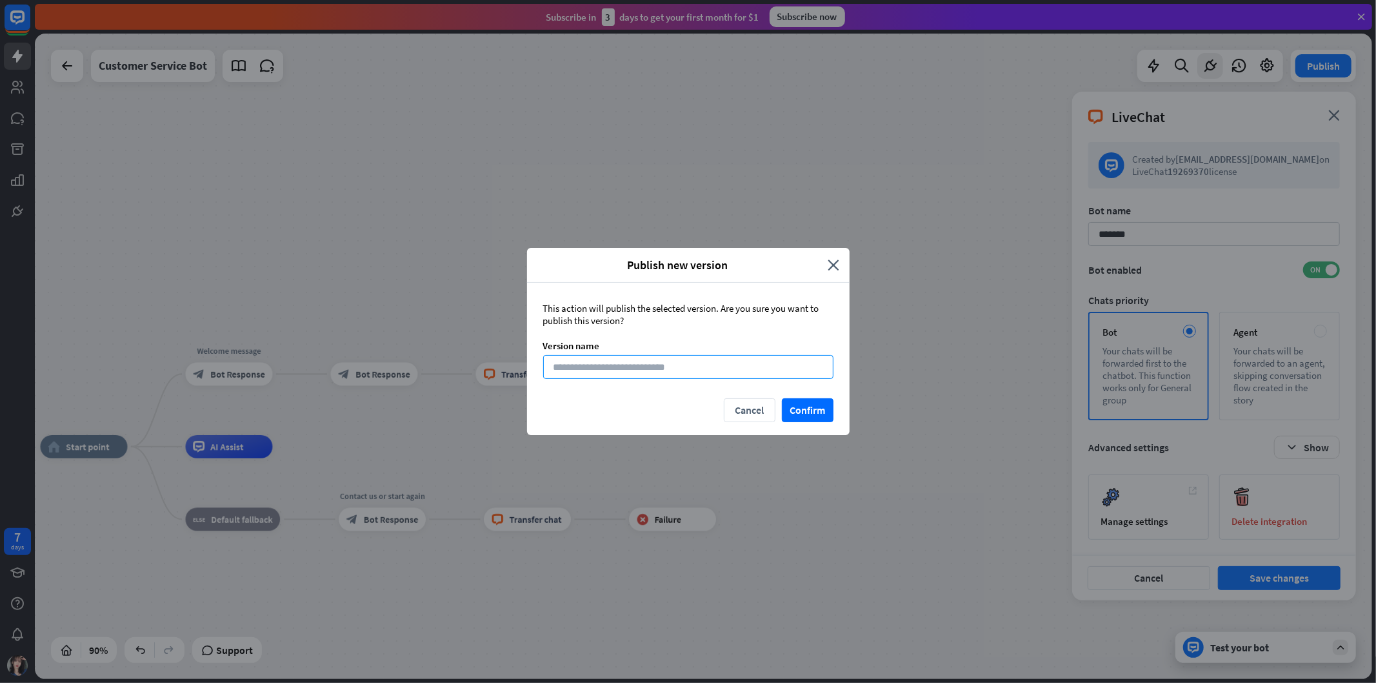
drag, startPoint x: 721, startPoint y: 370, endPoint x: 729, endPoint y: 360, distance: 12.9
click at [720, 370] on input at bounding box center [688, 367] width 290 height 24
type input "*******"
click at [820, 413] on button "Confirm" at bounding box center [808, 410] width 52 height 24
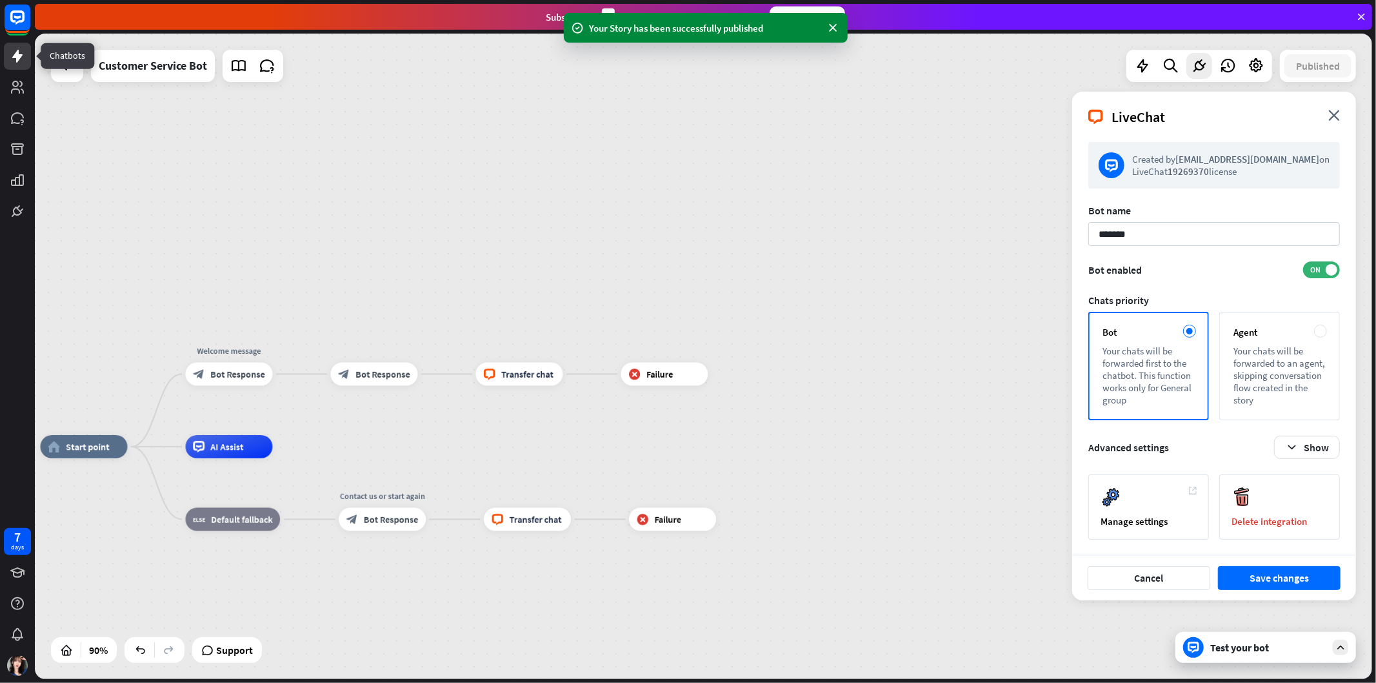
click at [17, 66] on link at bounding box center [17, 56] width 27 height 27
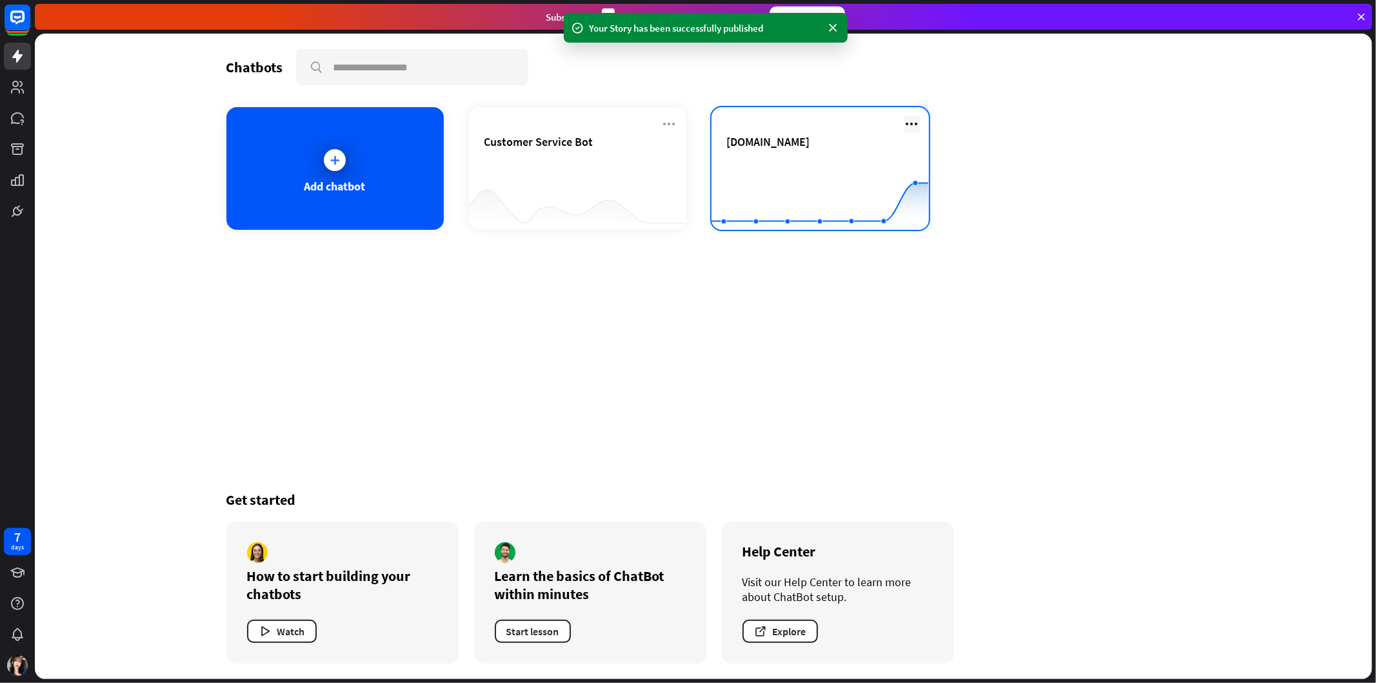
click at [905, 120] on icon at bounding box center [912, 123] width 15 height 15
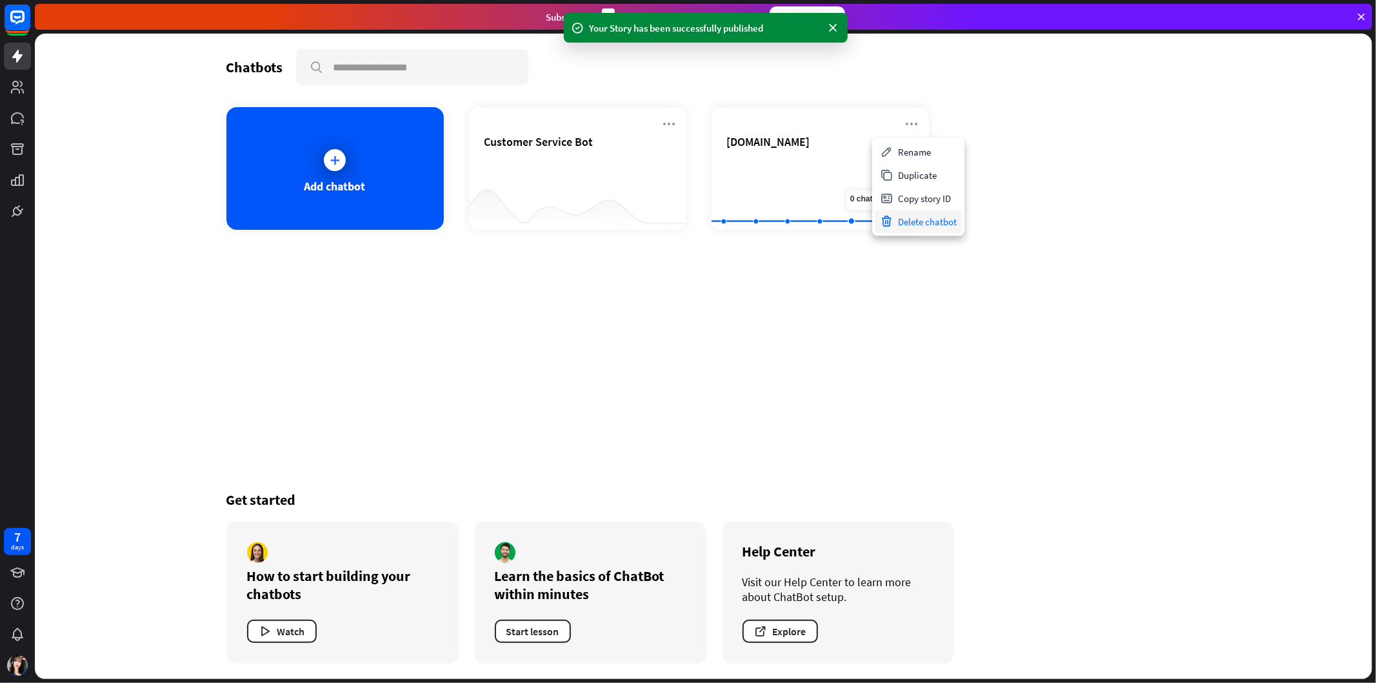
click at [906, 227] on div "Delete chatbot" at bounding box center [918, 221] width 87 height 23
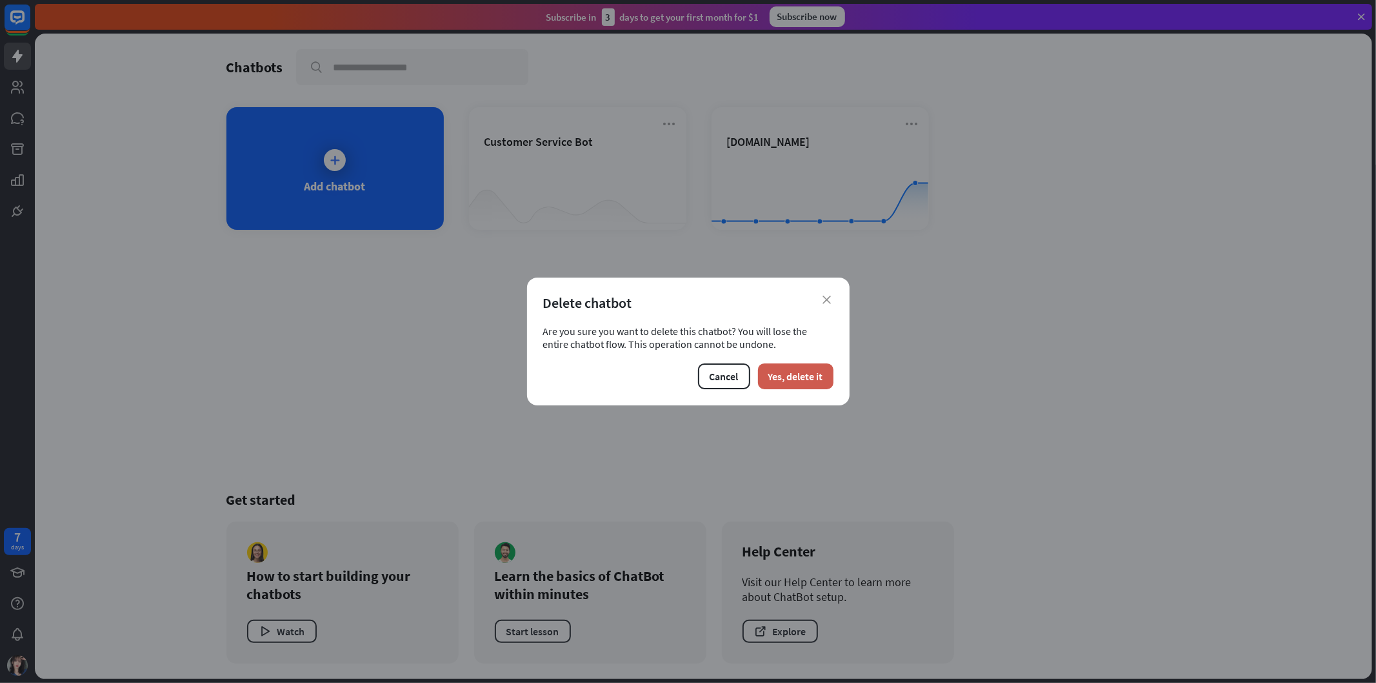
drag, startPoint x: 805, startPoint y: 376, endPoint x: 792, endPoint y: 372, distance: 14.1
click at [805, 376] on button "Yes, delete it" at bounding box center [795, 376] width 75 height 26
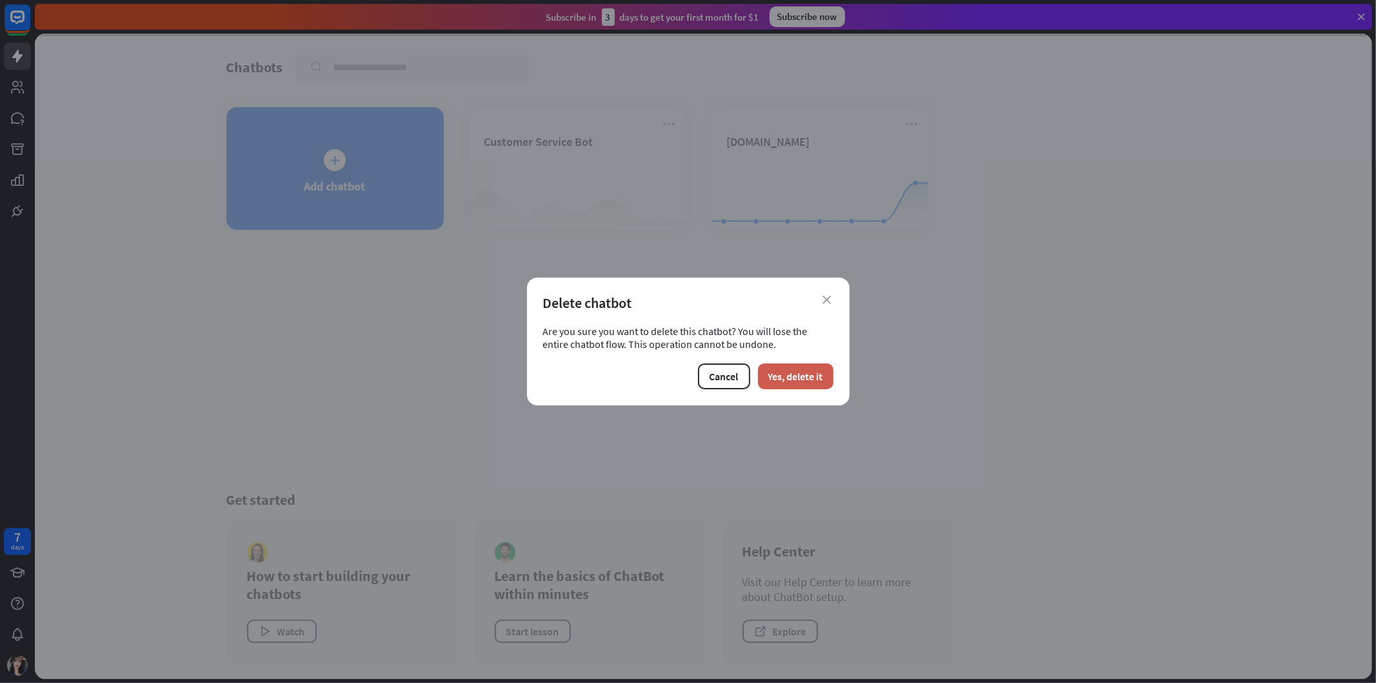
click at [807, 383] on button "Yes, delete it" at bounding box center [795, 376] width 75 height 26
